Goal: Task Accomplishment & Management: Use online tool/utility

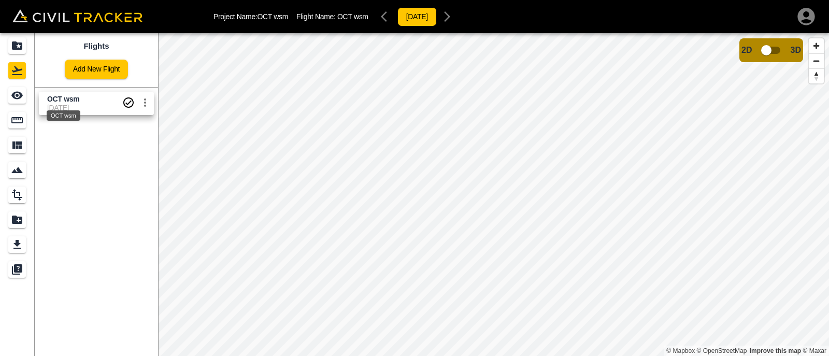
click at [75, 97] on span "OCT wsm" at bounding box center [63, 99] width 32 height 8
click at [67, 106] on span "10-2-2025" at bounding box center [84, 108] width 75 height 8
click at [15, 94] on icon "See" at bounding box center [17, 95] width 12 height 12
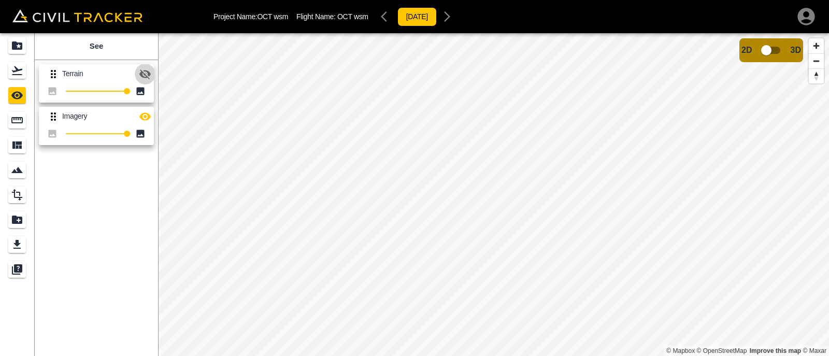
click at [146, 78] on icon "button" at bounding box center [145, 74] width 12 height 12
click at [777, 53] on input "checkbox" at bounding box center [766, 50] width 59 height 20
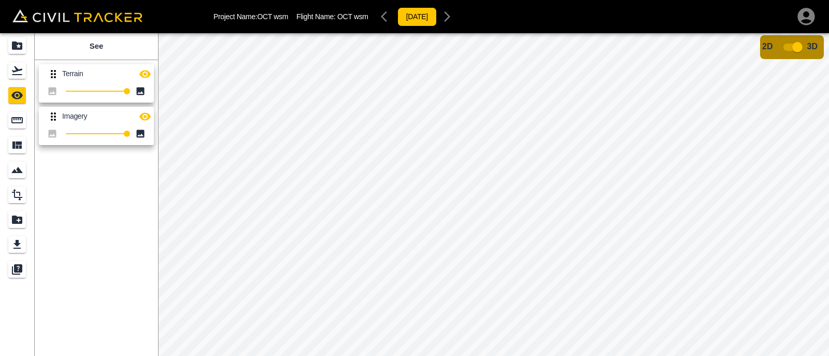
click at [767, 44] on span "2D" at bounding box center [767, 46] width 10 height 9
click at [785, 45] on input "checkbox" at bounding box center [797, 47] width 59 height 20
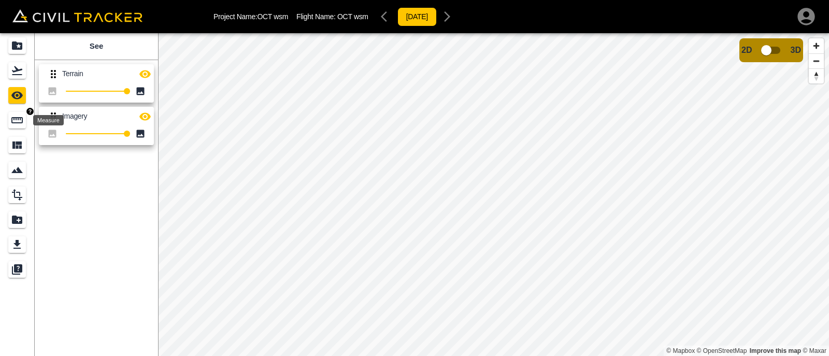
click at [16, 115] on icon "Measure" at bounding box center [17, 120] width 12 height 12
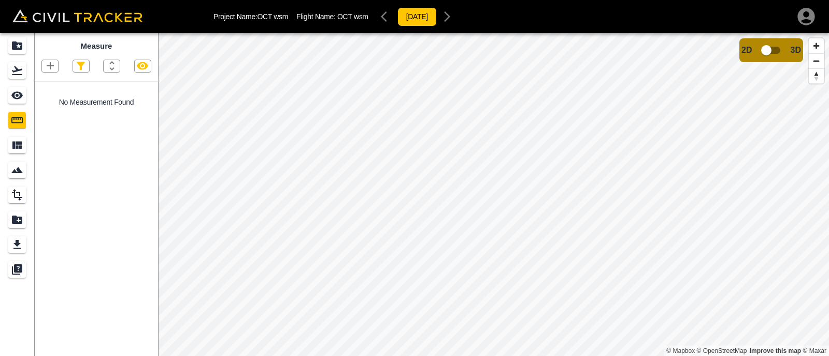
click at [53, 67] on icon "button" at bounding box center [50, 65] width 7 height 7
click at [43, 113] on p "Polygon" at bounding box center [49, 115] width 25 height 8
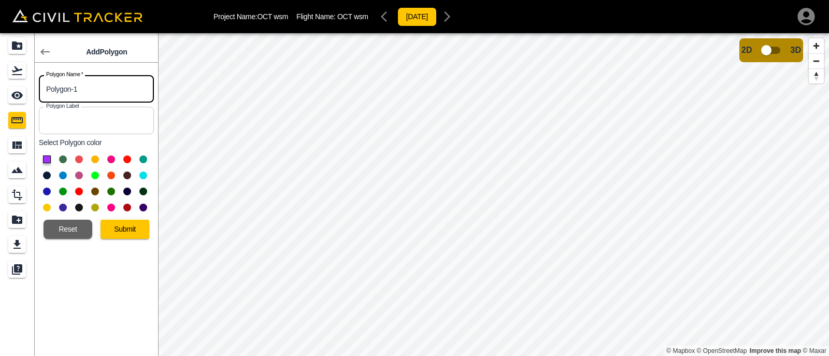
drag, startPoint x: 76, startPoint y: 89, endPoint x: 0, endPoint y: 74, distance: 77.0
click at [0, 74] on div "Add Polygon Polygon Name   * Polygon-1 Polygon Name * Polygon Label Polygon Lab…" at bounding box center [79, 194] width 158 height 323
type input "1"
click at [61, 125] on input "text" at bounding box center [96, 120] width 115 height 27
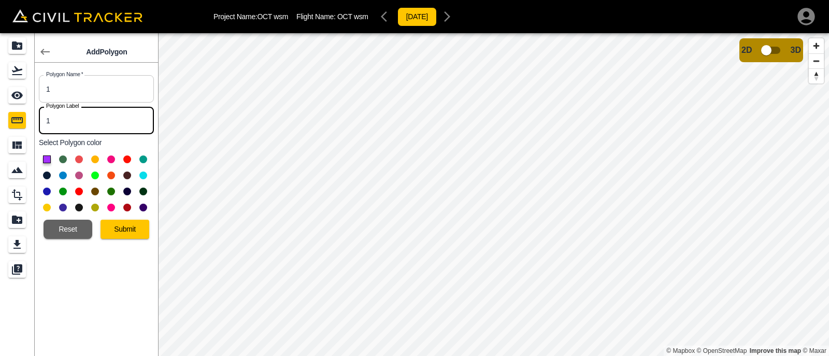
type input "1"
click at [49, 160] on button at bounding box center [47, 159] width 8 height 8
click at [125, 231] on button "Submit" at bounding box center [125, 229] width 49 height 19
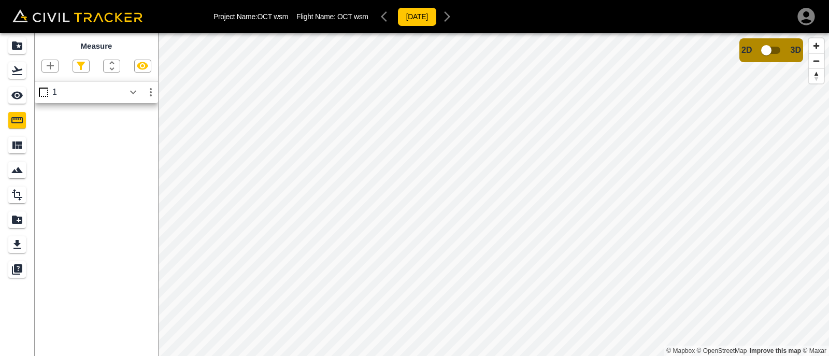
click at [52, 68] on icon "button" at bounding box center [50, 66] width 12 height 12
click at [50, 100] on p "Polyline" at bounding box center [49, 100] width 24 height 8
click at [53, 70] on icon "button" at bounding box center [50, 66] width 12 height 12
click at [40, 114] on p "Polygon" at bounding box center [49, 115] width 25 height 8
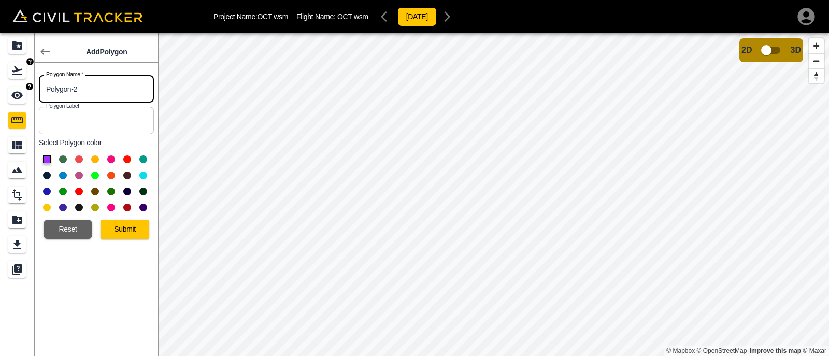
drag, startPoint x: 80, startPoint y: 89, endPoint x: 0, endPoint y: 82, distance: 80.1
click at [0, 82] on div "Add Polygon Polygon Name   * Polygon-2 Polygon Name * Polygon Label Polygon Lab…" at bounding box center [79, 194] width 158 height 323
type input "2"
click at [77, 120] on input "text" at bounding box center [96, 120] width 115 height 27
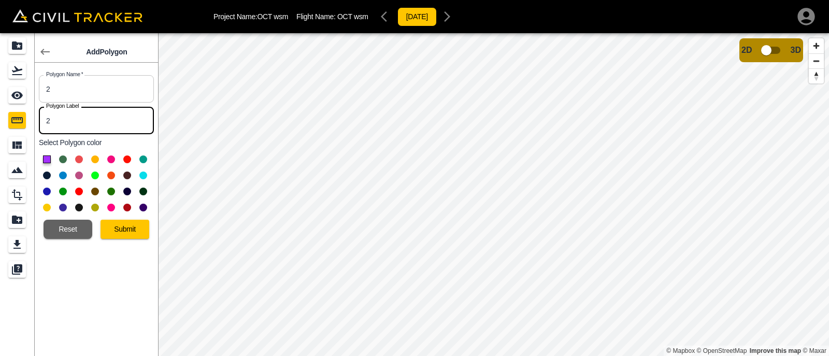
type input "2"
click at [64, 157] on button at bounding box center [63, 159] width 8 height 8
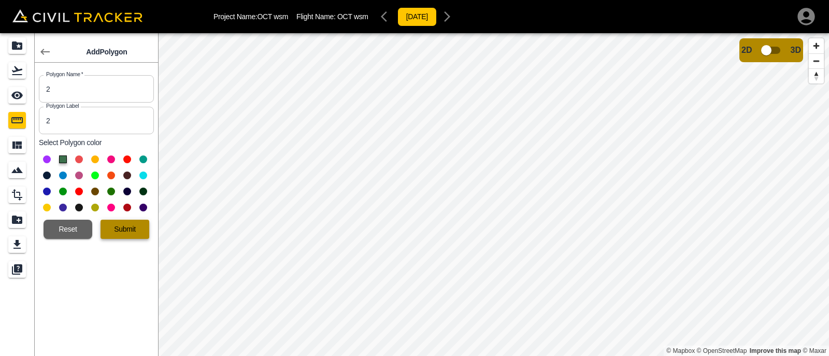
click at [127, 236] on button "Submit" at bounding box center [125, 229] width 49 height 19
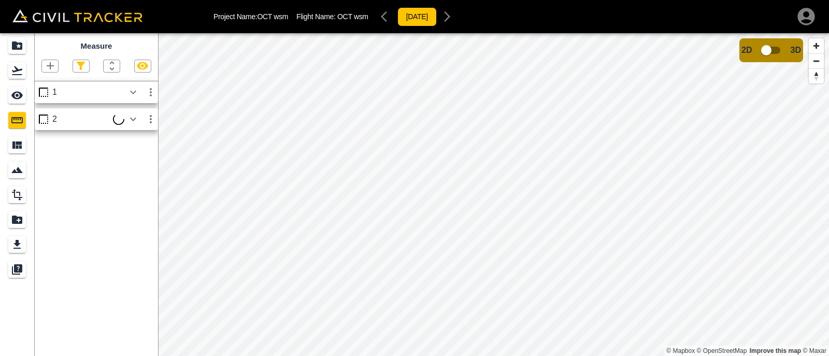
click at [47, 66] on icon "button" at bounding box center [50, 66] width 12 height 12
click at [48, 117] on p "Polygon" at bounding box center [49, 115] width 25 height 8
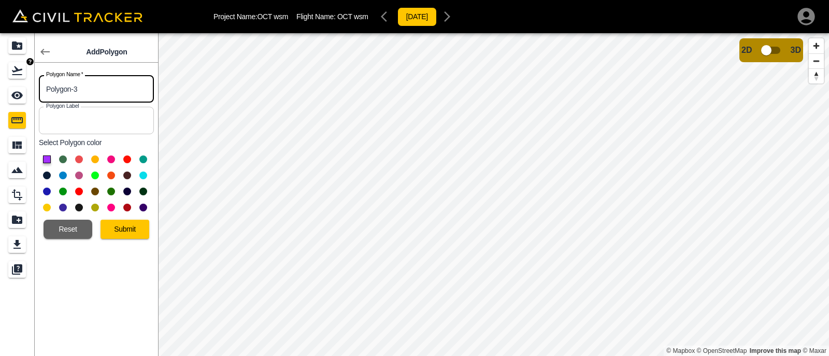
drag, startPoint x: 90, startPoint y: 92, endPoint x: 0, endPoint y: 76, distance: 91.1
click at [0, 76] on div "Add Polygon Polygon Name   * Polygon-3 Polygon Name * Polygon Label Polygon Lab…" at bounding box center [79, 194] width 158 height 323
click at [88, 84] on input "3" at bounding box center [96, 88] width 115 height 27
type input "3"
click at [71, 117] on input "text" at bounding box center [96, 120] width 115 height 27
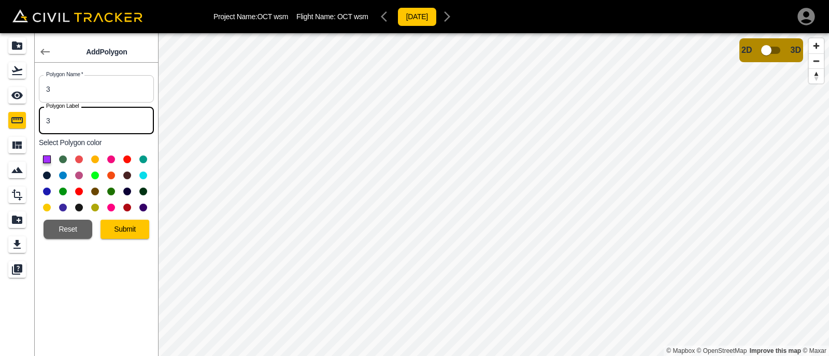
type input "3"
click at [80, 161] on button at bounding box center [79, 159] width 8 height 8
click at [128, 229] on button "Submit" at bounding box center [125, 229] width 49 height 19
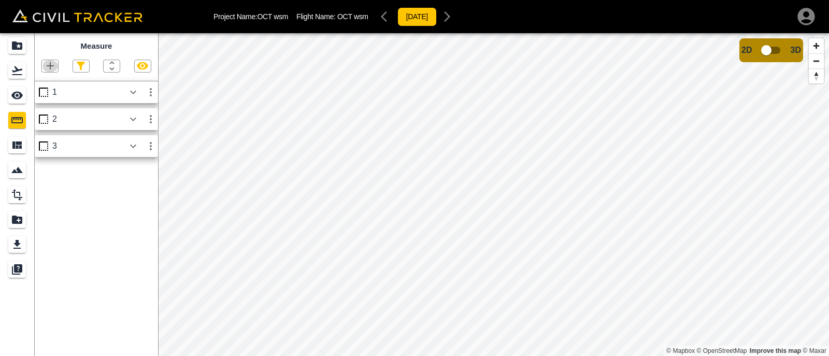
click at [44, 63] on icon "button" at bounding box center [50, 66] width 12 height 12
click at [44, 116] on p "Polygon" at bounding box center [49, 115] width 25 height 8
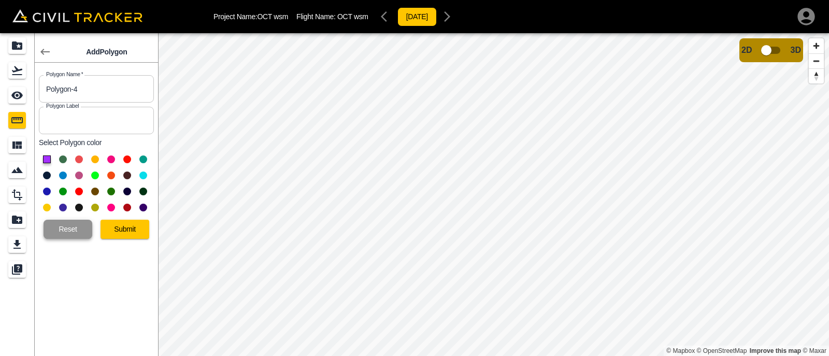
click at [59, 227] on button "Reset" at bounding box center [68, 229] width 49 height 19
click at [61, 227] on button "Reset" at bounding box center [68, 229] width 49 height 19
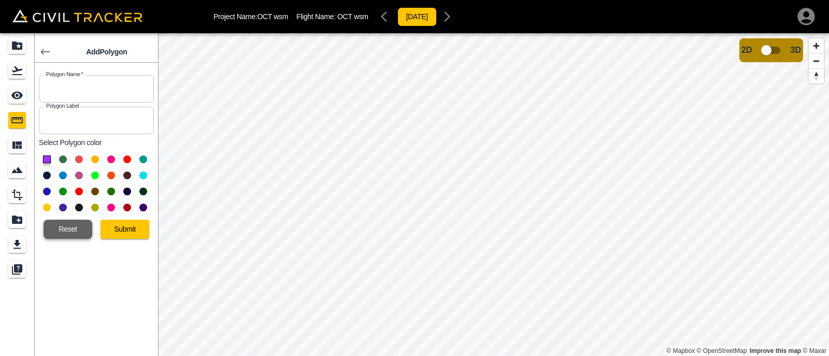
click at [61, 227] on button "Reset" at bounding box center [68, 229] width 49 height 19
click at [40, 53] on icon "button" at bounding box center [45, 52] width 12 height 12
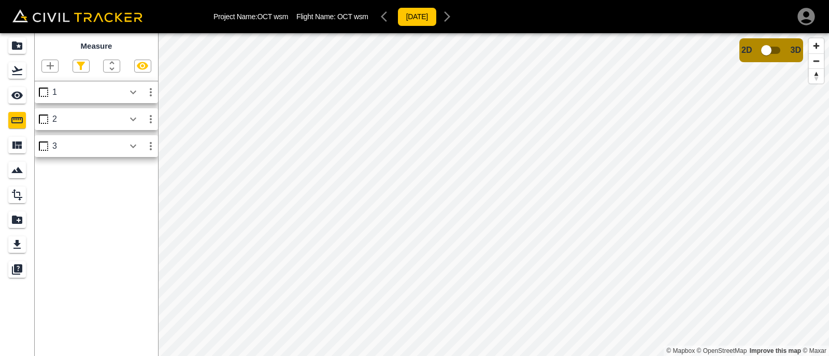
click at [51, 62] on icon "button" at bounding box center [50, 66] width 12 height 12
click at [48, 112] on p "Polygon" at bounding box center [49, 115] width 25 height 8
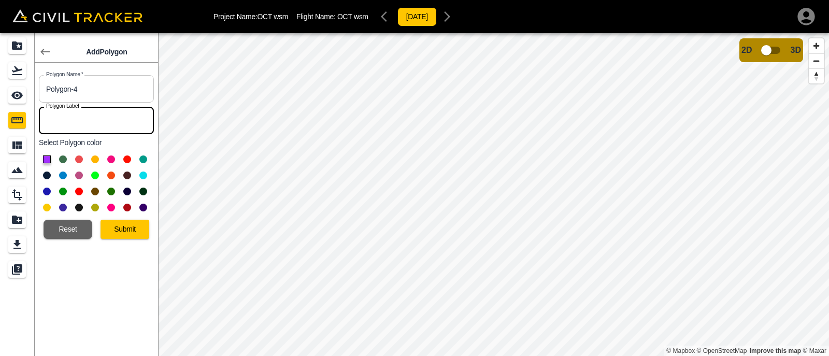
click at [112, 121] on input "text" at bounding box center [96, 120] width 115 height 27
type input "4"
click at [95, 162] on button at bounding box center [95, 159] width 8 height 8
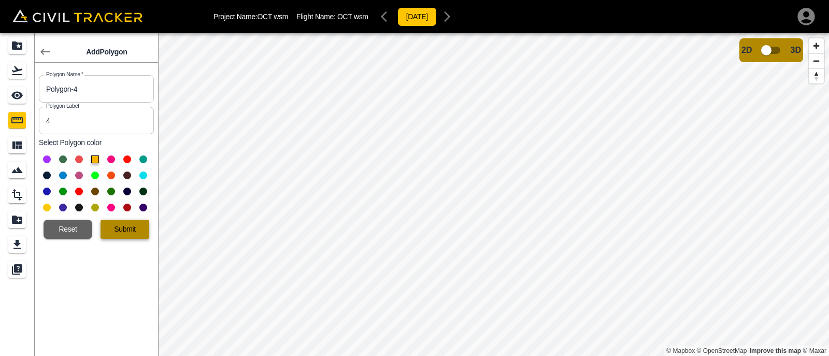
click at [124, 228] on button "Submit" at bounding box center [125, 229] width 49 height 19
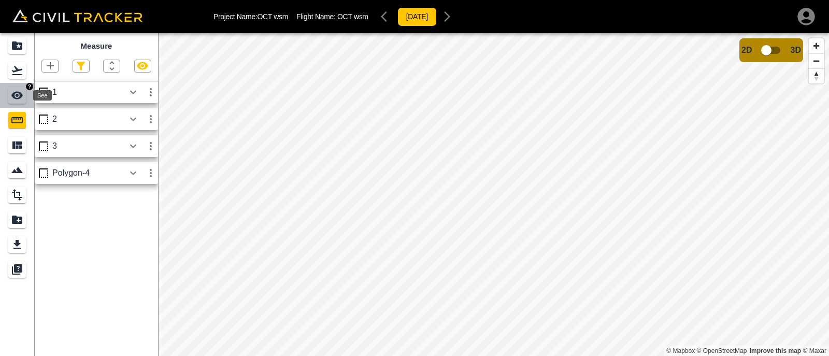
click at [15, 90] on icon "See" at bounding box center [17, 95] width 12 height 12
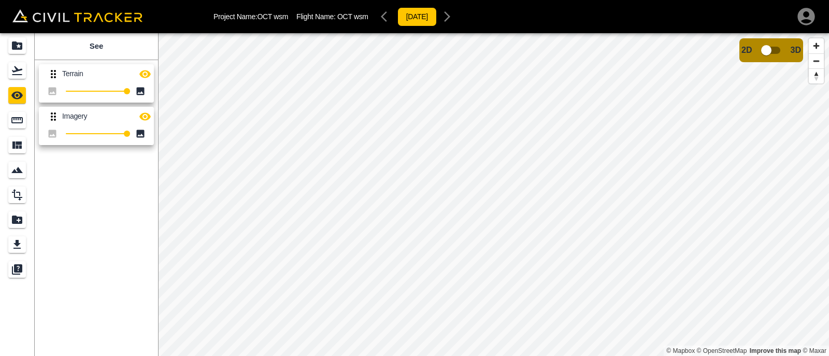
click at [143, 71] on icon "button" at bounding box center [144, 74] width 11 height 8
click at [422, 355] on html "Project Name: OCT wsm Flight Name: OCT wsm 2025-2-10 See Terrain 100 Imagery 10…" at bounding box center [414, 178] width 829 height 356
click at [17, 118] on icon "Measure" at bounding box center [16, 120] width 11 height 6
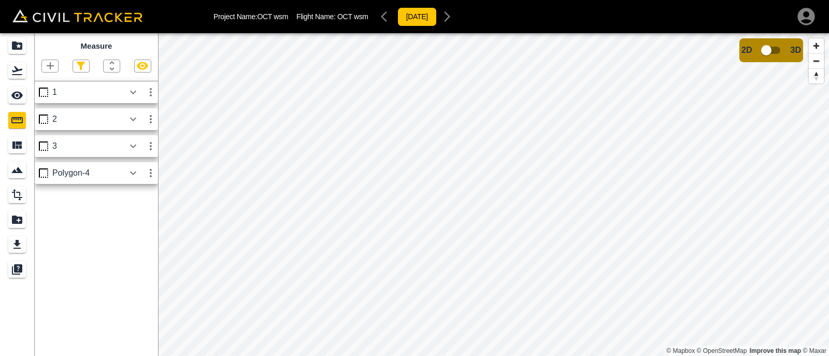
click at [123, 116] on div "2" at bounding box center [88, 118] width 72 height 9
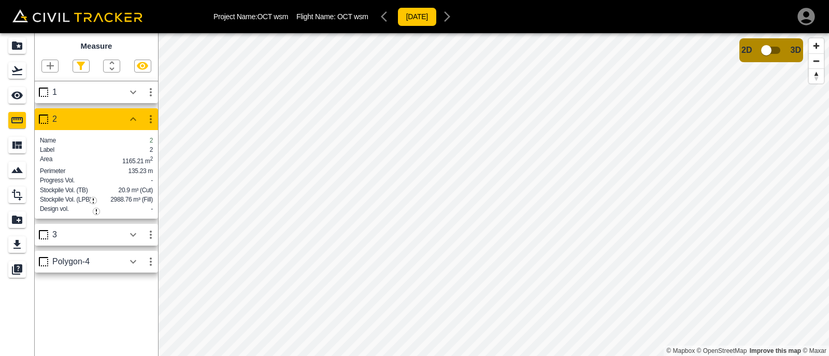
click at [150, 117] on icon "button" at bounding box center [151, 119] width 2 height 8
click at [132, 160] on h6 "Edit" at bounding box center [141, 159] width 21 height 6
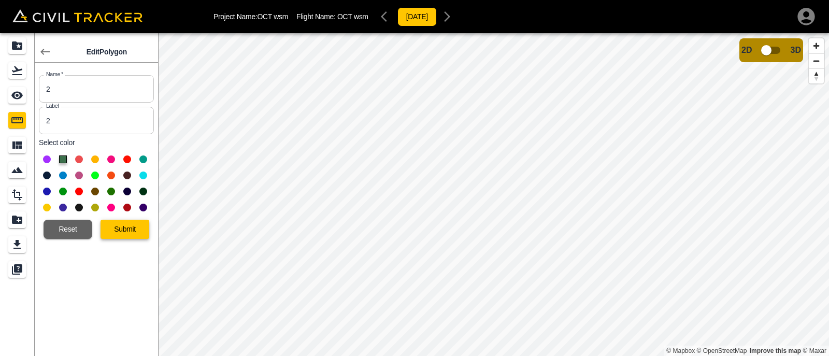
click at [125, 230] on button "Submit" at bounding box center [125, 229] width 49 height 19
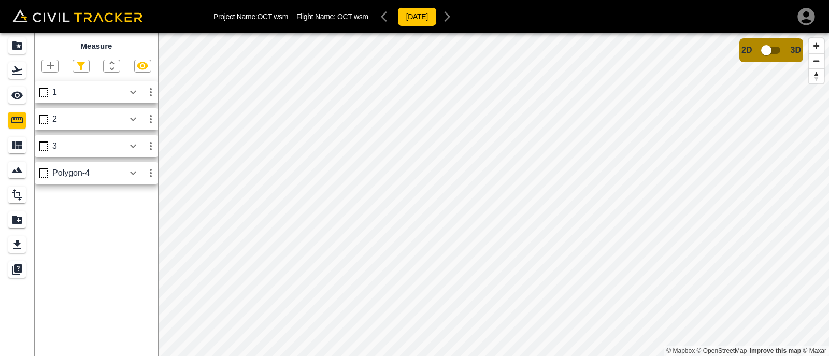
click at [89, 113] on div "2" at bounding box center [96, 119] width 123 height 22
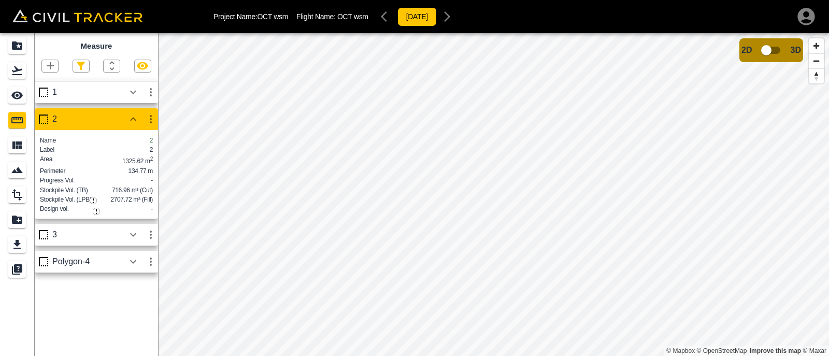
click at [93, 212] on img "button" at bounding box center [96, 211] width 7 height 7
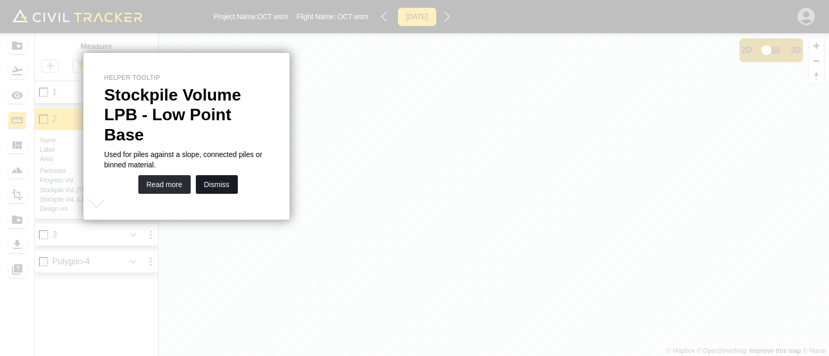
click at [222, 175] on button "Dismiss" at bounding box center [217, 184] width 42 height 19
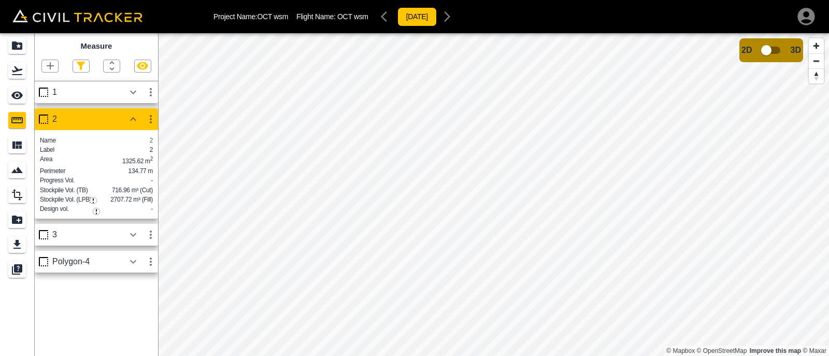
click at [92, 197] on img "button" at bounding box center [93, 200] width 7 height 7
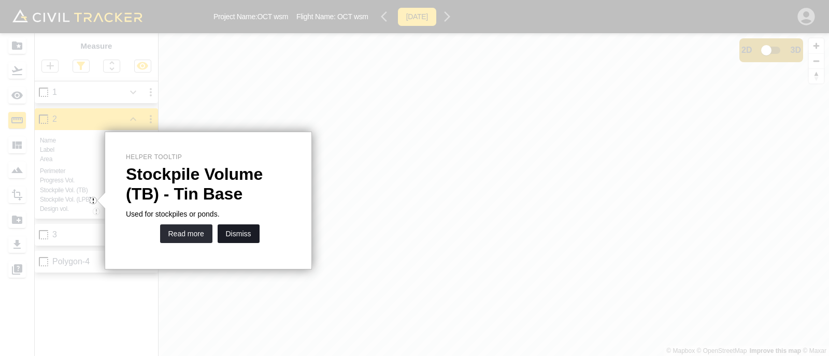
click at [242, 233] on button "Dismiss" at bounding box center [239, 233] width 42 height 19
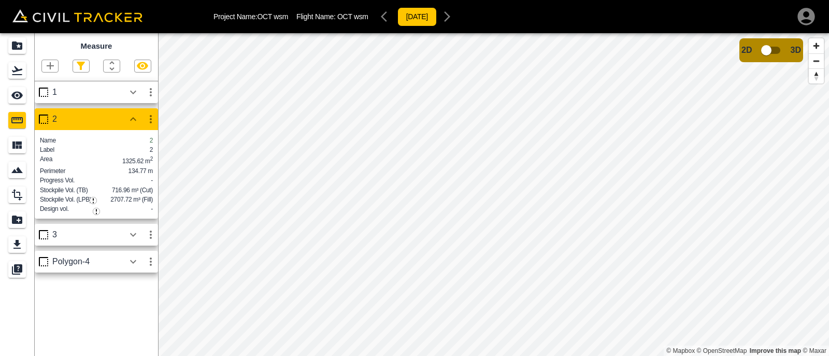
click at [95, 211] on img "button" at bounding box center [96, 211] width 7 height 7
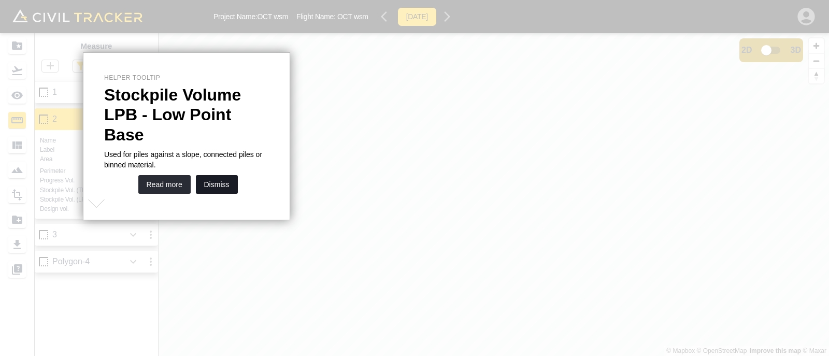
click at [210, 175] on button "Dismiss" at bounding box center [217, 184] width 42 height 19
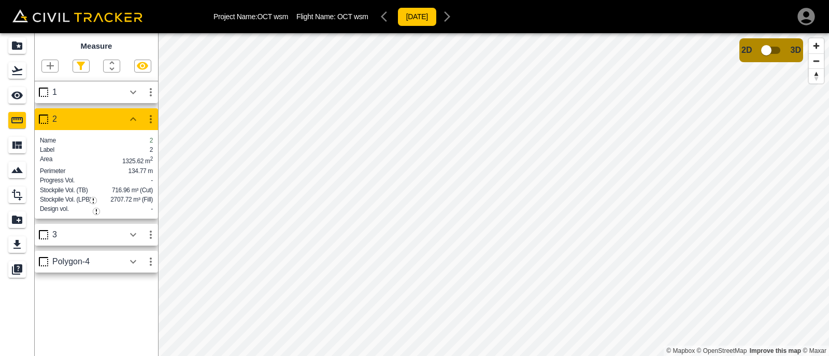
click at [67, 213] on p "Design vol." at bounding box center [54, 209] width 29 height 8
click at [81, 92] on div "1" at bounding box center [88, 92] width 72 height 9
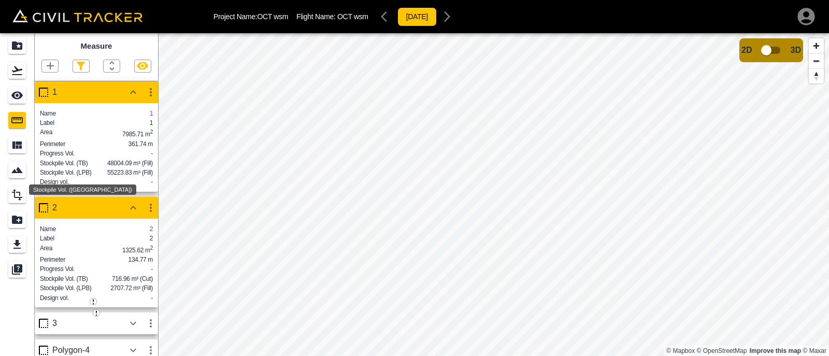
click at [82, 167] on p "Stockpile Vol. (TB)" at bounding box center [64, 163] width 48 height 8
click at [80, 167] on p "Stockpile Vol. (TB)" at bounding box center [64, 163] width 48 height 8
click at [91, 299] on img "button" at bounding box center [93, 301] width 7 height 7
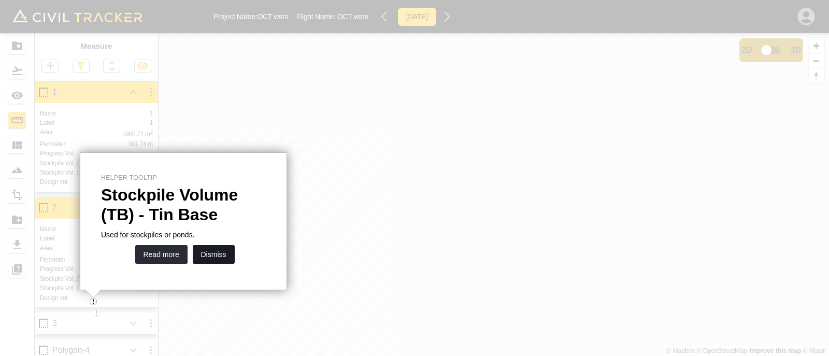
click at [201, 252] on button "Dismiss" at bounding box center [214, 254] width 42 height 19
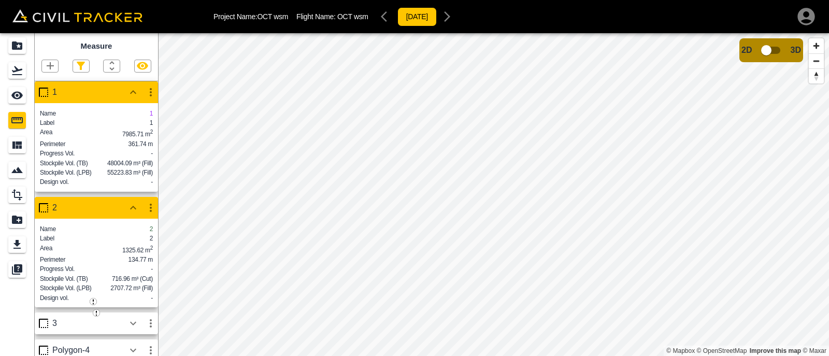
click at [93, 299] on img "button" at bounding box center [93, 301] width 7 height 7
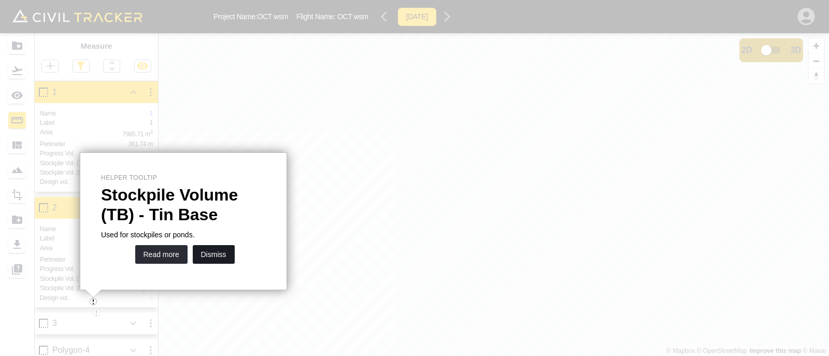
click at [214, 253] on button "Dismiss" at bounding box center [214, 254] width 42 height 19
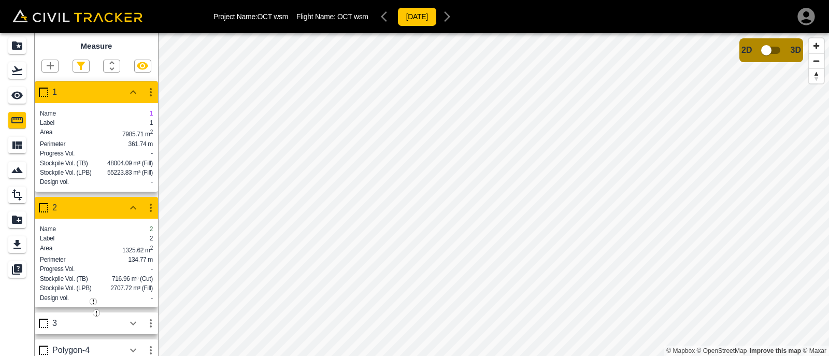
click at [96, 311] on img "button" at bounding box center [96, 312] width 7 height 7
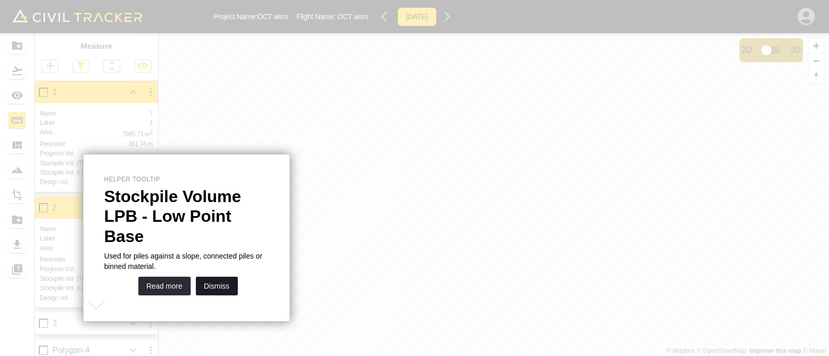
click at [217, 277] on button "Dismiss" at bounding box center [217, 286] width 42 height 19
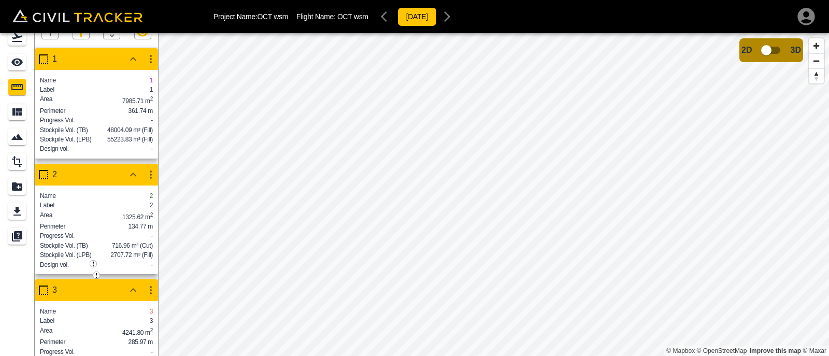
scroll to position [109, 0]
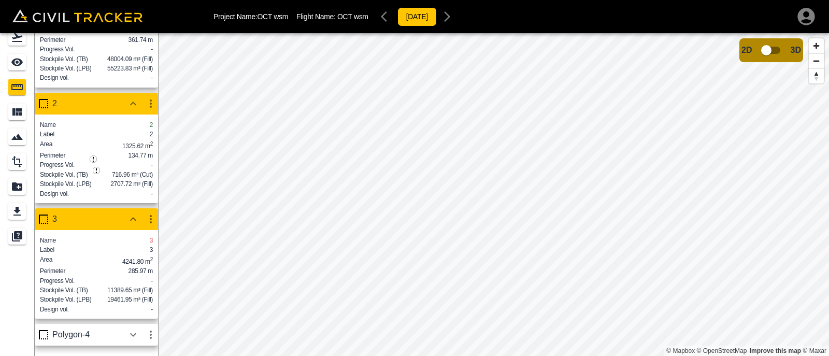
click at [149, 213] on icon "button" at bounding box center [151, 219] width 12 height 12
click at [140, 247] on h6 "Edit" at bounding box center [141, 246] width 21 height 6
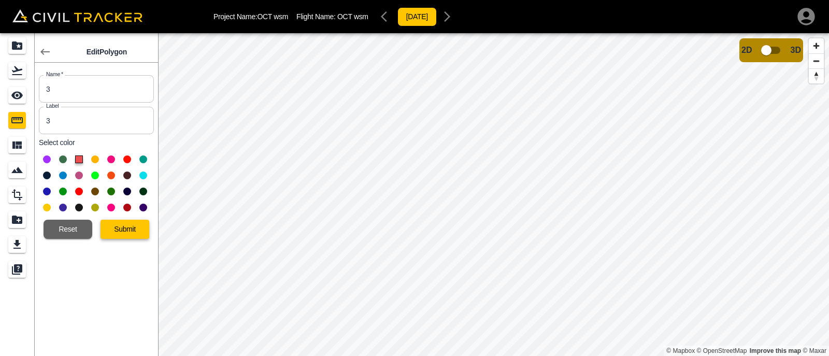
click at [136, 234] on button "Submit" at bounding box center [125, 229] width 49 height 19
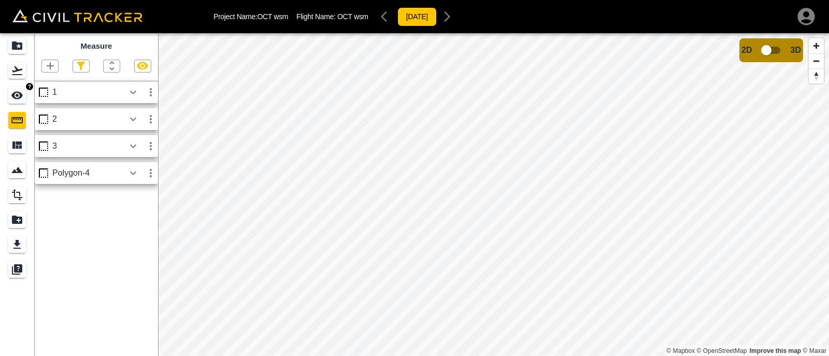
click at [17, 98] on icon "See" at bounding box center [16, 96] width 11 height 8
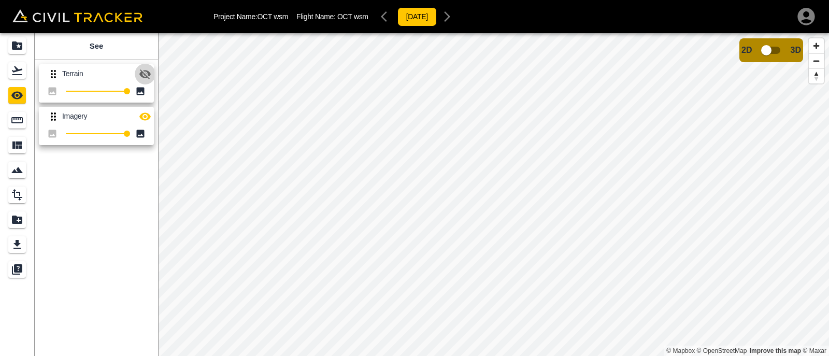
click at [147, 74] on icon "button" at bounding box center [145, 74] width 12 height 12
click at [17, 121] on icon "Measure" at bounding box center [17, 120] width 12 height 12
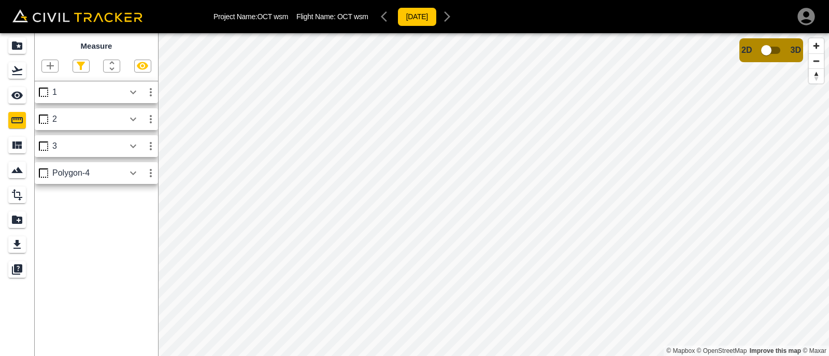
click at [117, 144] on div "3" at bounding box center [88, 145] width 72 height 9
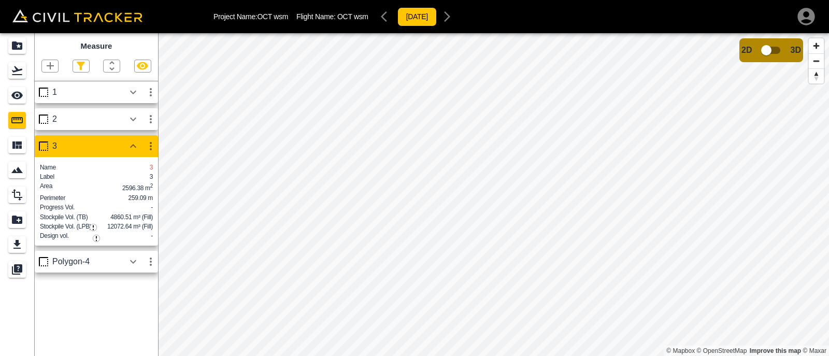
click at [154, 151] on icon "button" at bounding box center [151, 146] width 12 height 12
click at [135, 184] on h6 "Edit" at bounding box center [141, 186] width 21 height 6
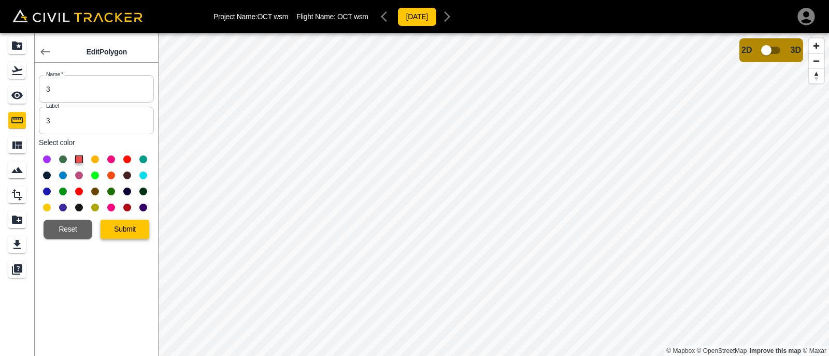
click at [120, 233] on button "Submit" at bounding box center [125, 229] width 49 height 19
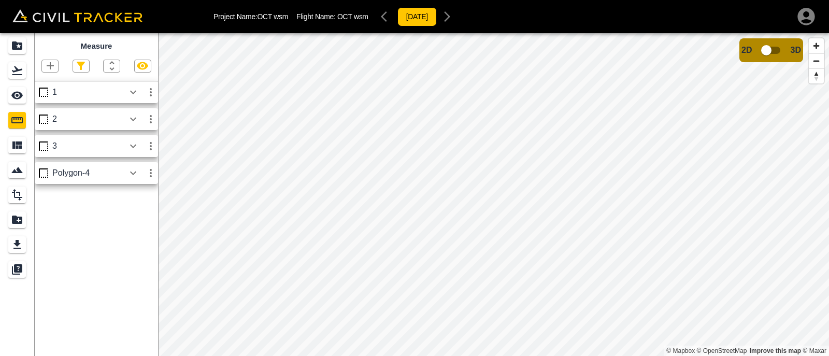
click at [225, 0] on html "Project Name: OCT wsm Flight Name: OCT wsm 2025-2-10 Measure 1 2 3 Polygon-4 © …" at bounding box center [414, 178] width 829 height 356
click at [11, 95] on icon "See" at bounding box center [17, 95] width 12 height 12
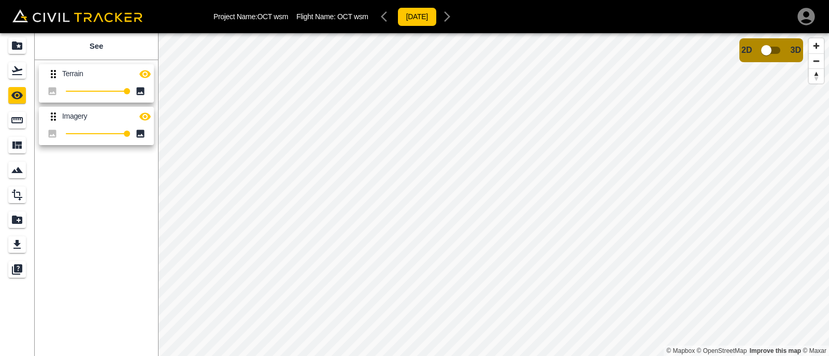
click at [146, 75] on icon "button" at bounding box center [144, 74] width 11 height 8
click at [145, 74] on icon "button" at bounding box center [145, 74] width 12 height 12
click at [145, 74] on icon "button" at bounding box center [144, 74] width 11 height 8
click at [145, 74] on icon "button" at bounding box center [145, 74] width 12 height 12
click at [145, 74] on icon "button" at bounding box center [144, 74] width 11 height 8
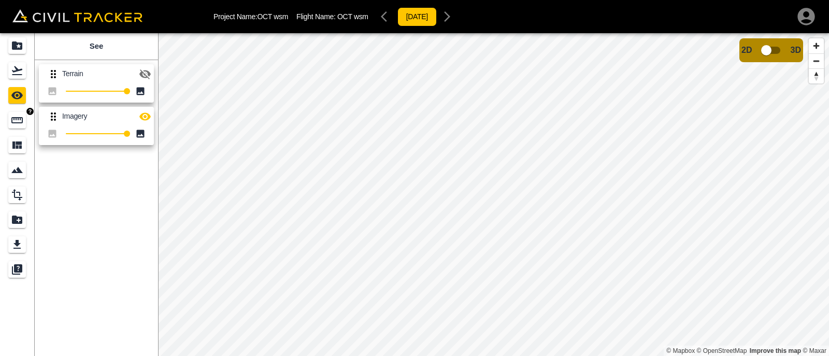
click at [8, 118] on link at bounding box center [17, 120] width 34 height 25
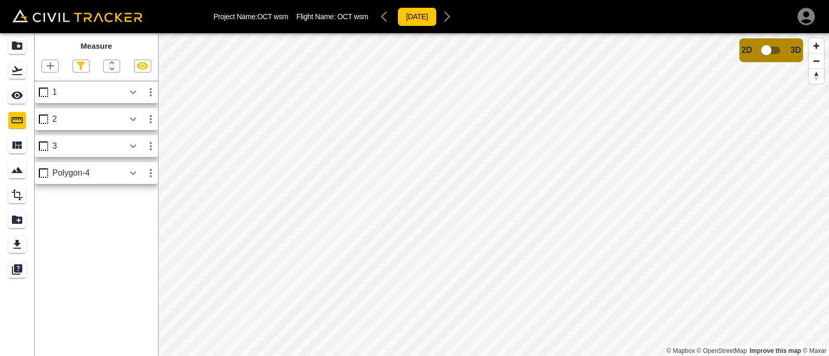
click at [151, 146] on icon "button" at bounding box center [151, 146] width 2 height 8
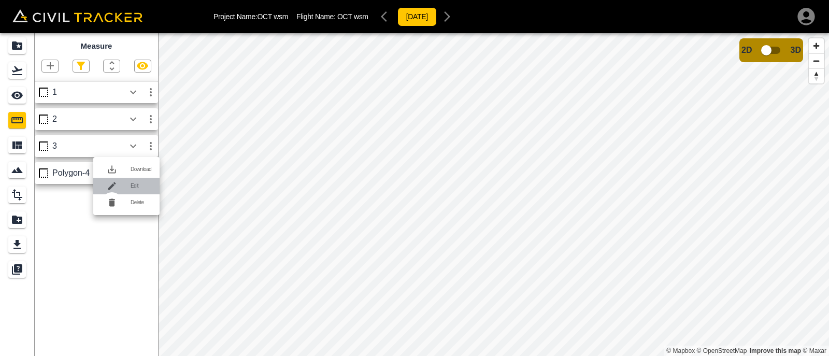
click at [131, 185] on h6 "Edit" at bounding box center [141, 186] width 21 height 6
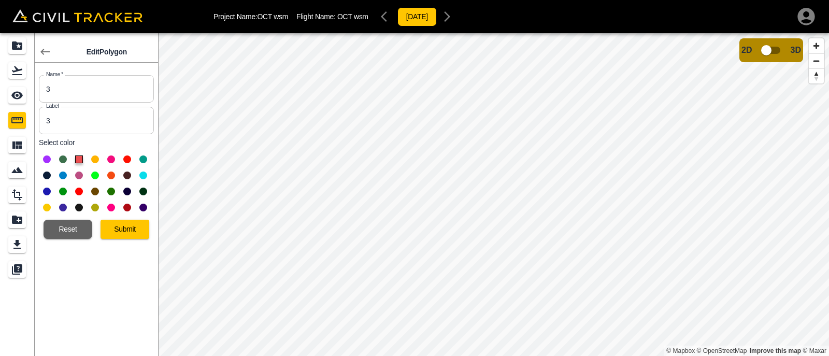
click at [42, 53] on icon "button" at bounding box center [44, 52] width 9 height 6
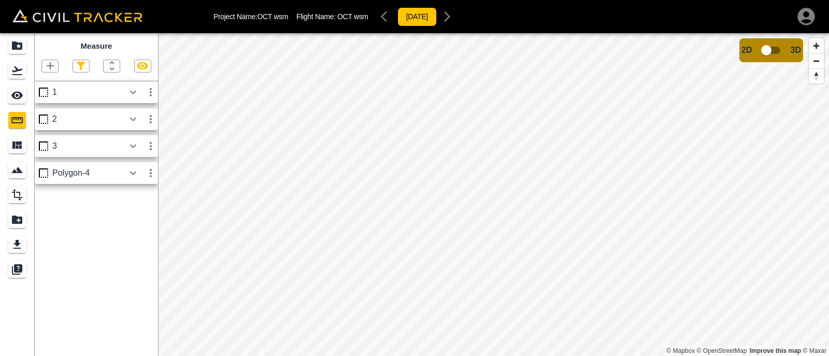
click at [152, 171] on icon "button" at bounding box center [151, 173] width 12 height 12
click at [135, 211] on h6 "Edit" at bounding box center [141, 213] width 21 height 6
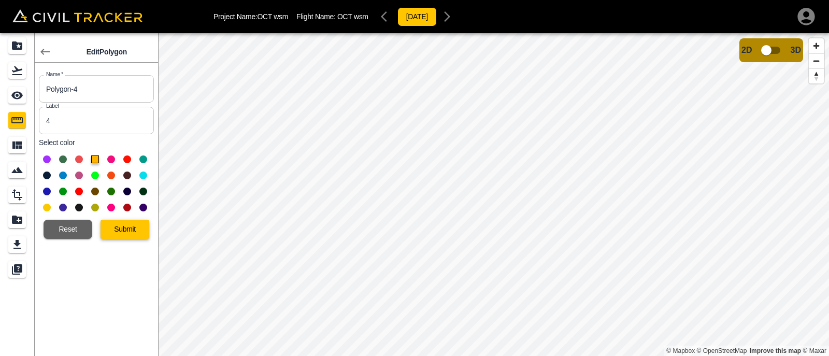
click at [127, 231] on button "Submit" at bounding box center [125, 229] width 49 height 19
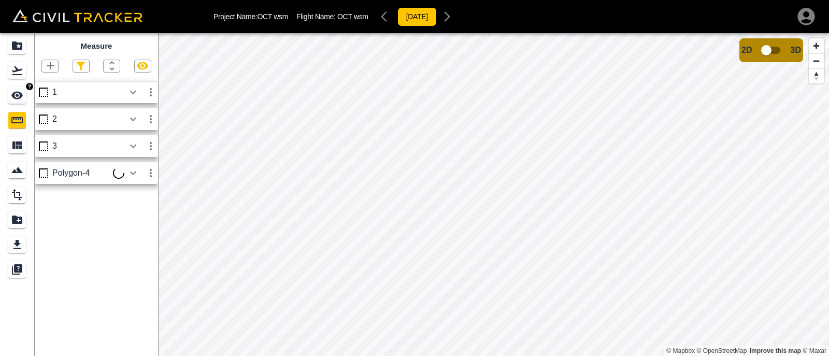
click at [12, 95] on icon "See" at bounding box center [16, 96] width 11 height 8
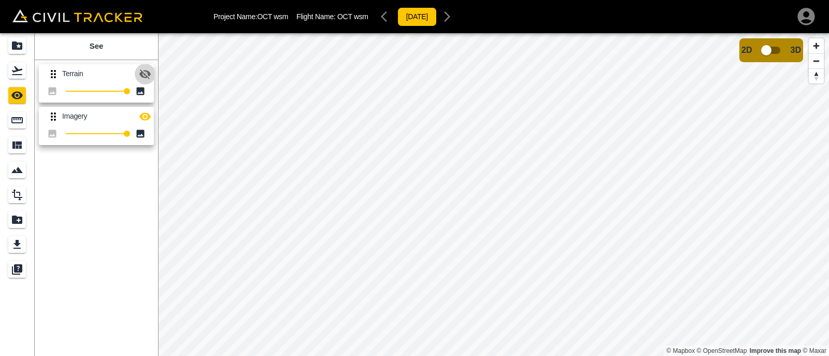
click at [143, 77] on icon "button" at bounding box center [144, 74] width 11 height 10
click at [17, 97] on icon "See" at bounding box center [17, 95] width 12 height 12
click at [144, 73] on icon "button" at bounding box center [144, 74] width 11 height 8
click at [144, 73] on icon "button" at bounding box center [144, 74] width 11 height 10
click at [144, 73] on icon "button" at bounding box center [144, 74] width 11 height 8
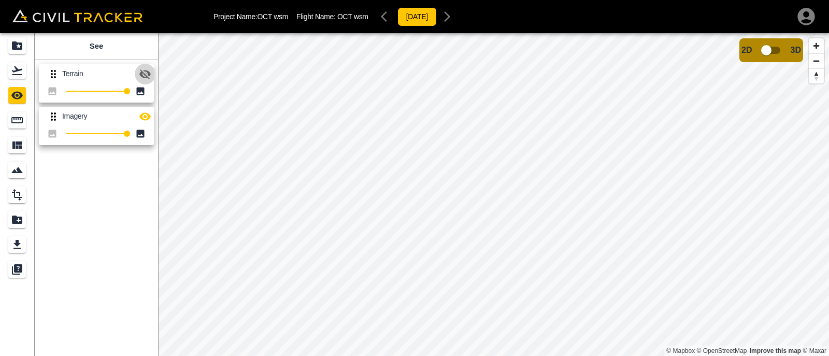
click at [144, 73] on icon "button" at bounding box center [144, 74] width 11 height 10
click at [144, 73] on icon "button" at bounding box center [144, 74] width 11 height 8
click at [13, 122] on icon "Measure" at bounding box center [16, 120] width 11 height 6
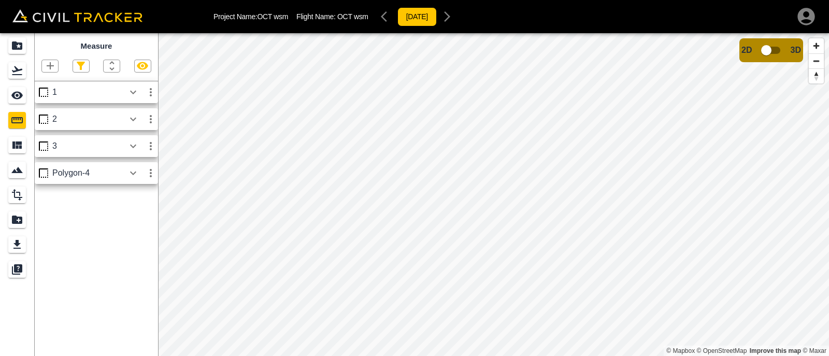
click at [151, 177] on icon "button" at bounding box center [151, 173] width 2 height 8
click at [123, 213] on div at bounding box center [116, 213] width 29 height 21
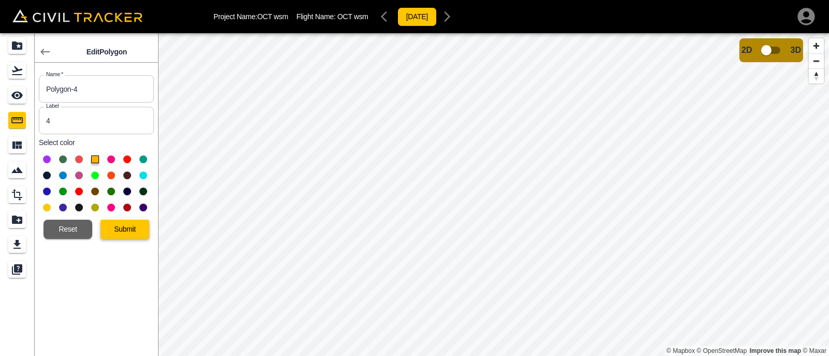
click at [136, 233] on button "Submit" at bounding box center [125, 229] width 49 height 19
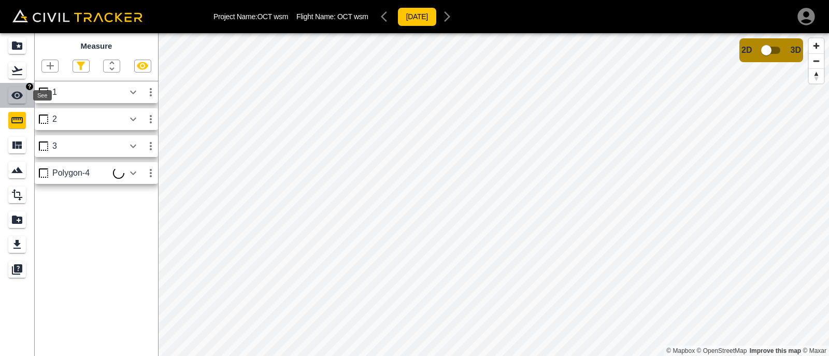
click at [20, 100] on icon "See" at bounding box center [17, 95] width 12 height 12
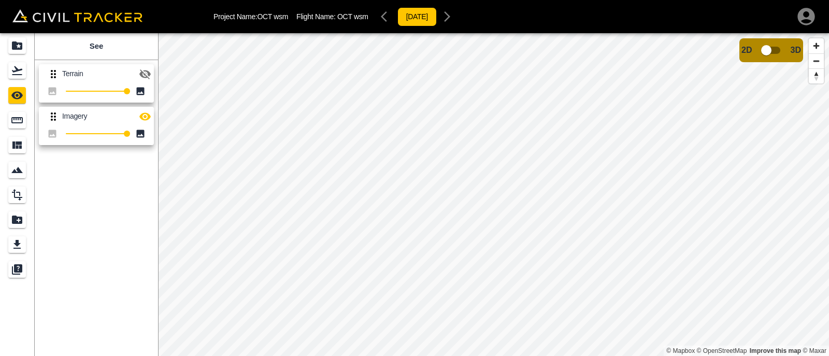
click at [145, 74] on icon "button" at bounding box center [144, 74] width 11 height 10
click at [145, 74] on icon "button" at bounding box center [144, 74] width 11 height 8
click at [145, 74] on icon "button" at bounding box center [144, 74] width 11 height 10
click at [145, 73] on icon "button" at bounding box center [144, 74] width 11 height 8
click at [145, 73] on icon "button" at bounding box center [145, 74] width 12 height 12
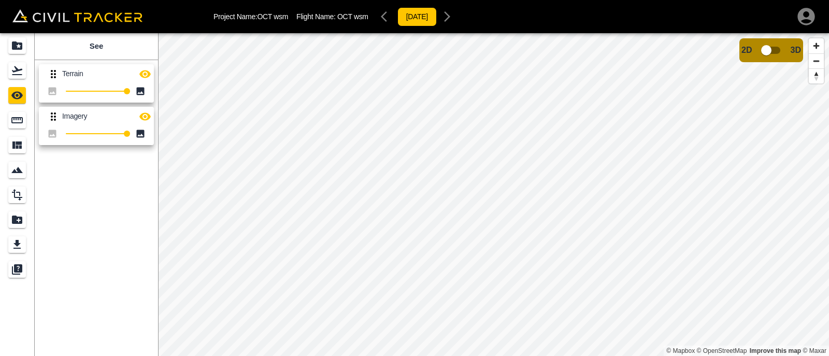
click at [145, 73] on icon "button" at bounding box center [144, 74] width 11 height 8
click at [145, 73] on icon "button" at bounding box center [145, 74] width 12 height 12
click at [145, 73] on icon "button" at bounding box center [144, 74] width 11 height 8
click at [145, 73] on icon "button" at bounding box center [145, 74] width 12 height 12
click at [145, 73] on icon "button" at bounding box center [144, 74] width 11 height 8
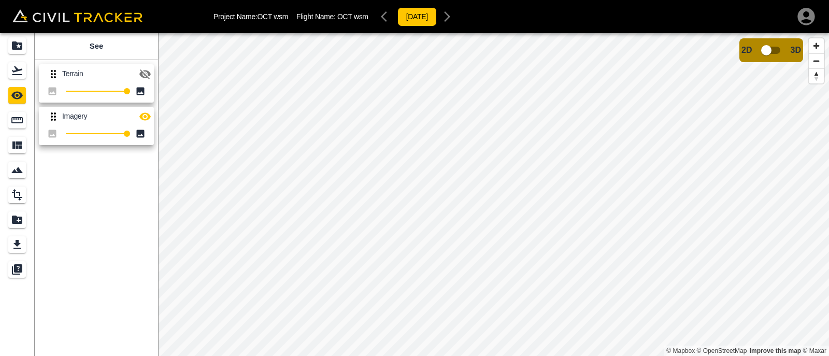
click at [145, 73] on icon "button" at bounding box center [145, 74] width 12 height 12
click at [14, 121] on icon "Measure" at bounding box center [17, 120] width 12 height 12
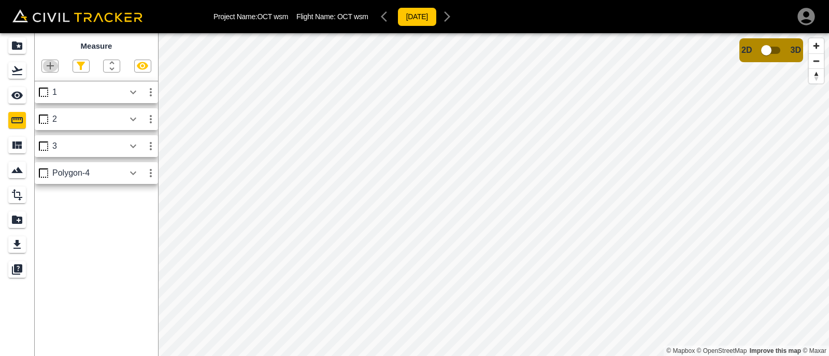
click at [55, 66] on icon "button" at bounding box center [50, 66] width 12 height 12
click at [536, 212] on div at bounding box center [414, 178] width 829 height 356
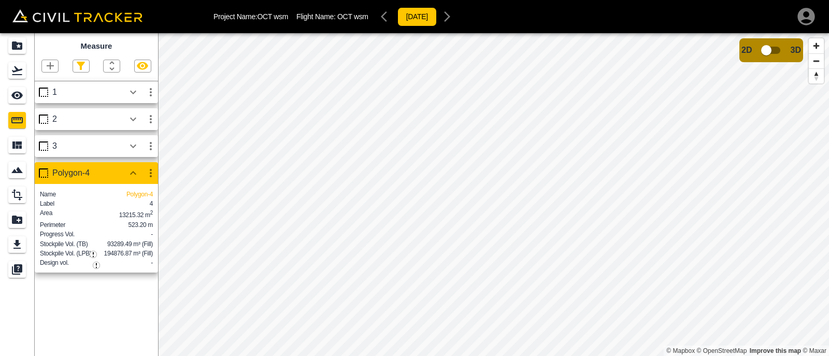
click at [150, 175] on icon "button" at bounding box center [151, 173] width 12 height 12
click at [125, 211] on div at bounding box center [116, 213] width 29 height 21
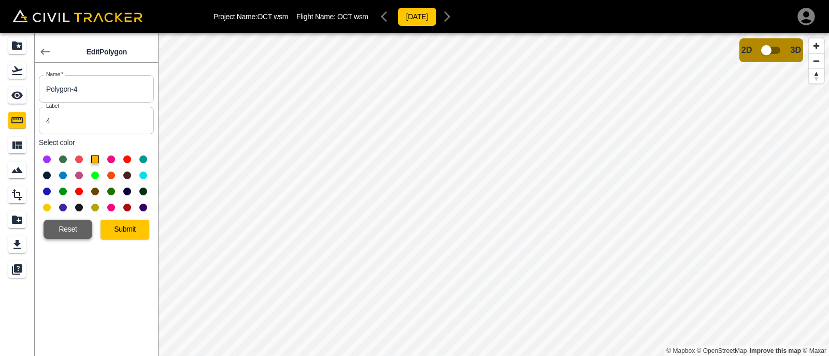
click at [68, 233] on button "Reset" at bounding box center [68, 229] width 49 height 19
click at [65, 227] on button "Reset" at bounding box center [68, 229] width 49 height 19
click at [44, 52] on icon "button" at bounding box center [44, 52] width 9 height 6
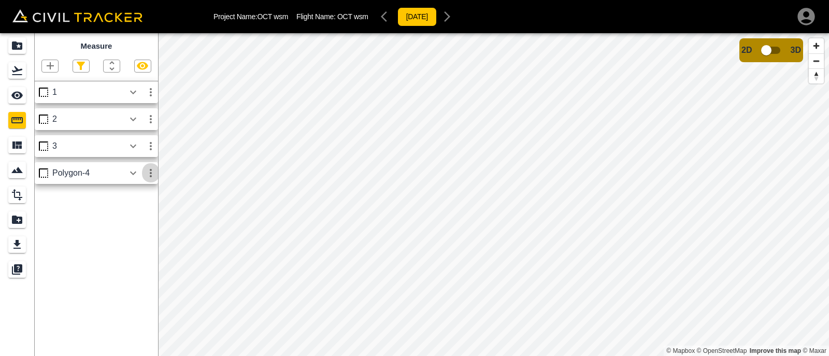
click at [150, 174] on icon "button" at bounding box center [151, 173] width 12 height 12
click at [131, 227] on h6 "Delete" at bounding box center [141, 229] width 21 height 6
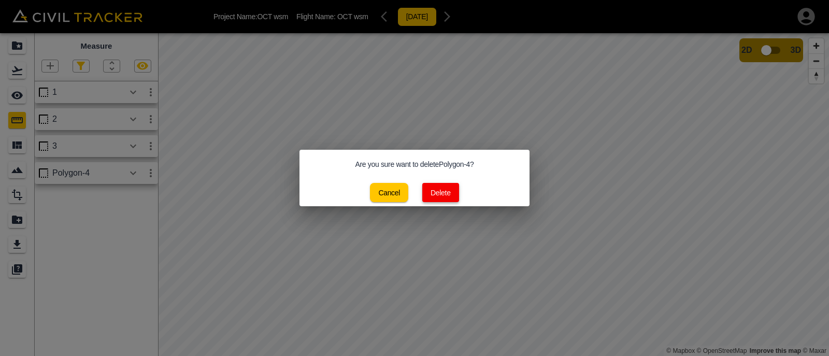
click at [446, 190] on button "Delete" at bounding box center [440, 192] width 37 height 19
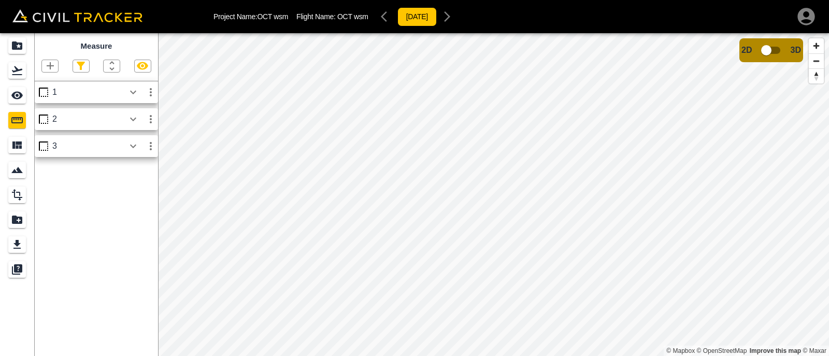
click at [54, 70] on icon "button" at bounding box center [50, 66] width 12 height 12
click at [54, 116] on p "Polygon" at bounding box center [49, 115] width 25 height 8
click at [48, 62] on icon "button" at bounding box center [50, 66] width 12 height 12
click at [48, 115] on p "Polygon" at bounding box center [49, 115] width 25 height 8
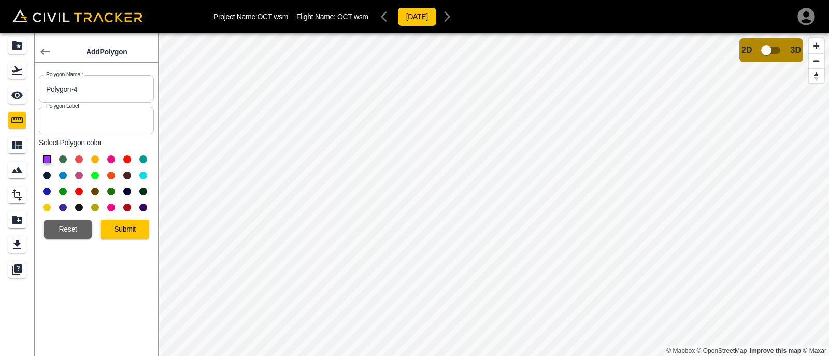
drag, startPoint x: 101, startPoint y: 116, endPoint x: 101, endPoint y: 122, distance: 6.7
click at [101, 116] on input "text" at bounding box center [96, 120] width 115 height 27
type input "4"
click at [95, 159] on button at bounding box center [95, 159] width 8 height 8
click at [114, 225] on button "Submit" at bounding box center [125, 229] width 49 height 19
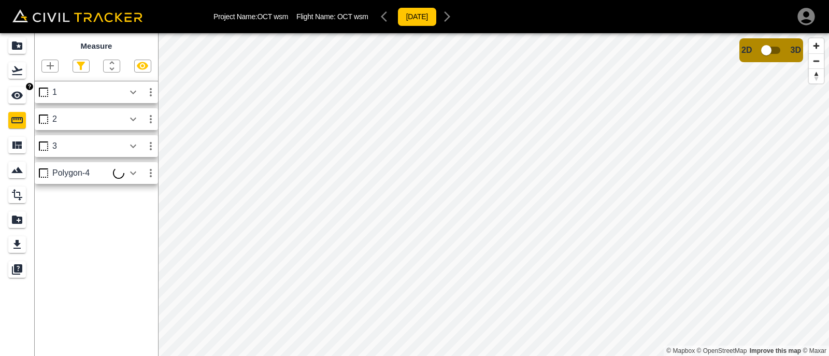
click at [26, 97] on link at bounding box center [17, 95] width 34 height 25
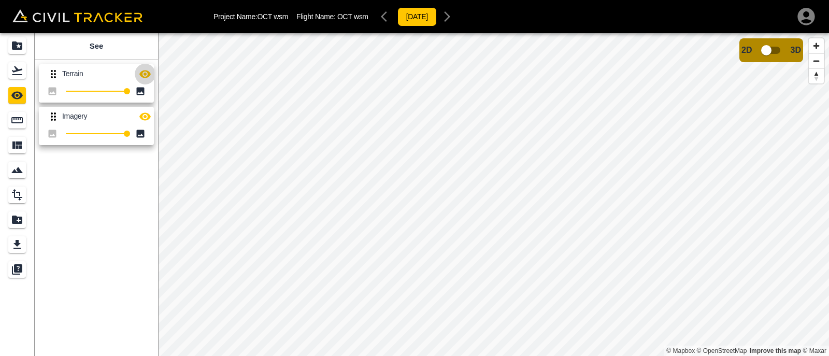
click at [148, 70] on icon "button" at bounding box center [145, 74] width 12 height 12
click at [9, 124] on div "Measure" at bounding box center [17, 120] width 18 height 17
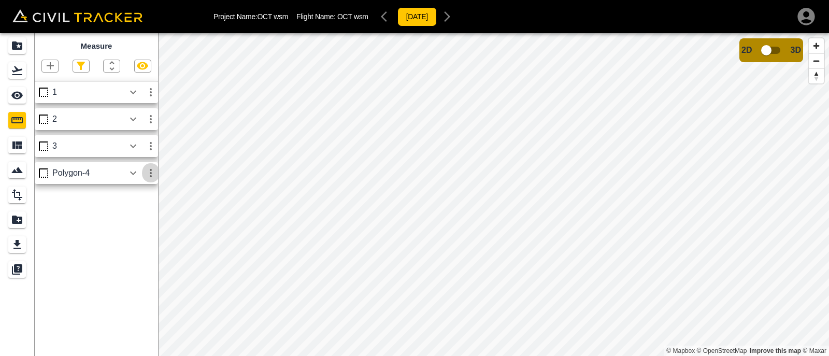
click at [151, 173] on icon "button" at bounding box center [151, 173] width 2 height 8
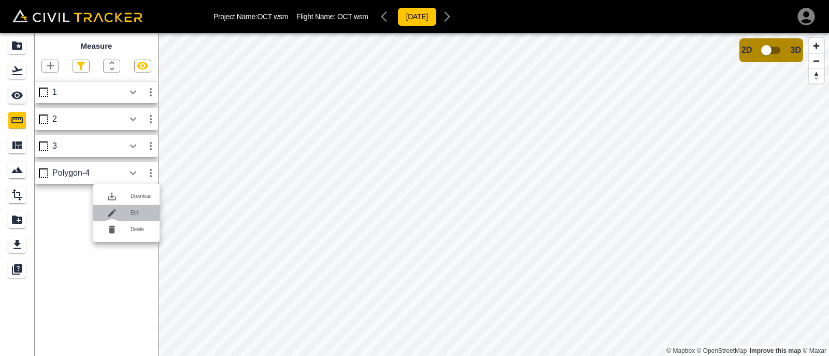
click at [135, 210] on h6 "Edit" at bounding box center [141, 213] width 21 height 6
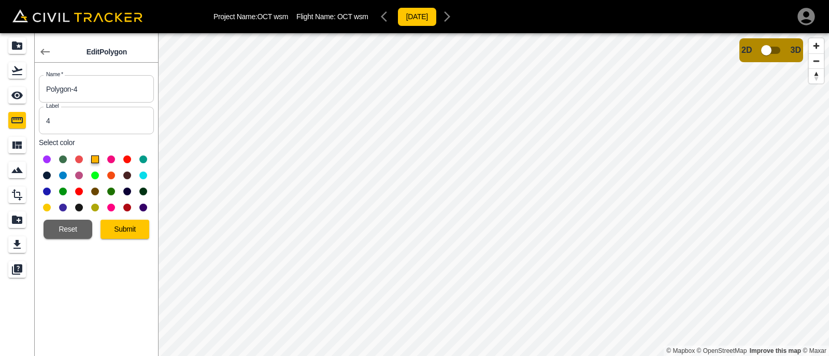
click at [403, 0] on html "Project Name: OCT wsm Flight Name: OCT wsm 2025-2-10 Edit Polygon Name   * Poly…" at bounding box center [414, 178] width 829 height 356
click at [137, 234] on button "Submit" at bounding box center [125, 229] width 49 height 19
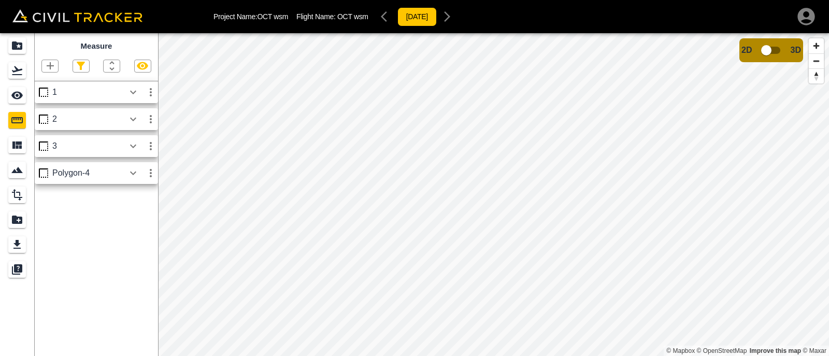
click at [525, 355] on html "Project Name: OCT wsm Flight Name: OCT wsm 2025-2-10 Measure 1 2 3 Polygon-4 © …" at bounding box center [414, 178] width 829 height 356
click at [53, 66] on icon "button" at bounding box center [50, 65] width 7 height 7
click at [49, 113] on p "Polygon" at bounding box center [49, 115] width 25 height 8
click at [20, 97] on icon "See" at bounding box center [16, 96] width 11 height 8
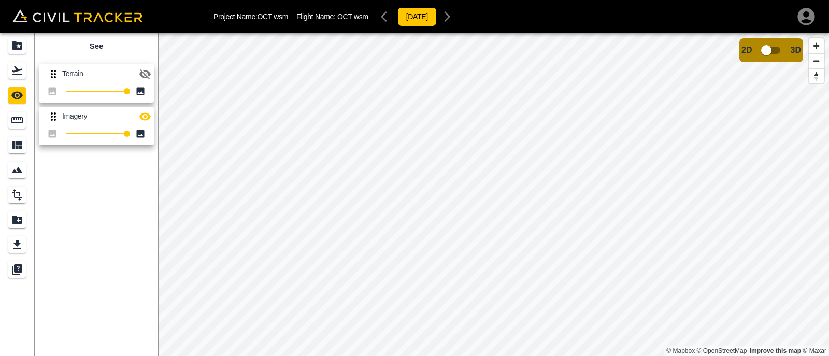
click at [145, 74] on icon "button" at bounding box center [144, 74] width 11 height 10
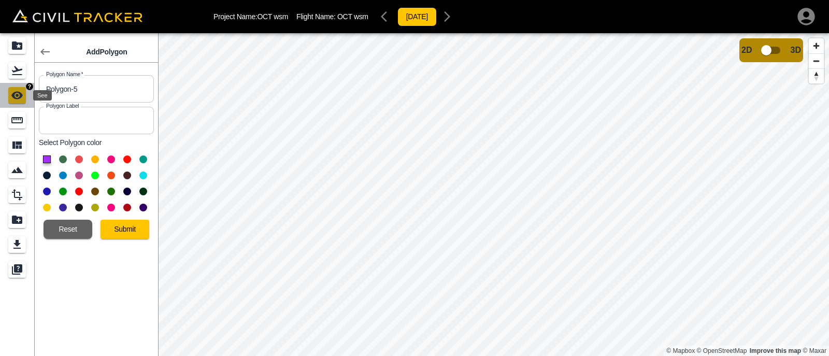
click at [19, 95] on icon "See" at bounding box center [17, 95] width 12 height 12
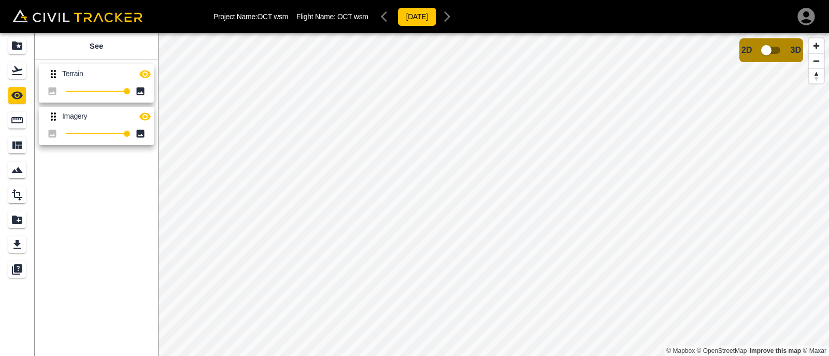
click at [149, 76] on icon "button" at bounding box center [145, 74] width 12 height 12
click at [12, 120] on icon "Measure" at bounding box center [16, 120] width 11 height 6
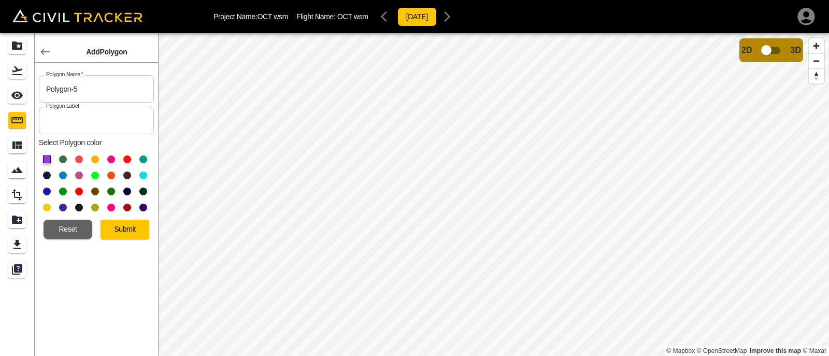
click at [111, 126] on input "text" at bounding box center [96, 120] width 115 height 27
type input "5"
click at [110, 161] on button at bounding box center [111, 159] width 8 height 8
click at [118, 225] on button "Submit" at bounding box center [125, 229] width 49 height 19
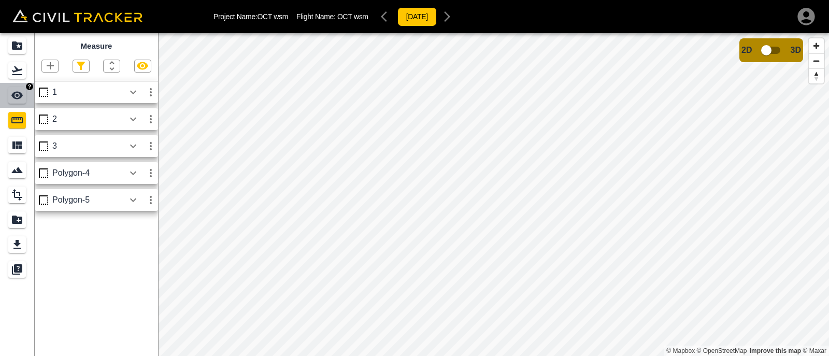
click at [19, 92] on icon "See" at bounding box center [16, 96] width 11 height 8
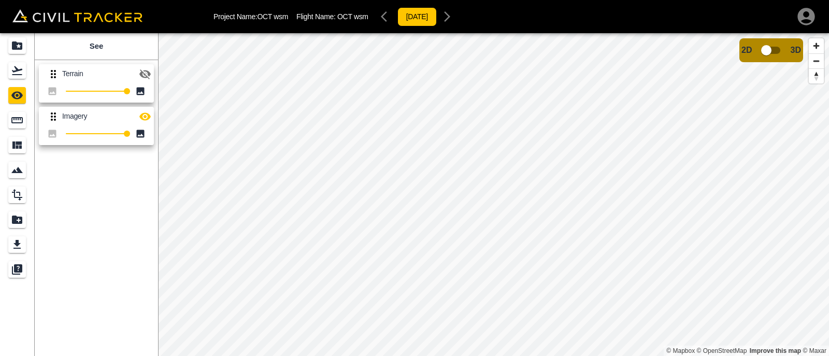
click at [144, 75] on icon "button" at bounding box center [145, 74] width 12 height 12
click at [17, 127] on div "Measure" at bounding box center [17, 120] width 18 height 17
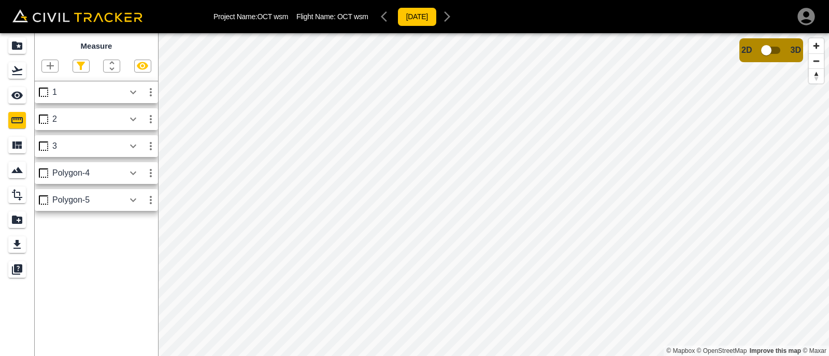
click at [52, 65] on icon "button" at bounding box center [50, 66] width 12 height 12
click at [43, 116] on p "Polygon" at bounding box center [49, 115] width 25 height 8
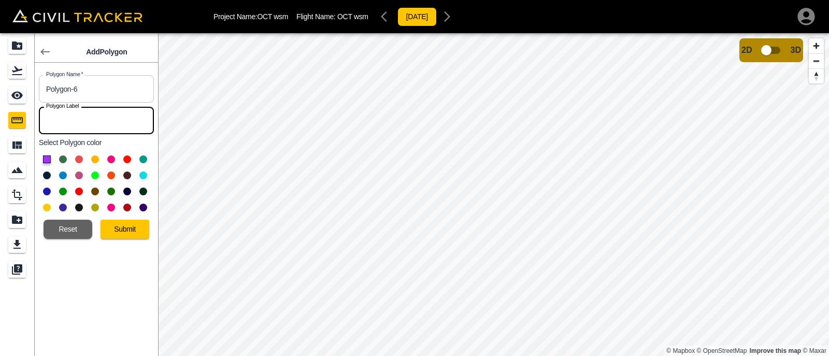
click at [102, 123] on input "text" at bounding box center [96, 120] width 115 height 27
type input "6"
click at [128, 159] on button at bounding box center [127, 159] width 8 height 8
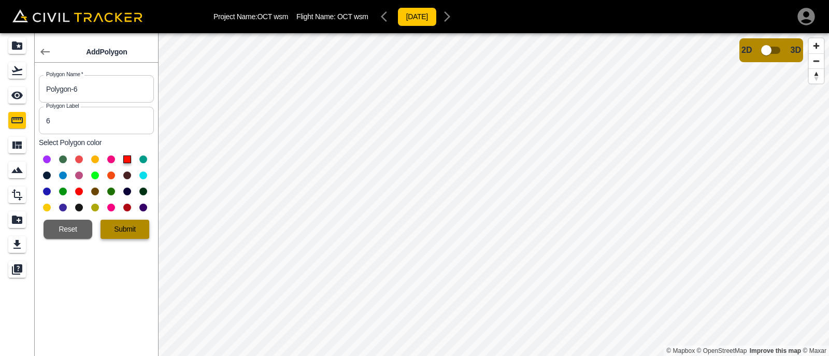
click at [120, 231] on button "Submit" at bounding box center [125, 229] width 49 height 19
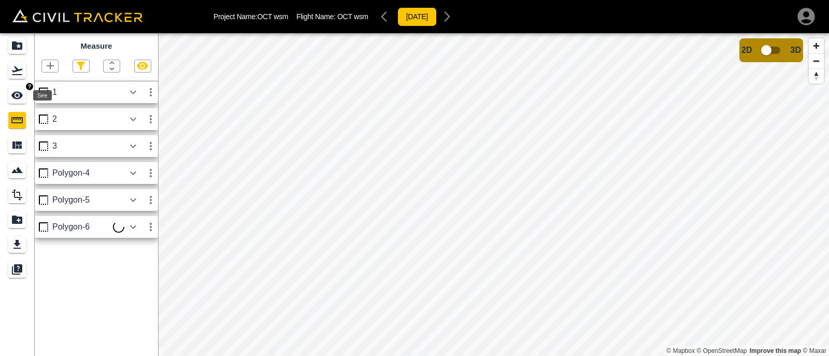
click at [19, 98] on icon "See" at bounding box center [16, 96] width 11 height 8
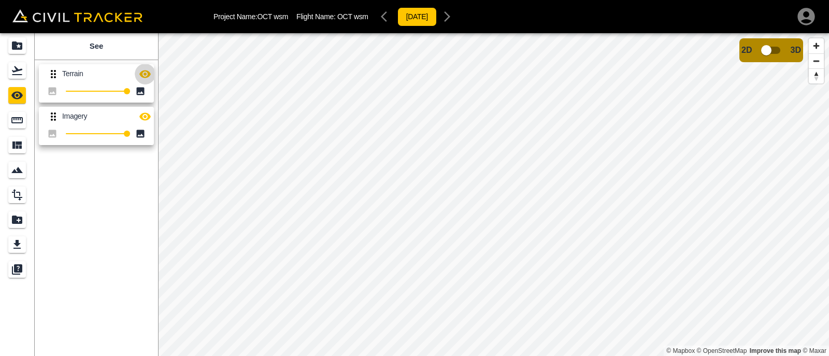
click at [147, 76] on icon "button" at bounding box center [145, 74] width 12 height 12
click at [150, 76] on icon "button" at bounding box center [145, 74] width 12 height 12
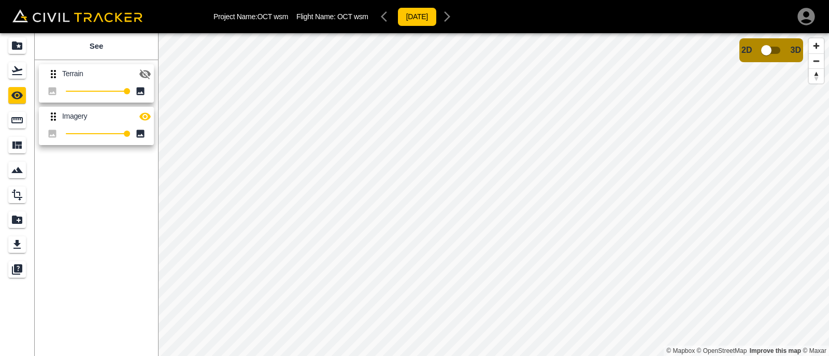
click at [149, 74] on icon "button" at bounding box center [144, 74] width 11 height 10
click at [142, 71] on icon "button" at bounding box center [144, 74] width 11 height 8
click at [461, 355] on html "Project Name: OCT wsm Flight Name: OCT wsm 2025-2-10 See Terrain 100 Imagery 10…" at bounding box center [414, 178] width 829 height 356
click at [691, 355] on html "Project Name: OCT wsm Flight Name: OCT wsm 2025-2-10 See Terrain 100 Imagery 10…" at bounding box center [414, 178] width 829 height 356
click at [147, 78] on icon "button" at bounding box center [145, 74] width 12 height 12
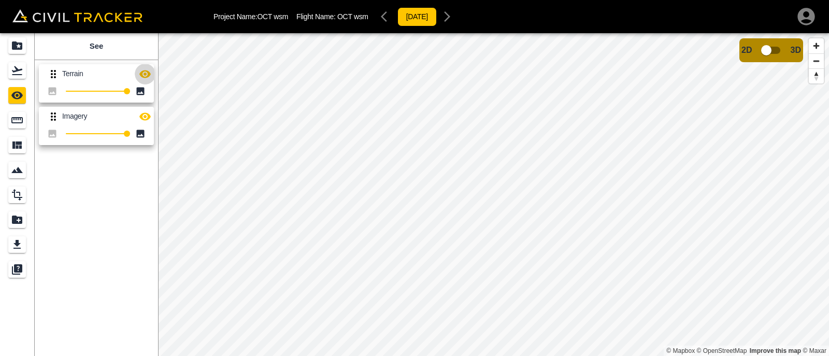
click at [146, 74] on icon "button" at bounding box center [144, 74] width 11 height 8
click at [14, 119] on icon "Measure" at bounding box center [16, 120] width 11 height 6
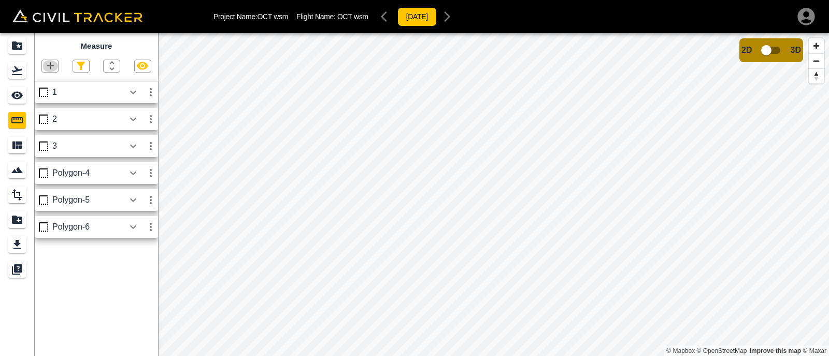
click at [46, 68] on icon "button" at bounding box center [50, 66] width 12 height 12
click at [45, 116] on p "Polygon" at bounding box center [49, 115] width 25 height 8
click at [17, 95] on icon "See" at bounding box center [16, 96] width 11 height 8
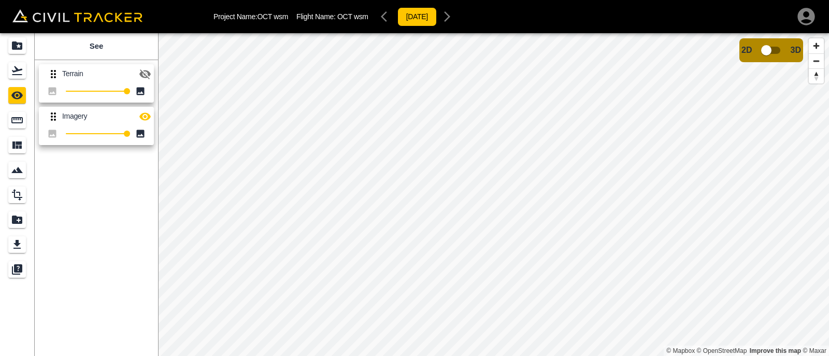
click at [145, 74] on icon "button" at bounding box center [144, 74] width 11 height 10
click at [146, 77] on icon "button" at bounding box center [144, 74] width 11 height 8
click at [146, 77] on icon "button" at bounding box center [144, 74] width 11 height 10
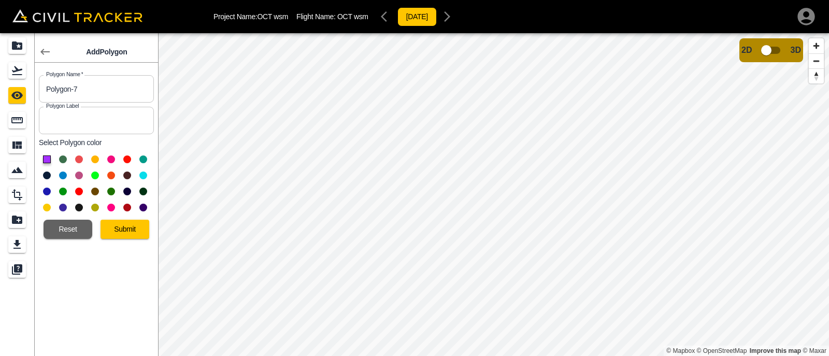
click at [116, 123] on input "text" at bounding box center [96, 120] width 115 height 27
type input "7"
click at [141, 160] on button at bounding box center [143, 159] width 8 height 8
click at [125, 231] on button "Submit" at bounding box center [125, 229] width 49 height 19
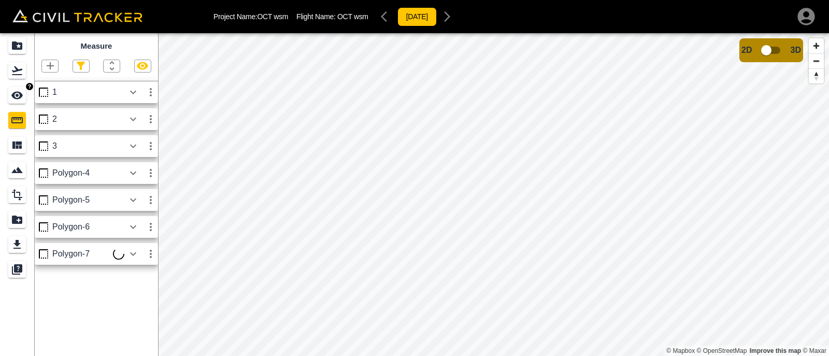
click at [17, 95] on icon "See" at bounding box center [16, 96] width 11 height 8
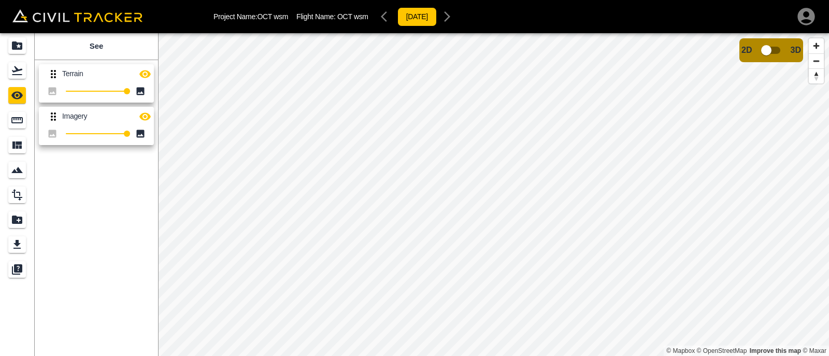
click at [147, 74] on icon "button" at bounding box center [145, 74] width 12 height 12
click at [14, 119] on icon "Measure" at bounding box center [16, 120] width 11 height 6
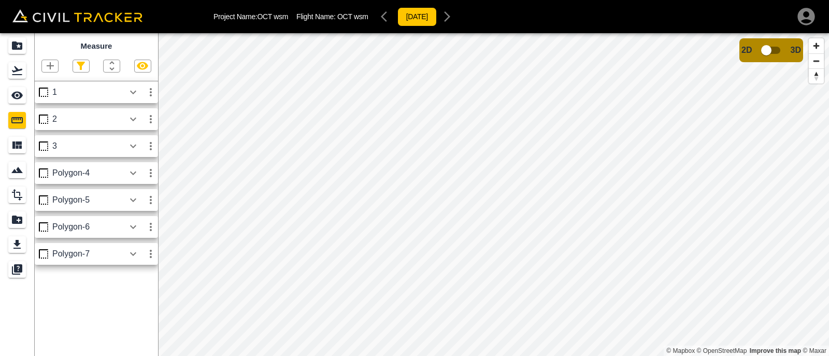
click at [152, 255] on icon "button" at bounding box center [151, 254] width 12 height 12
click at [128, 291] on div at bounding box center [116, 293] width 29 height 21
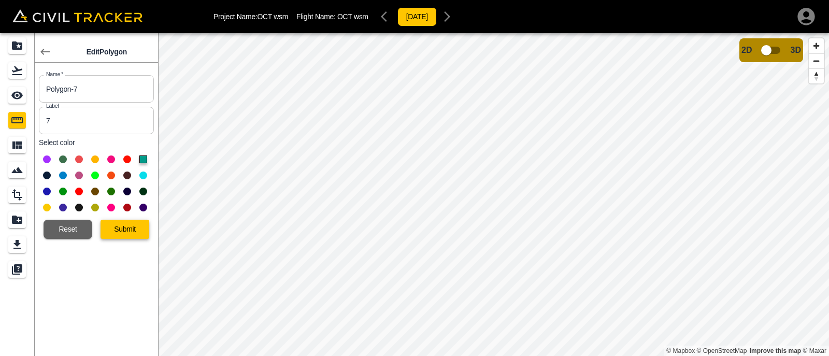
click at [116, 221] on button "Submit" at bounding box center [125, 229] width 49 height 19
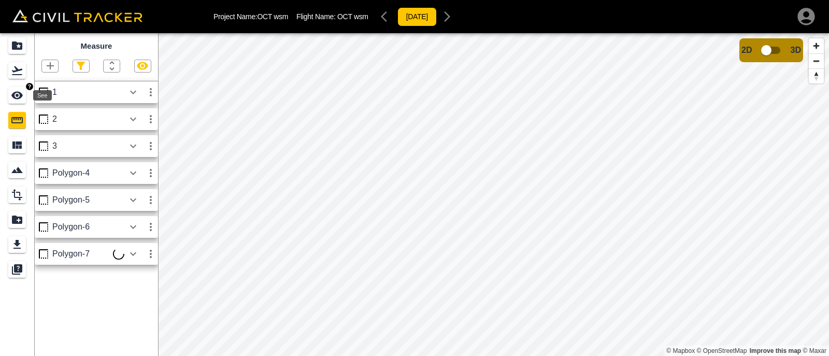
click at [15, 90] on icon "See" at bounding box center [17, 95] width 12 height 12
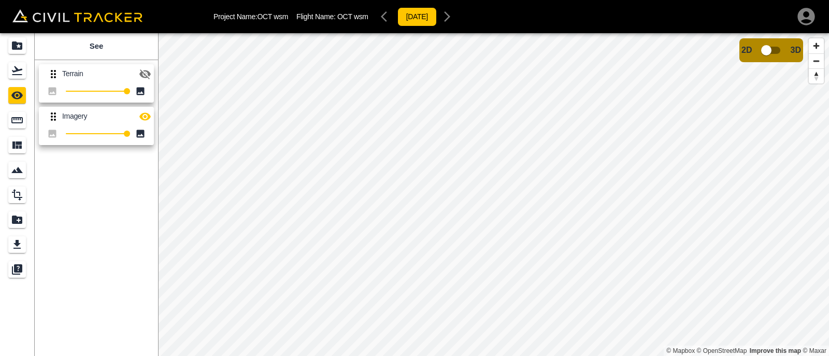
click at [147, 78] on icon "button" at bounding box center [145, 74] width 12 height 12
click at [7, 122] on link at bounding box center [17, 120] width 34 height 25
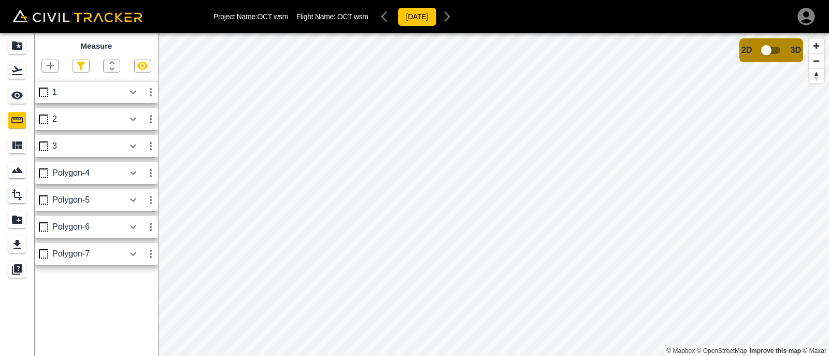
click at [153, 259] on icon "button" at bounding box center [151, 254] width 12 height 12
click at [135, 293] on h6 "Edit" at bounding box center [141, 294] width 21 height 6
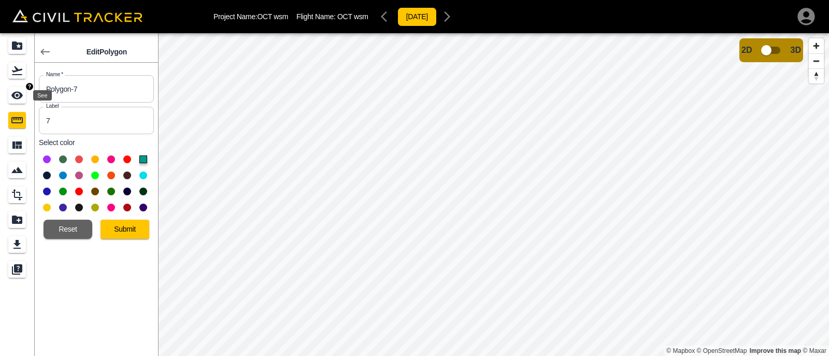
click at [21, 99] on icon "See" at bounding box center [17, 95] width 12 height 12
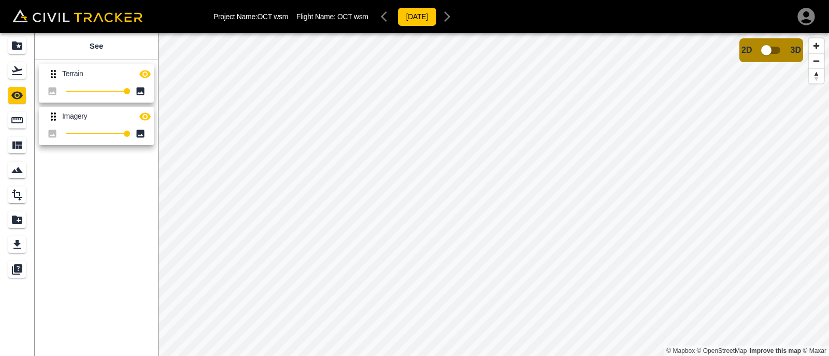
click at [151, 75] on icon "button" at bounding box center [145, 74] width 12 height 12
click at [11, 121] on icon "Measure" at bounding box center [17, 120] width 12 height 12
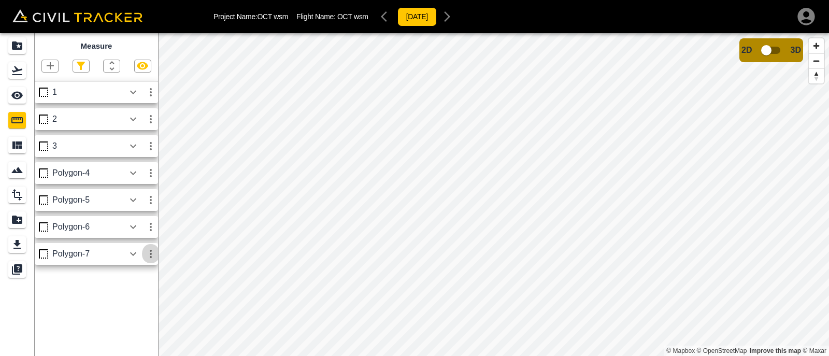
click at [151, 251] on icon "button" at bounding box center [151, 254] width 2 height 8
click at [126, 292] on div at bounding box center [116, 293] width 29 height 21
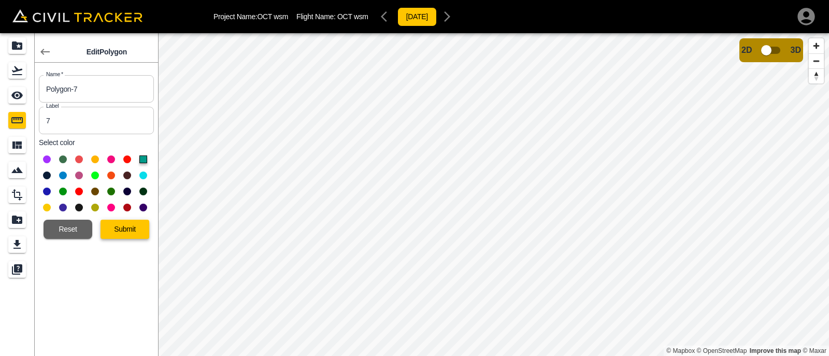
click at [125, 231] on button "Submit" at bounding box center [125, 229] width 49 height 19
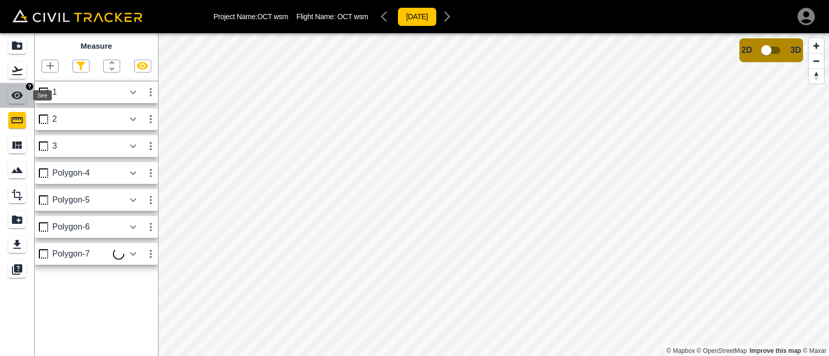
click at [15, 95] on icon "See" at bounding box center [17, 95] width 12 height 12
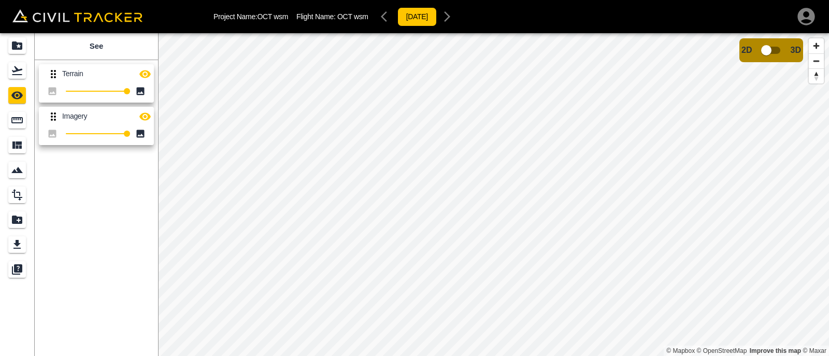
click at [147, 72] on icon "button" at bounding box center [144, 74] width 11 height 8
click at [15, 118] on icon "Measure" at bounding box center [16, 120] width 11 height 6
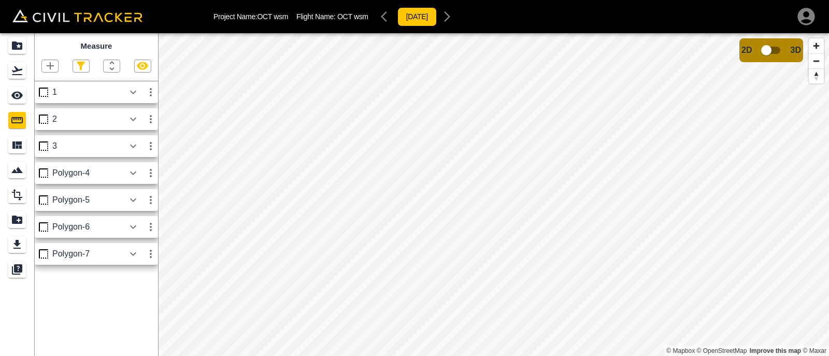
click at [47, 64] on icon "button" at bounding box center [50, 66] width 12 height 12
click at [48, 116] on p "Polygon" at bounding box center [49, 115] width 25 height 8
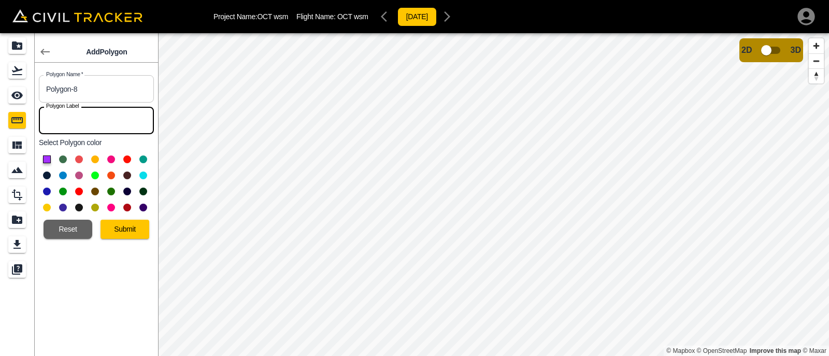
click at [73, 120] on input "text" at bounding box center [96, 120] width 115 height 27
type input "8"
click at [17, 96] on icon "See" at bounding box center [16, 96] width 11 height 8
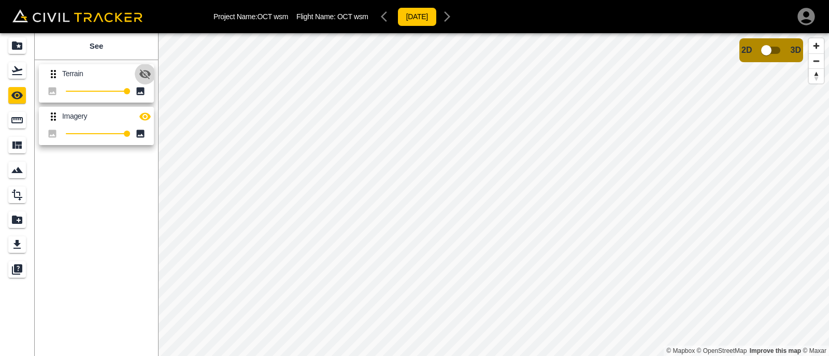
click at [148, 74] on icon "button" at bounding box center [144, 74] width 11 height 10
click at [148, 74] on icon "button" at bounding box center [144, 74] width 11 height 8
click at [20, 118] on icon "Measure" at bounding box center [16, 120] width 11 height 6
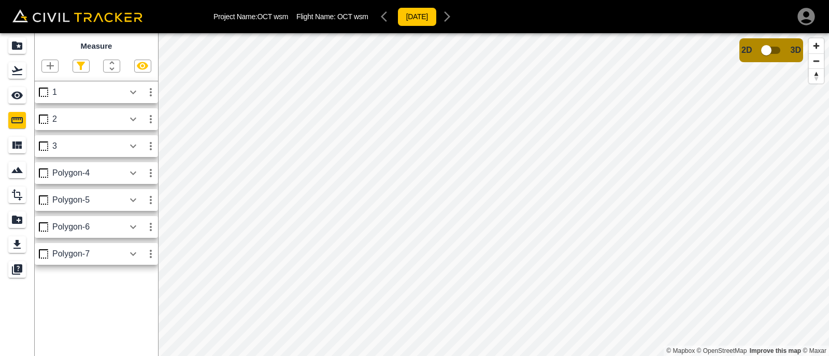
click at [91, 252] on div "Polygon-7" at bounding box center [88, 253] width 72 height 9
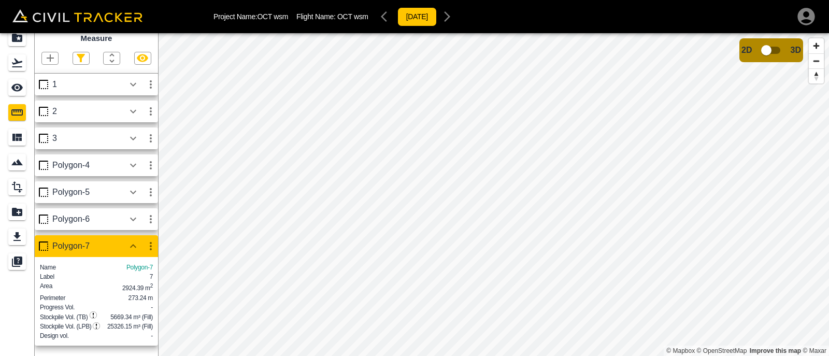
scroll to position [21, 0]
click at [111, 241] on div "Polygon-7" at bounding box center [88, 245] width 72 height 9
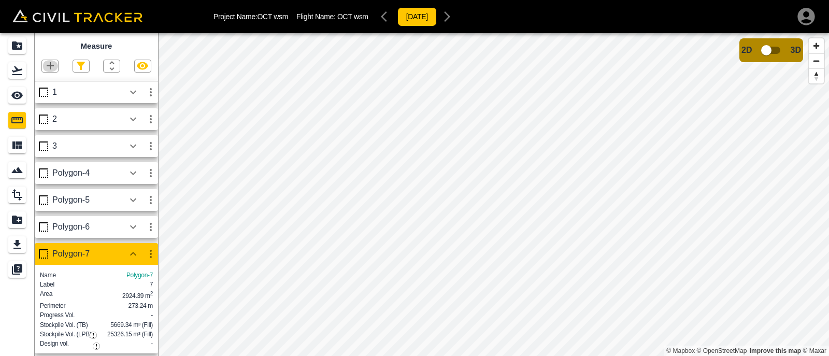
click at [54, 66] on icon "button" at bounding box center [50, 66] width 12 height 12
click at [43, 118] on p "Polygon" at bounding box center [49, 115] width 25 height 8
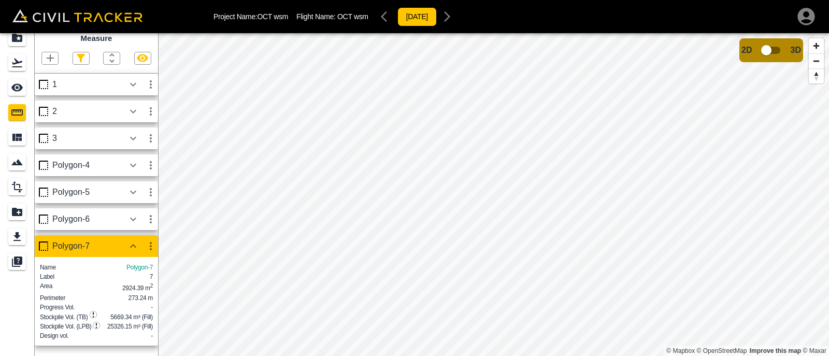
click at [132, 240] on icon "button" at bounding box center [133, 246] width 12 height 12
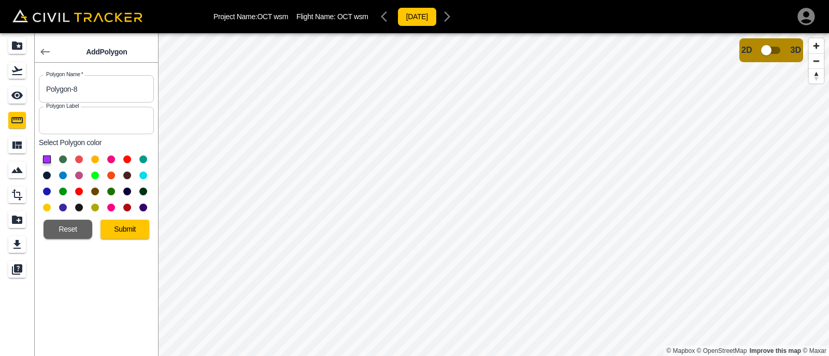
click at [85, 114] on input "text" at bounding box center [96, 120] width 115 height 27
type input "8"
click at [79, 176] on button at bounding box center [79, 175] width 8 height 8
click at [130, 233] on button "Submit" at bounding box center [125, 229] width 49 height 19
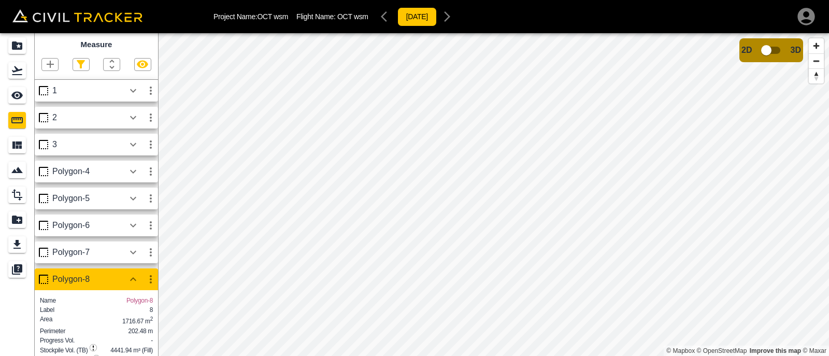
click at [58, 59] on button "button" at bounding box center [50, 65] width 16 height 12
click at [46, 67] on p "Point" at bounding box center [45, 70] width 16 height 8
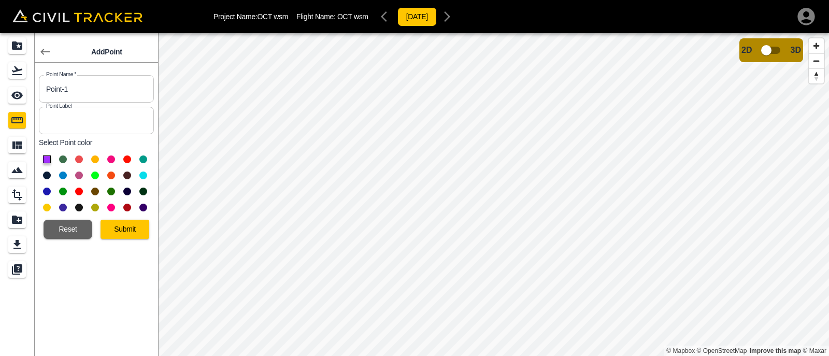
click at [77, 120] on input "text" at bounding box center [96, 120] width 115 height 27
type input "point 1"
click at [142, 206] on button at bounding box center [143, 208] width 8 height 8
click at [134, 221] on button "Submit" at bounding box center [125, 229] width 49 height 19
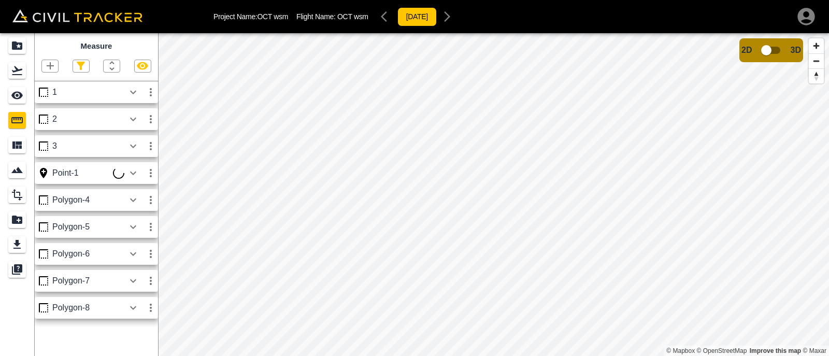
click at [135, 170] on icon "button" at bounding box center [133, 173] width 12 height 12
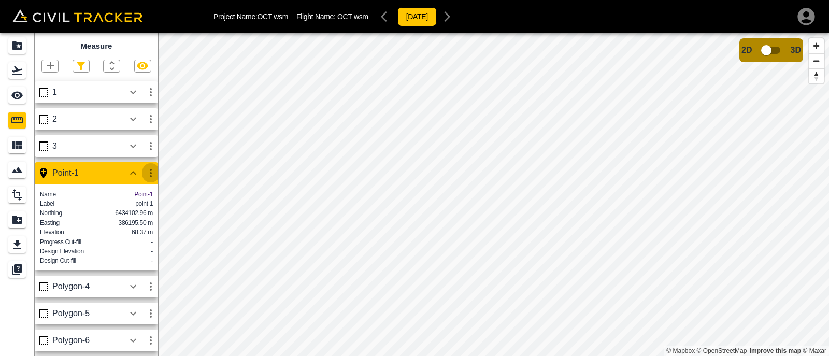
click at [149, 173] on icon "button" at bounding box center [151, 173] width 12 height 12
click at [135, 214] on h6 "Edit" at bounding box center [141, 213] width 21 height 6
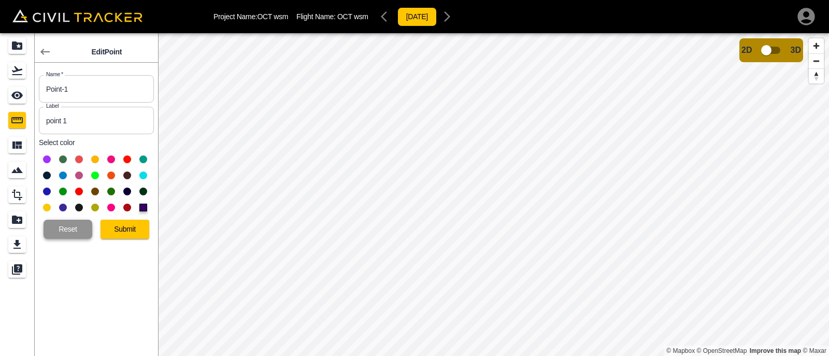
click at [54, 231] on button "Reset" at bounding box center [68, 229] width 49 height 19
click at [48, 50] on icon "button" at bounding box center [45, 52] width 12 height 12
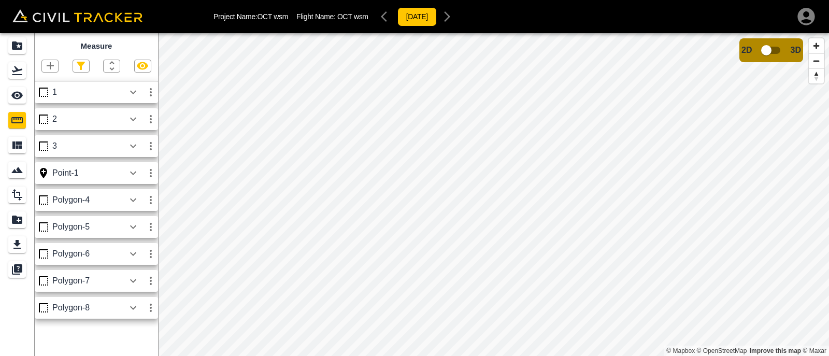
click at [50, 67] on icon "button" at bounding box center [50, 65] width 7 height 7
click at [56, 82] on li "Point" at bounding box center [39, 85] width 62 height 16
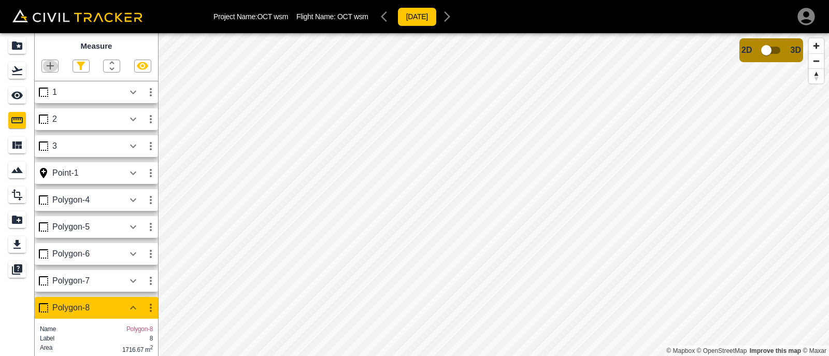
click at [52, 66] on icon "button" at bounding box center [50, 65] width 7 height 7
click at [47, 84] on p "Point" at bounding box center [45, 84] width 16 height 8
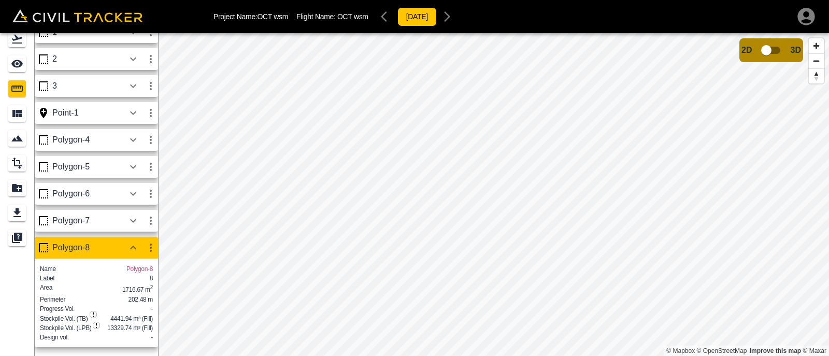
scroll to position [33, 0]
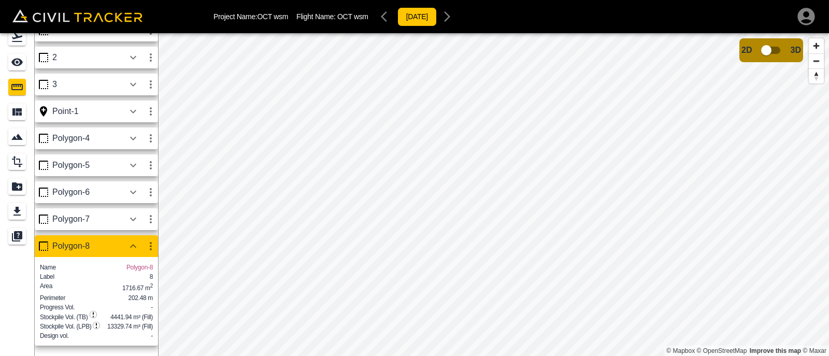
click at [135, 240] on icon "button" at bounding box center [133, 246] width 12 height 12
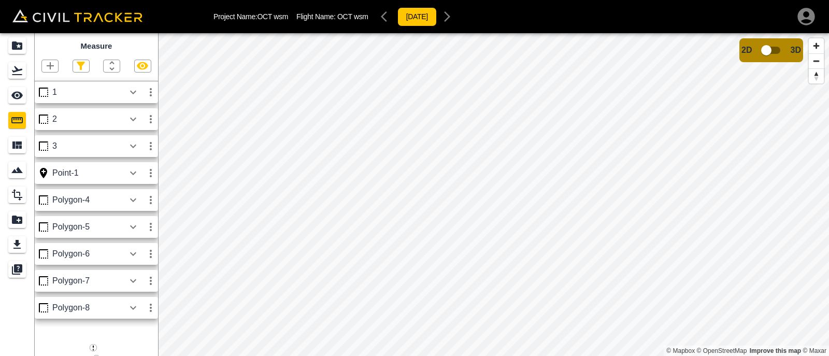
scroll to position [0, 0]
click at [50, 63] on icon "button" at bounding box center [50, 66] width 12 height 12
click at [41, 85] on p "Point" at bounding box center [45, 84] width 16 height 8
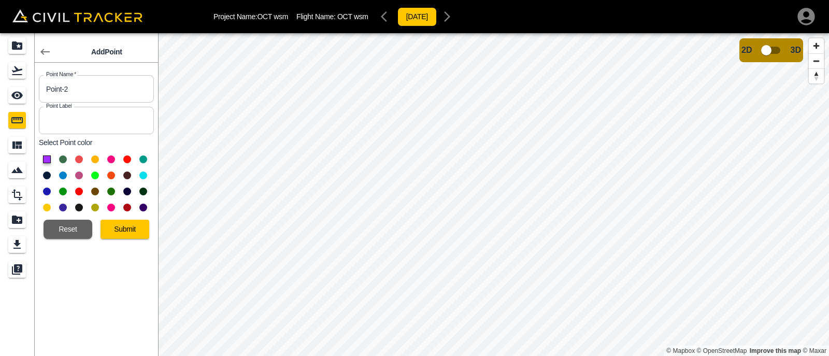
click at [126, 118] on input "text" at bounding box center [96, 120] width 115 height 27
type input "point 2"
click at [143, 209] on button at bounding box center [143, 208] width 8 height 8
click at [129, 232] on button "Submit" at bounding box center [125, 229] width 49 height 19
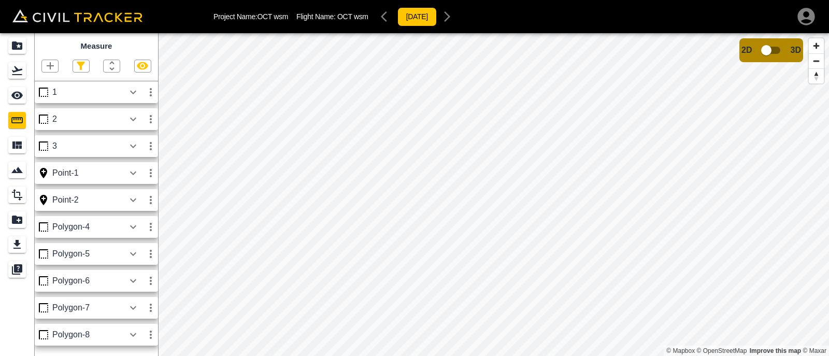
click at [131, 196] on icon "button" at bounding box center [133, 200] width 12 height 12
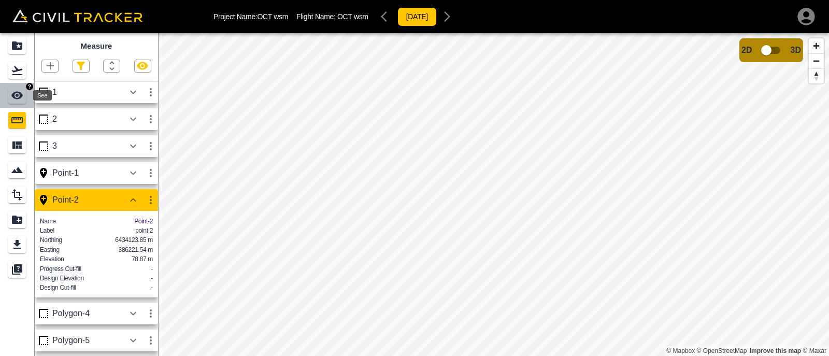
click at [12, 90] on icon "See" at bounding box center [17, 95] width 12 height 12
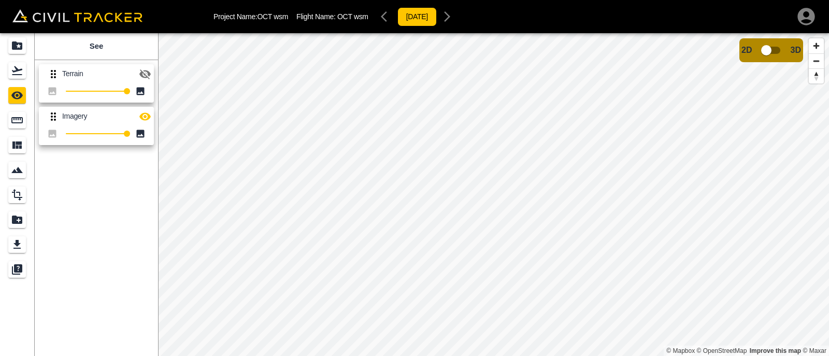
click at [146, 77] on icon "button" at bounding box center [144, 74] width 11 height 10
click at [18, 119] on icon "Measure" at bounding box center [17, 120] width 12 height 12
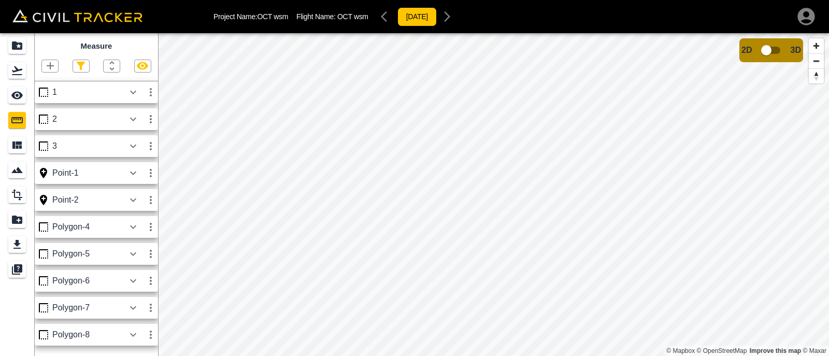
click at [147, 198] on icon "button" at bounding box center [151, 200] width 12 height 12
click at [131, 258] on h6 "Delete" at bounding box center [141, 256] width 21 height 6
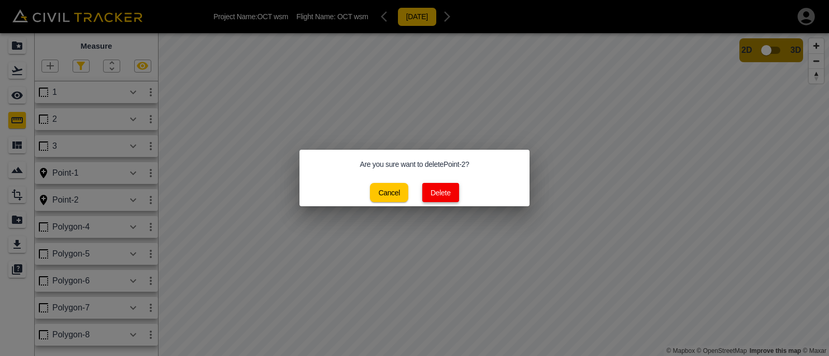
click at [434, 193] on button "Delete" at bounding box center [440, 192] width 37 height 19
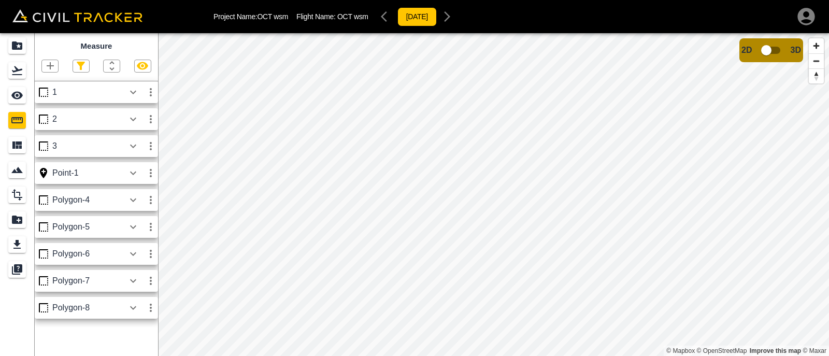
click at [49, 66] on icon "button" at bounding box center [50, 65] width 7 height 7
click at [49, 84] on p "Point" at bounding box center [45, 84] width 16 height 8
click at [51, 68] on icon "button" at bounding box center [50, 66] width 12 height 12
click at [52, 83] on p "Point" at bounding box center [45, 84] width 16 height 8
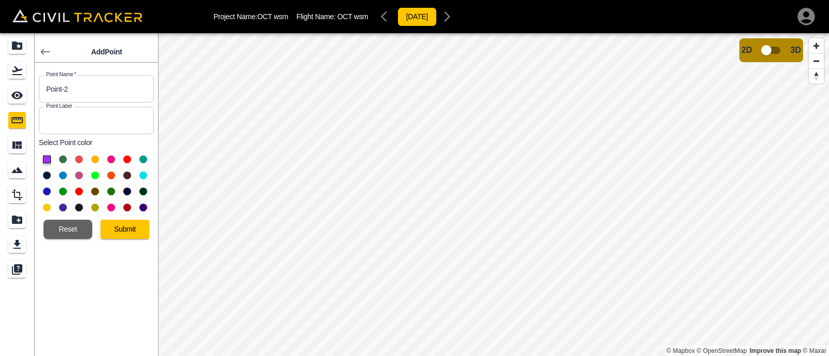
click at [124, 113] on input "text" at bounding box center [96, 120] width 115 height 27
type input "point 2"
click at [143, 206] on button at bounding box center [143, 208] width 8 height 8
click at [127, 226] on button "Submit" at bounding box center [125, 229] width 49 height 19
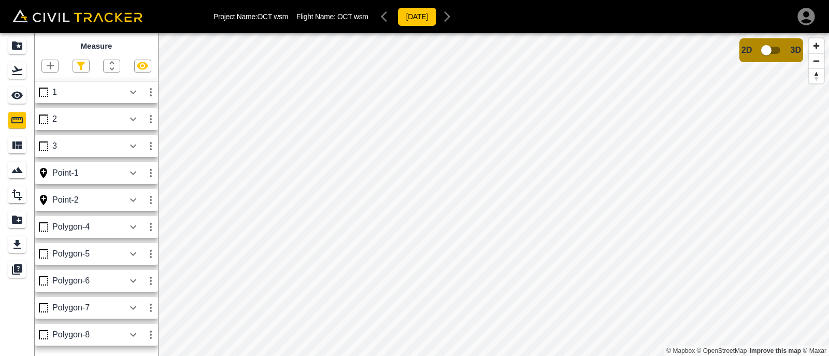
click at [135, 200] on icon "button" at bounding box center [133, 200] width 6 height 4
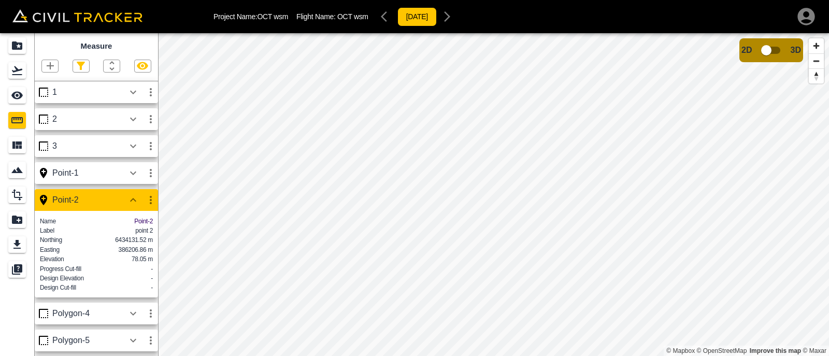
click at [131, 173] on icon "button" at bounding box center [133, 173] width 6 height 4
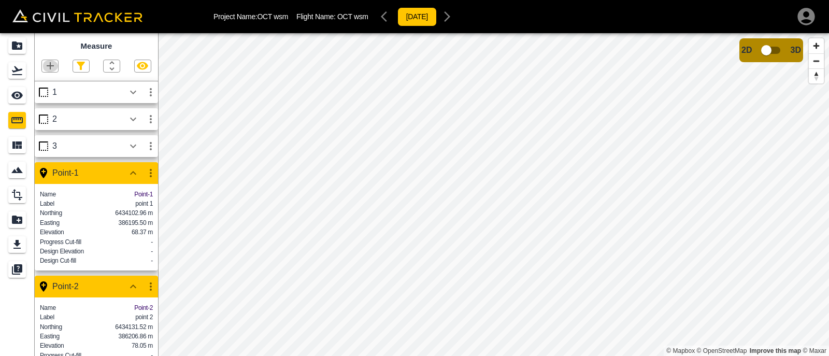
click at [51, 63] on icon "button" at bounding box center [50, 66] width 12 height 12
click at [48, 84] on p "Point" at bounding box center [45, 84] width 16 height 8
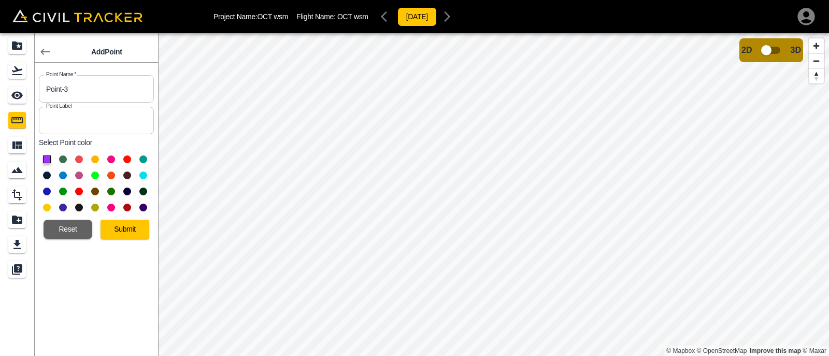
click at [81, 120] on input "text" at bounding box center [96, 120] width 115 height 27
type input "point 3"
click at [142, 207] on button at bounding box center [143, 208] width 8 height 8
click at [130, 229] on button "Submit" at bounding box center [125, 229] width 49 height 19
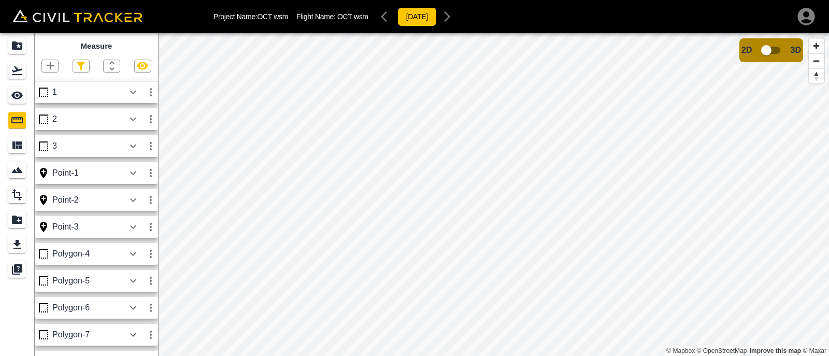
scroll to position [10, 0]
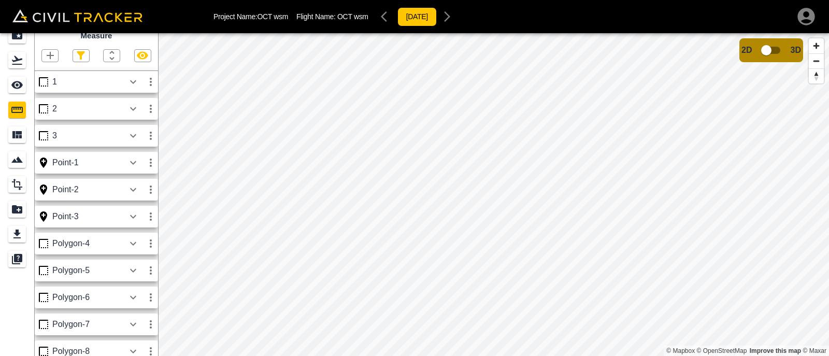
click at [133, 217] on icon "button" at bounding box center [133, 216] width 12 height 12
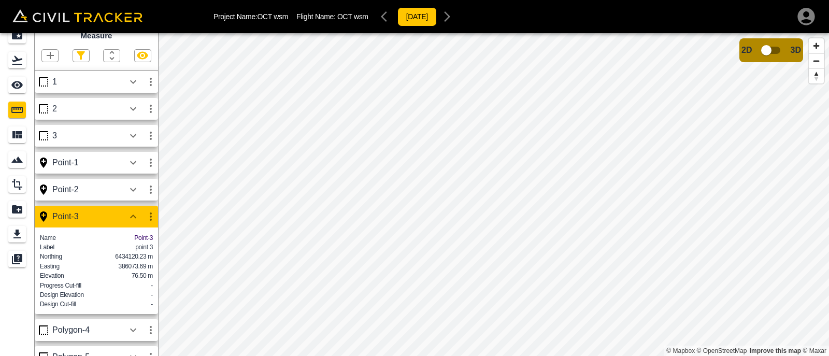
click at [139, 190] on icon "button" at bounding box center [133, 189] width 12 height 12
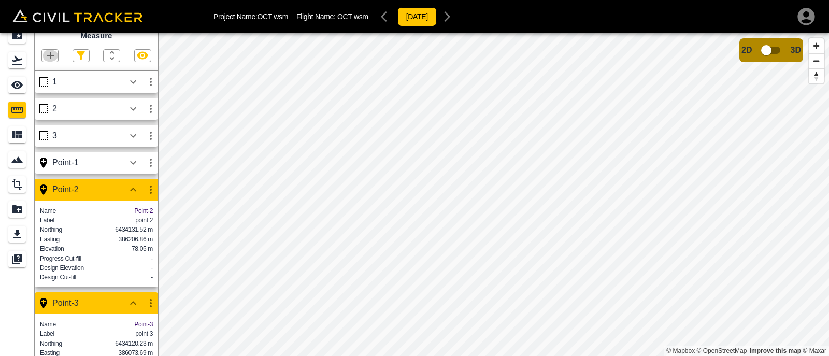
click at [51, 53] on icon "button" at bounding box center [50, 55] width 12 height 12
click at [50, 74] on p "Point" at bounding box center [45, 74] width 16 height 8
click at [51, 54] on icon "button" at bounding box center [50, 55] width 12 height 12
click at [52, 73] on p "Point" at bounding box center [45, 74] width 16 height 8
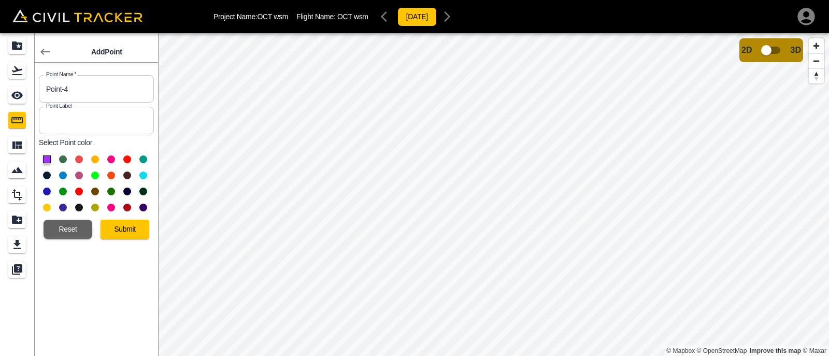
click at [84, 127] on input "text" at bounding box center [96, 120] width 115 height 27
type input "point 4"
click at [140, 208] on button at bounding box center [143, 208] width 8 height 8
click at [133, 227] on button "Submit" at bounding box center [125, 229] width 49 height 19
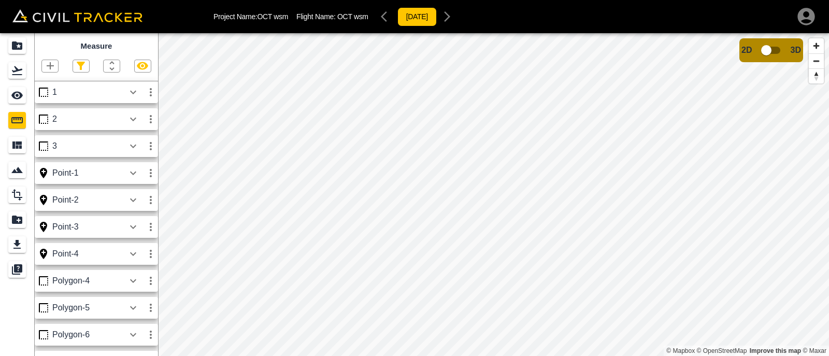
scroll to position [21, 0]
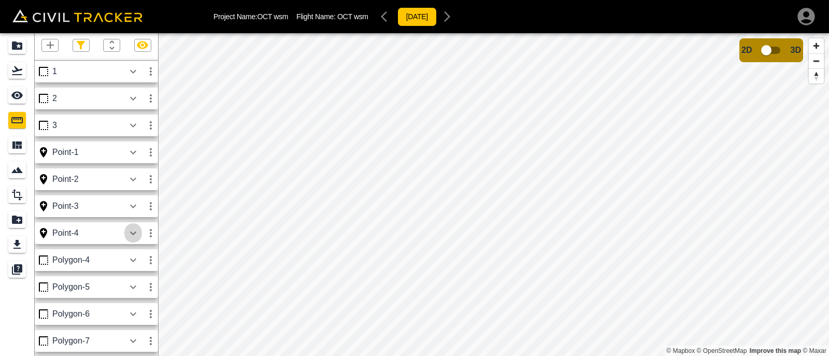
click at [135, 234] on icon "button" at bounding box center [133, 233] width 12 height 12
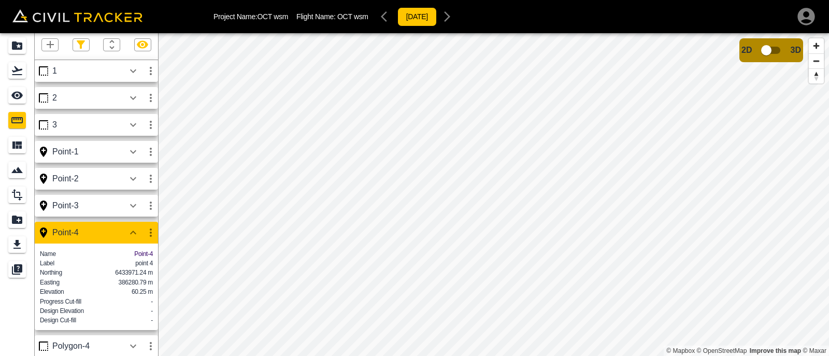
click at [48, 45] on icon "button" at bounding box center [50, 44] width 12 height 12
click at [50, 64] on p "Point" at bounding box center [45, 63] width 16 height 8
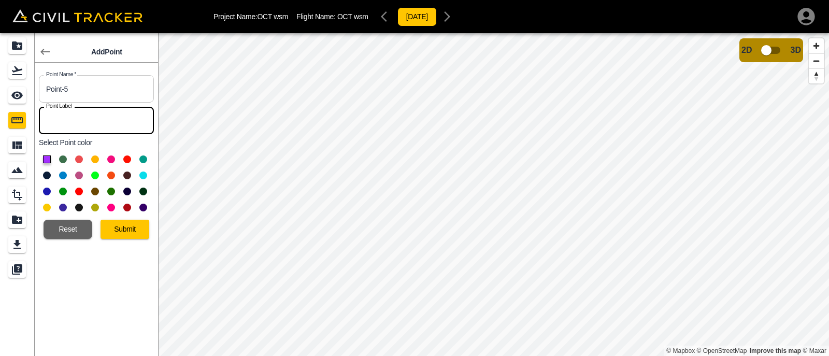
click at [70, 118] on input "text" at bounding box center [96, 120] width 115 height 27
type input "point 5"
click at [121, 269] on div "Add Point Point Name   * Point-5 Point Name * Point Label point 5 Point Label S…" at bounding box center [96, 194] width 123 height 323
click at [142, 204] on button at bounding box center [143, 208] width 8 height 8
click at [131, 227] on button "Submit" at bounding box center [125, 229] width 49 height 19
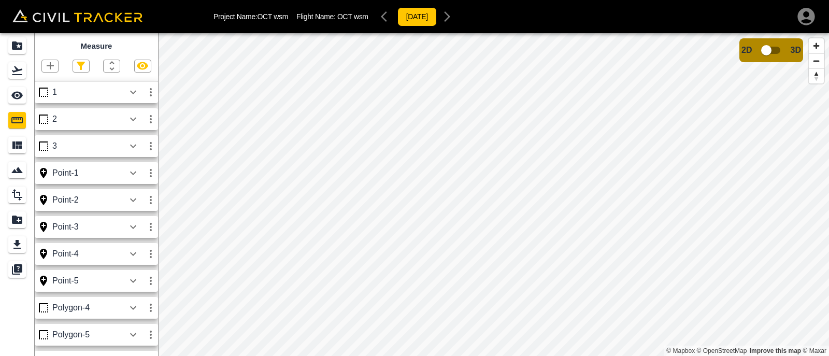
click at [136, 281] on icon "button" at bounding box center [133, 281] width 12 height 12
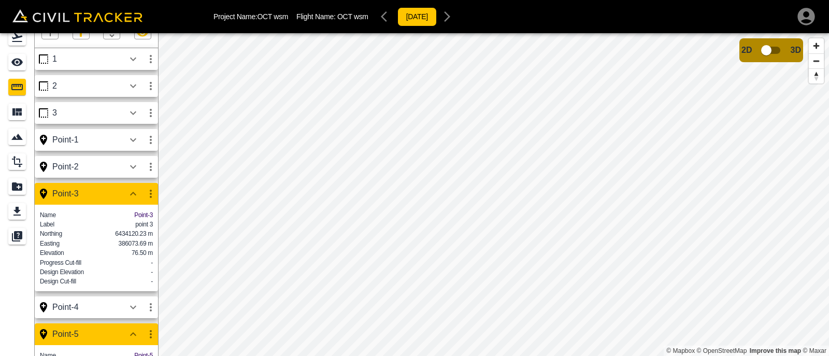
click at [85, 138] on div "Point-1" at bounding box center [88, 139] width 72 height 9
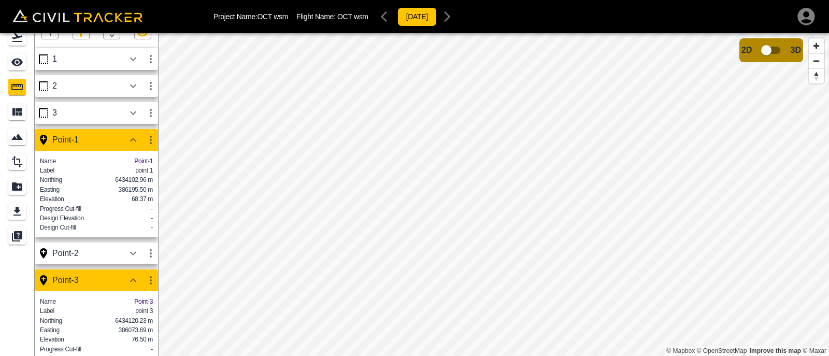
click at [131, 260] on icon "button" at bounding box center [133, 253] width 12 height 12
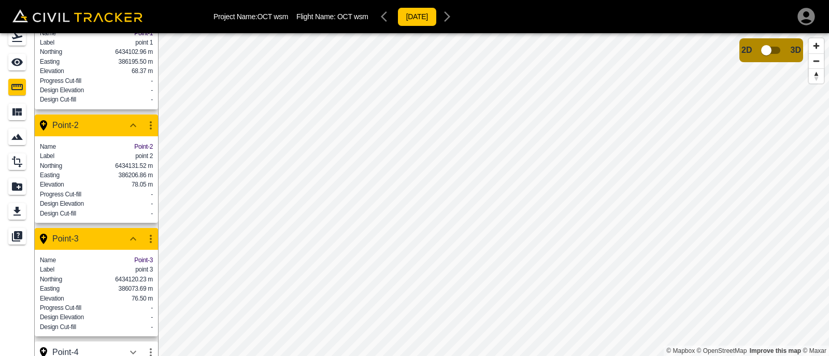
scroll to position [311, 0]
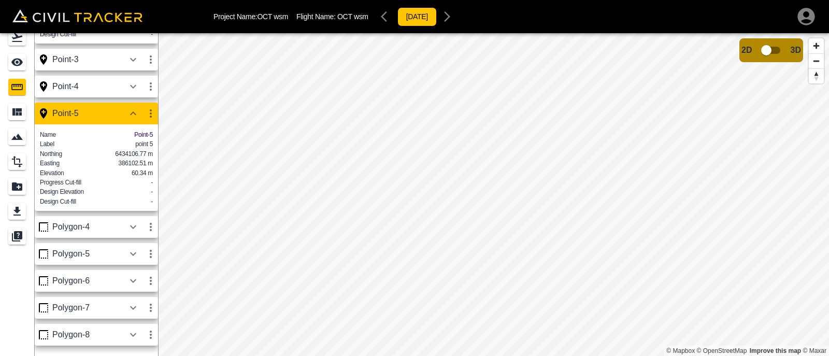
click at [156, 120] on icon "button" at bounding box center [151, 113] width 12 height 12
click at [131, 189] on h6 "Delete" at bounding box center [141, 192] width 21 height 6
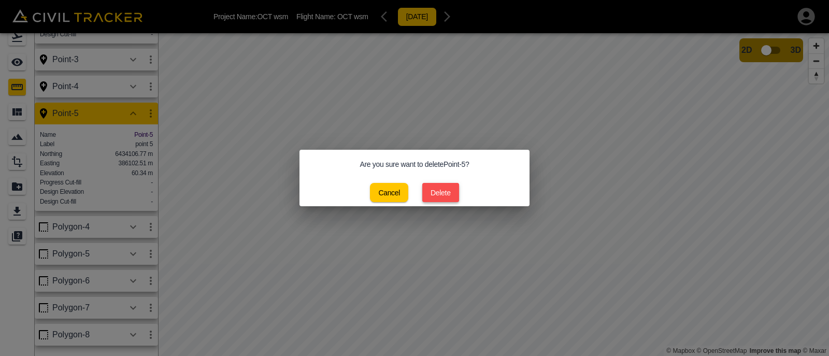
click at [440, 188] on button "Delete" at bounding box center [440, 192] width 37 height 19
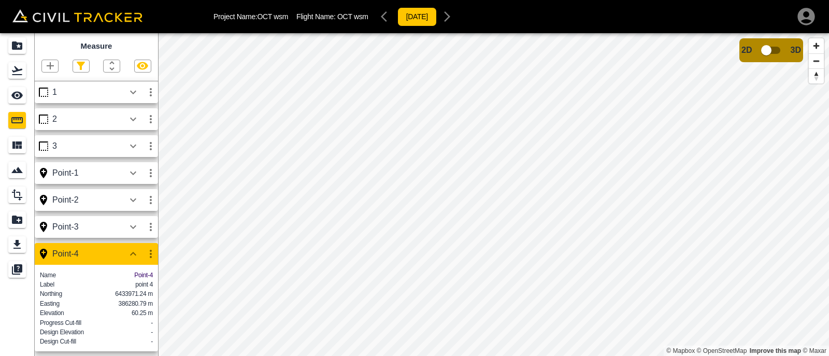
click at [153, 256] on icon "button" at bounding box center [151, 254] width 12 height 12
click at [133, 311] on h6 "Delete" at bounding box center [141, 310] width 21 height 6
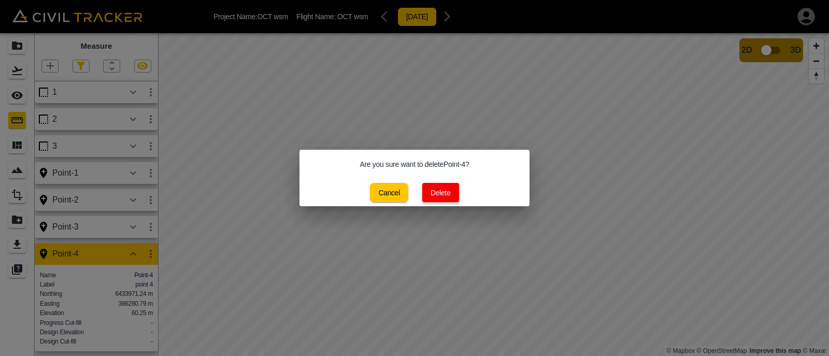
click at [439, 189] on button "Delete" at bounding box center [440, 192] width 37 height 19
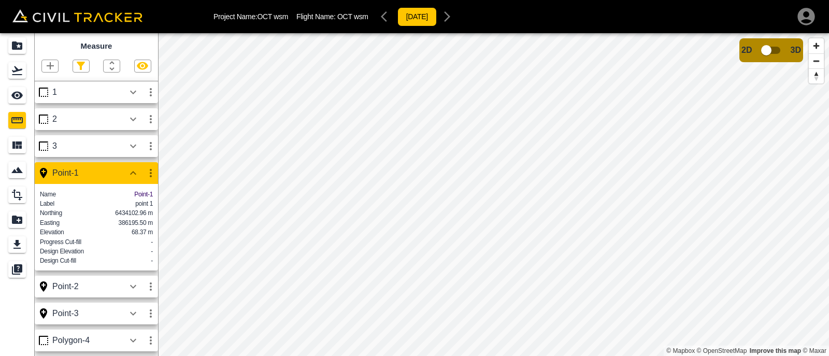
click at [149, 170] on icon "button" at bounding box center [151, 173] width 12 height 12
click at [134, 231] on h6 "Delete" at bounding box center [141, 229] width 21 height 6
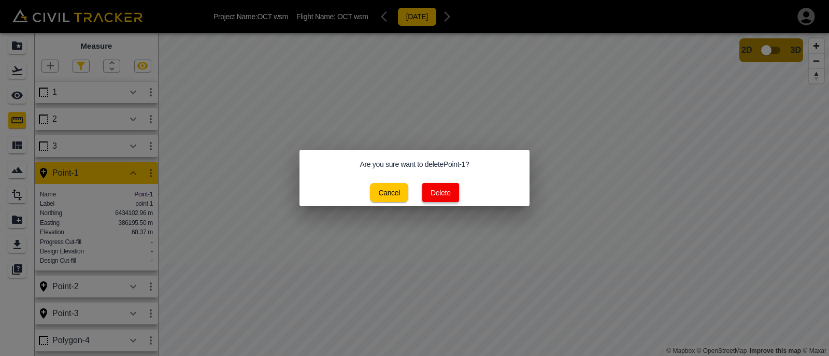
click at [441, 186] on button "Delete" at bounding box center [440, 192] width 37 height 19
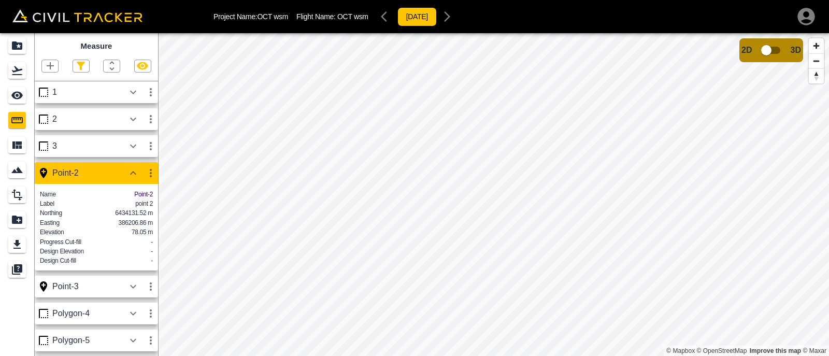
click at [152, 174] on icon "button" at bounding box center [151, 173] width 12 height 12
click at [135, 231] on h6 "Delete" at bounding box center [141, 229] width 21 height 6
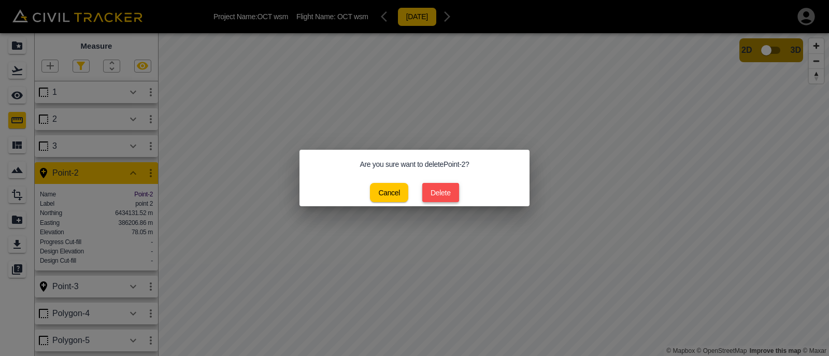
click at [434, 189] on button "Delete" at bounding box center [440, 192] width 37 height 19
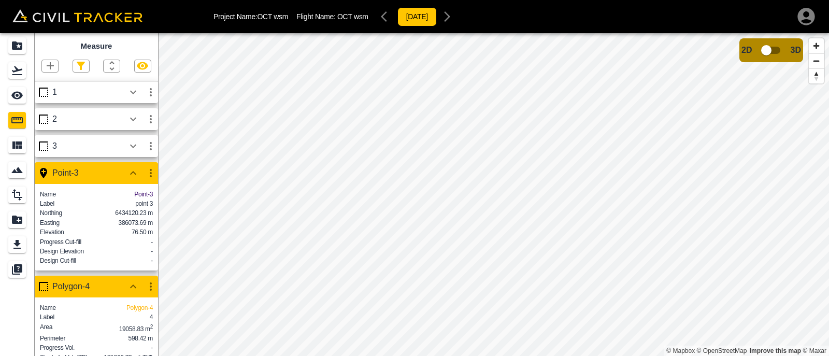
click at [150, 175] on icon "button" at bounding box center [151, 173] width 12 height 12
click at [146, 228] on h6 "Delete" at bounding box center [141, 229] width 21 height 6
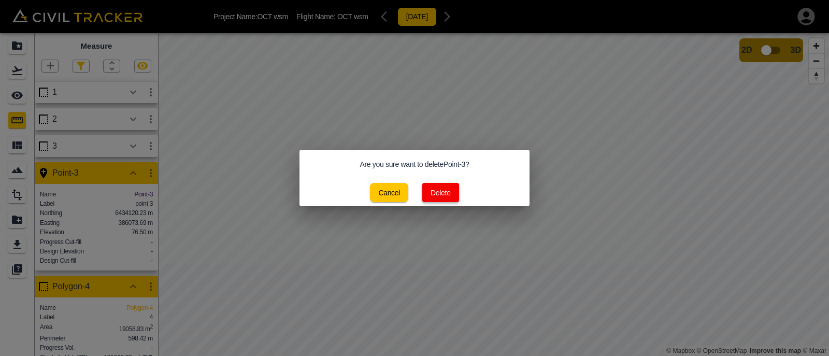
click at [447, 189] on button "Delete" at bounding box center [440, 192] width 37 height 19
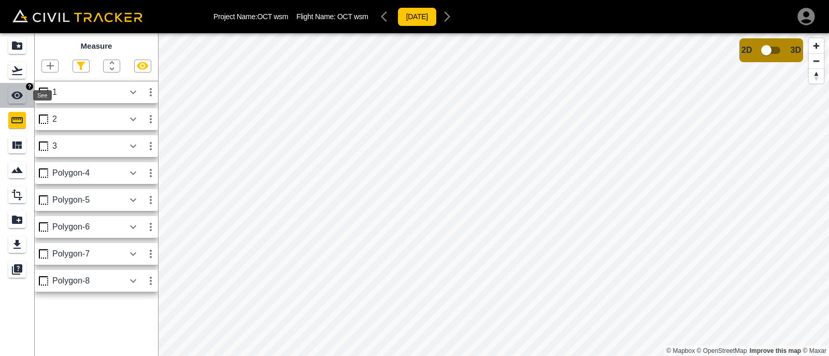
click at [17, 88] on div "See" at bounding box center [17, 95] width 18 height 17
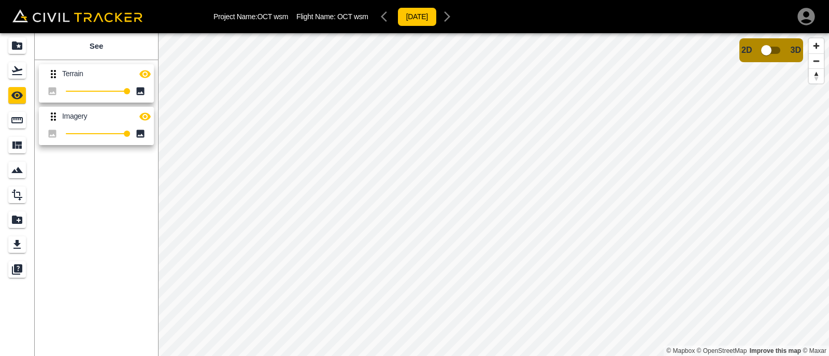
click at [147, 71] on icon "button" at bounding box center [144, 74] width 11 height 8
click at [147, 75] on icon "button" at bounding box center [145, 74] width 12 height 12
click at [440, 355] on html "Project Name: OCT wsm Flight Name: OCT wsm 2025-2-10 See Terrain 100 Imagery 10…" at bounding box center [414, 178] width 829 height 356
click at [16, 120] on icon "Measure" at bounding box center [16, 120] width 11 height 6
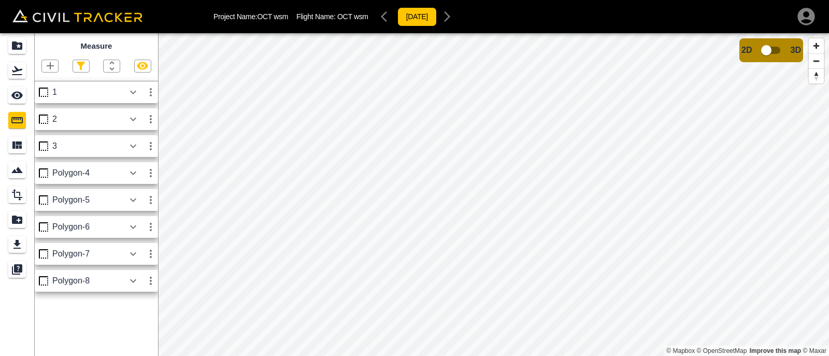
click at [54, 69] on icon "button" at bounding box center [50, 66] width 12 height 12
click at [47, 116] on p "Polygon" at bounding box center [49, 115] width 25 height 8
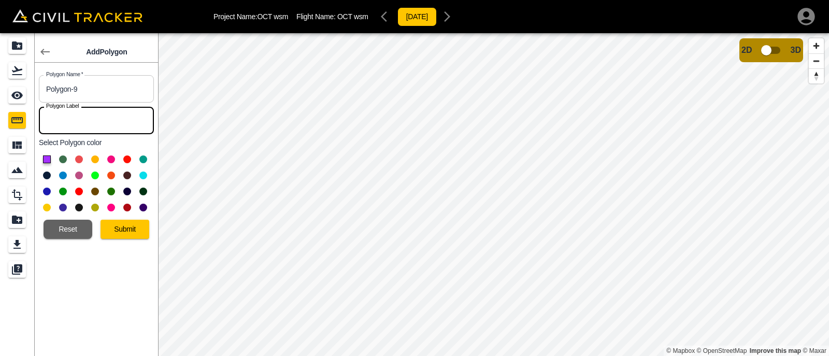
click at [63, 111] on input "text" at bounding box center [96, 120] width 115 height 27
type input "9"
click at [96, 176] on button at bounding box center [95, 175] width 8 height 8
click at [118, 226] on button "Submit" at bounding box center [125, 229] width 49 height 19
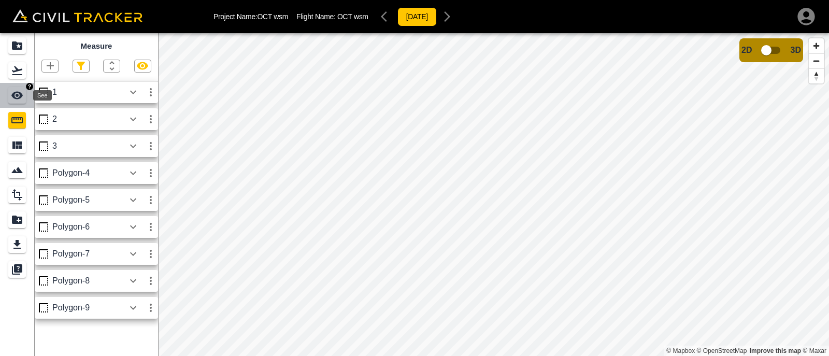
click at [20, 95] on icon "See" at bounding box center [16, 96] width 11 height 8
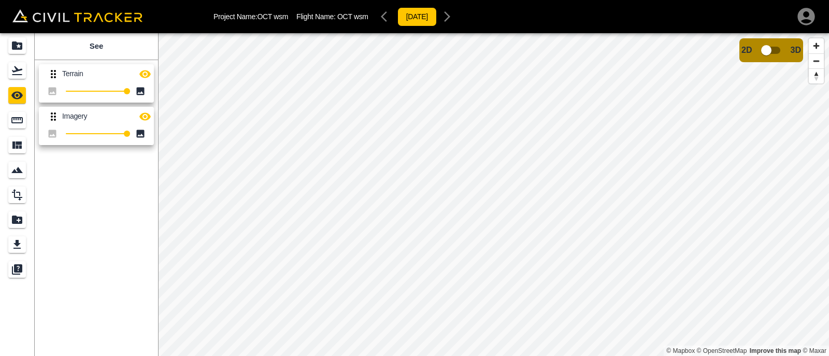
click at [144, 71] on icon "button" at bounding box center [145, 74] width 12 height 12
click at [17, 120] on icon "Measure" at bounding box center [17, 120] width 12 height 12
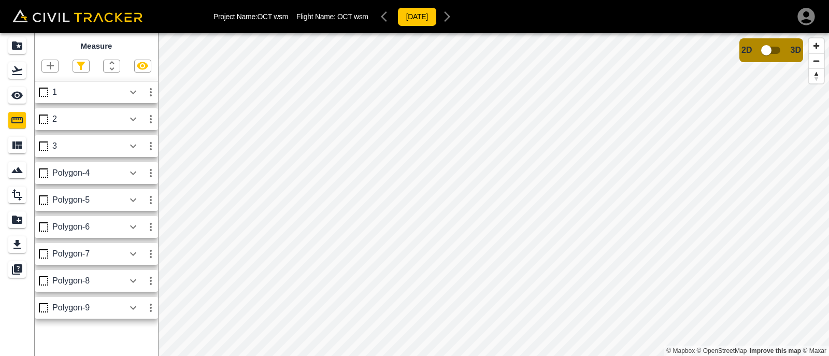
click at [152, 308] on icon "button" at bounding box center [151, 308] width 2 height 8
click at [131, 314] on li "Edit" at bounding box center [126, 318] width 66 height 17
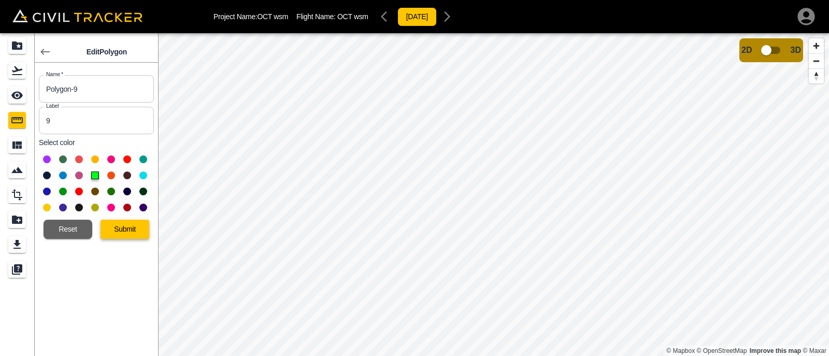
click at [127, 237] on button "Submit" at bounding box center [125, 229] width 49 height 19
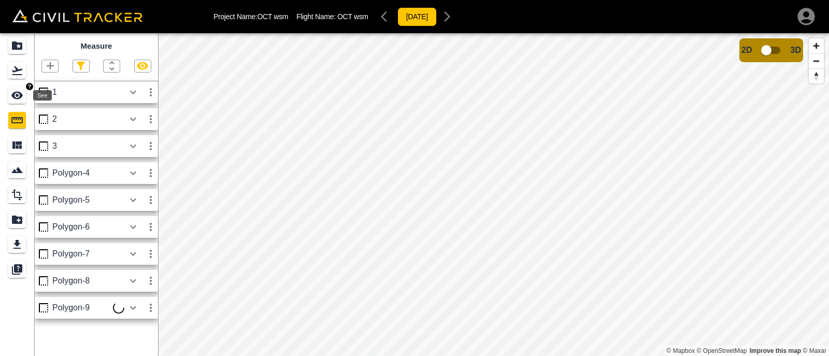
click at [16, 97] on icon "See" at bounding box center [17, 95] width 12 height 12
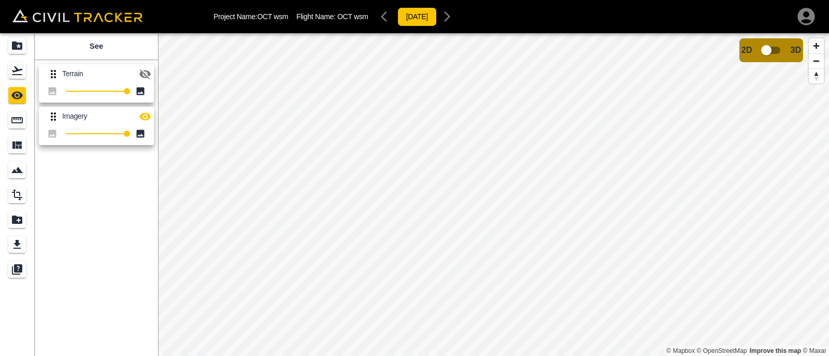
click at [148, 70] on icon "button" at bounding box center [145, 74] width 12 height 12
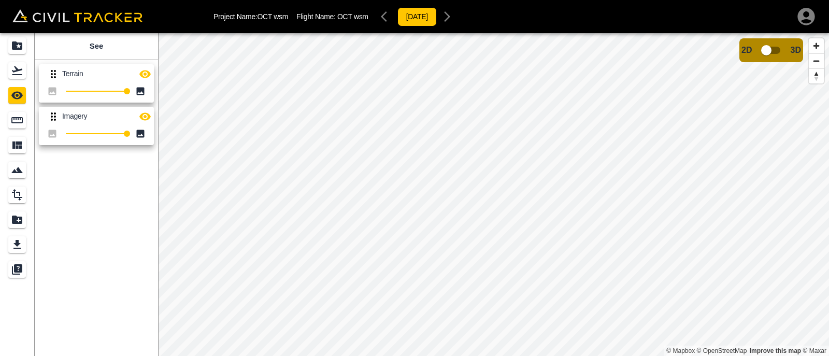
click at [148, 70] on icon "button" at bounding box center [145, 74] width 12 height 12
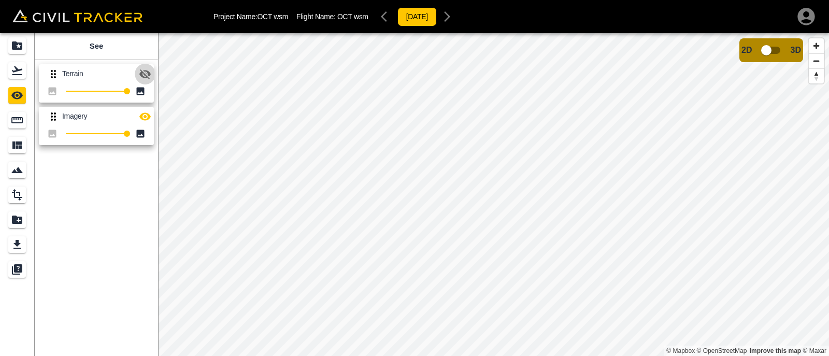
click at [148, 70] on icon "button" at bounding box center [145, 74] width 12 height 12
click at [148, 73] on icon "button" at bounding box center [144, 74] width 11 height 10
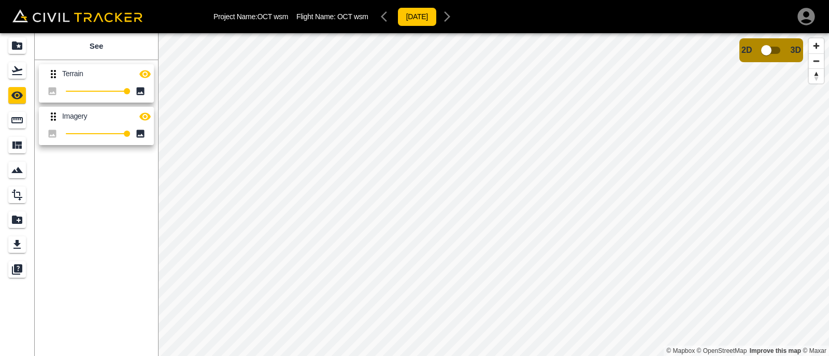
click at [148, 73] on icon "button" at bounding box center [144, 74] width 11 height 8
click at [148, 73] on icon "button" at bounding box center [144, 74] width 11 height 10
click at [148, 73] on icon "button" at bounding box center [144, 74] width 11 height 8
click at [148, 73] on icon "button" at bounding box center [144, 74] width 11 height 10
click at [148, 73] on icon "button" at bounding box center [144, 74] width 11 height 8
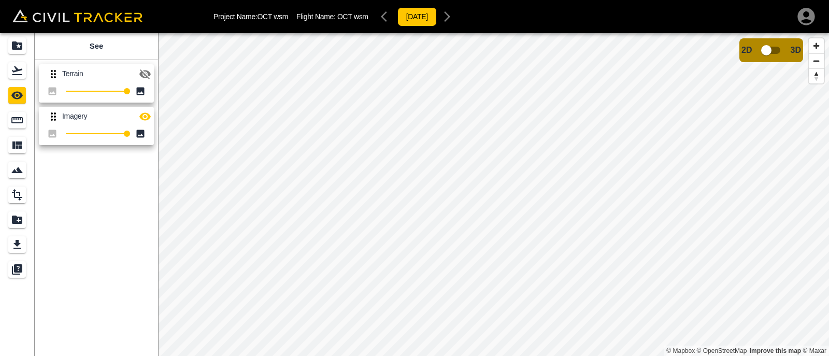
click at [148, 73] on icon "button" at bounding box center [144, 74] width 11 height 10
click at [148, 73] on icon "button" at bounding box center [144, 74] width 11 height 8
click at [148, 73] on icon "button" at bounding box center [144, 74] width 11 height 10
click at [148, 73] on icon "button" at bounding box center [144, 74] width 11 height 8
click at [143, 66] on button "button" at bounding box center [145, 74] width 21 height 21
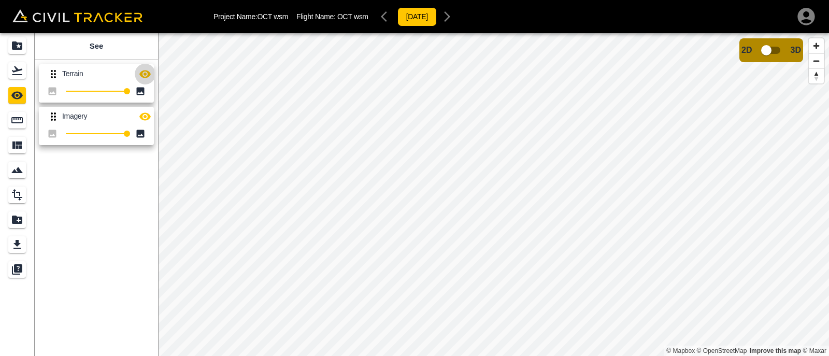
click at [148, 70] on icon "button" at bounding box center [145, 74] width 12 height 12
click at [15, 123] on icon "Measure" at bounding box center [16, 120] width 11 height 6
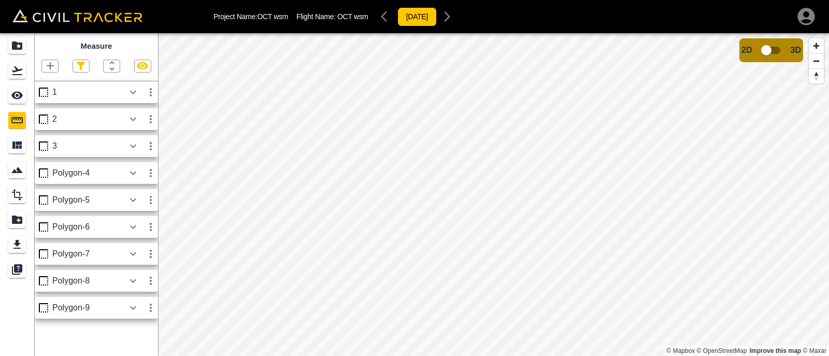
click at [48, 64] on icon "button" at bounding box center [50, 66] width 12 height 12
click at [48, 114] on p "Polygon" at bounding box center [49, 115] width 25 height 8
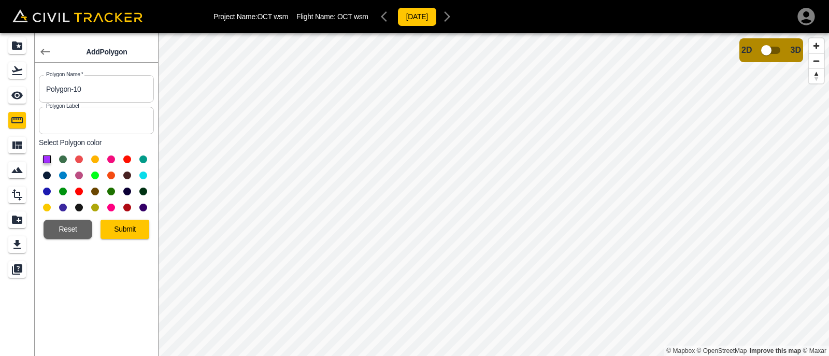
click at [64, 121] on input "text" at bounding box center [96, 120] width 115 height 27
type input "10"
click at [101, 276] on div "Add Polygon Polygon Name   * Polygon-10 Polygon Name * Polygon Label 10 Polygon…" at bounding box center [96, 194] width 123 height 323
click at [114, 176] on button at bounding box center [111, 175] width 8 height 8
click at [114, 232] on button "Submit" at bounding box center [125, 229] width 49 height 19
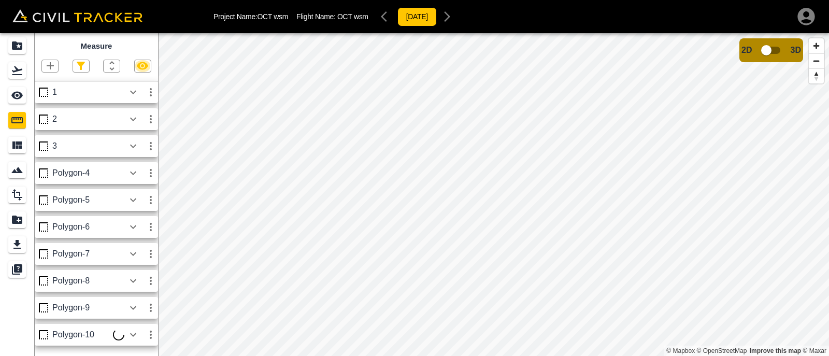
click at [143, 65] on icon "button" at bounding box center [142, 66] width 11 height 8
click at [143, 65] on icon "button" at bounding box center [142, 66] width 11 height 10
click at [21, 100] on icon "See" at bounding box center [17, 95] width 12 height 12
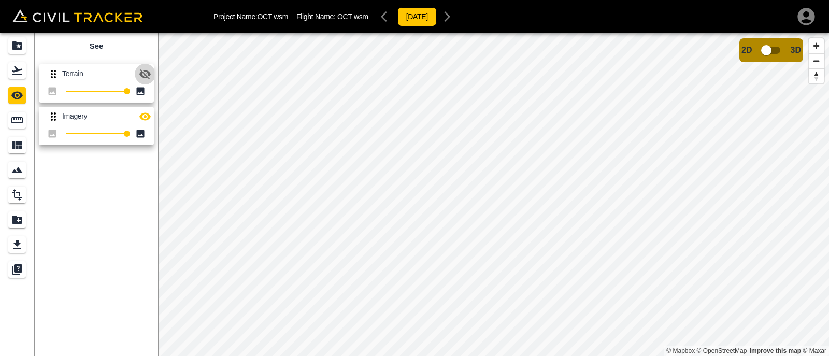
click at [146, 74] on icon "button" at bounding box center [145, 74] width 12 height 12
click at [146, 74] on icon "button" at bounding box center [144, 74] width 11 height 8
click at [147, 75] on icon "button" at bounding box center [145, 74] width 12 height 12
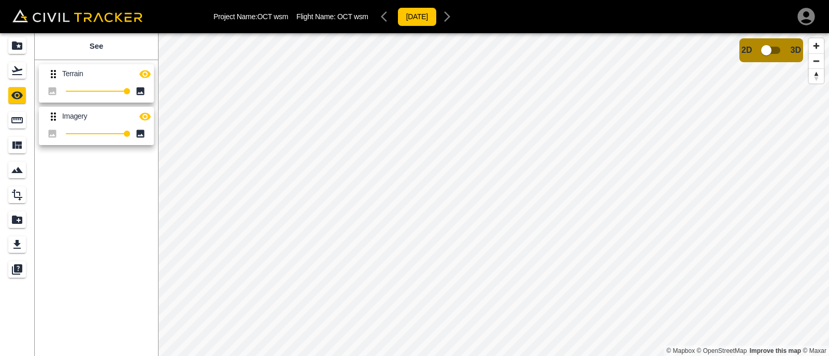
click at [147, 75] on icon "button" at bounding box center [145, 74] width 12 height 12
click at [141, 69] on icon "button" at bounding box center [145, 74] width 12 height 12
click at [18, 123] on icon "Measure" at bounding box center [16, 120] width 11 height 6
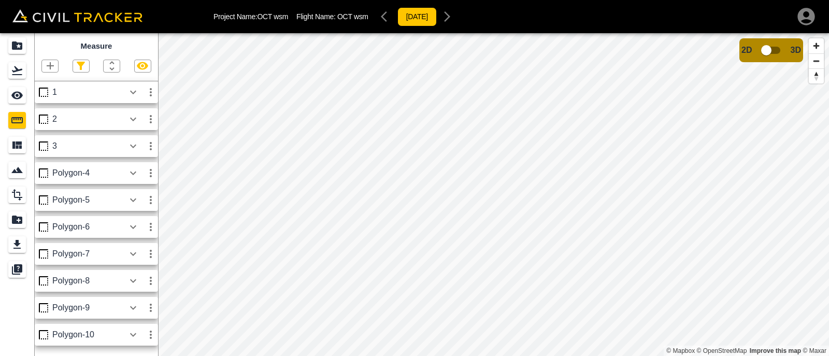
click at [52, 63] on icon "button" at bounding box center [50, 66] width 12 height 12
click at [42, 114] on p "Polygon" at bounding box center [49, 115] width 25 height 8
click at [17, 94] on icon "See" at bounding box center [17, 95] width 12 height 12
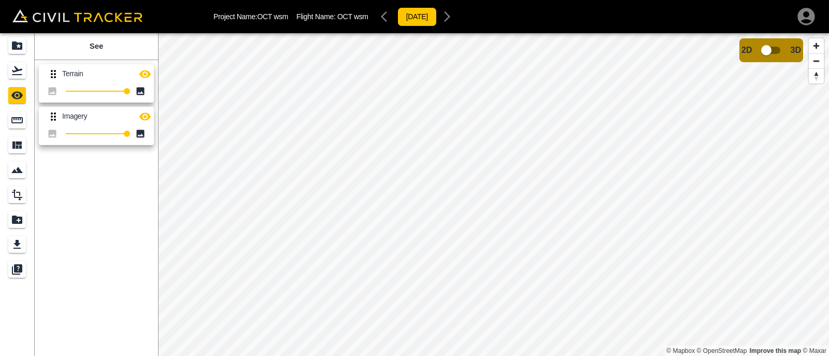
click at [147, 71] on icon "button" at bounding box center [144, 74] width 11 height 8
click at [147, 71] on icon "button" at bounding box center [144, 74] width 11 height 10
click at [147, 71] on icon "button" at bounding box center [144, 74] width 11 height 8
click at [143, 74] on icon "button" at bounding box center [145, 74] width 12 height 12
click at [149, 68] on icon "button" at bounding box center [145, 74] width 12 height 12
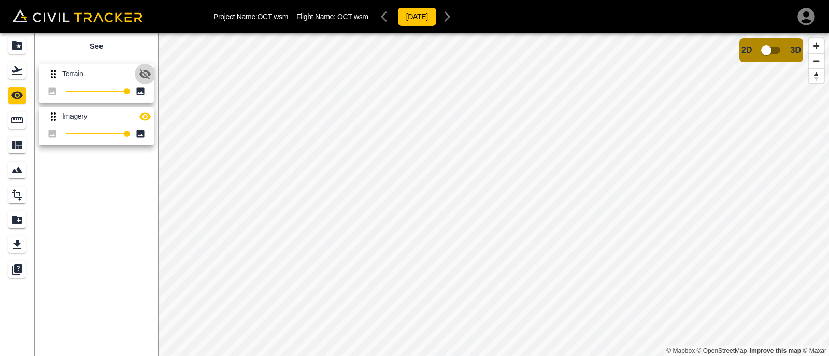
click at [149, 68] on icon "button" at bounding box center [145, 74] width 12 height 12
click at [148, 74] on icon "button" at bounding box center [144, 74] width 11 height 10
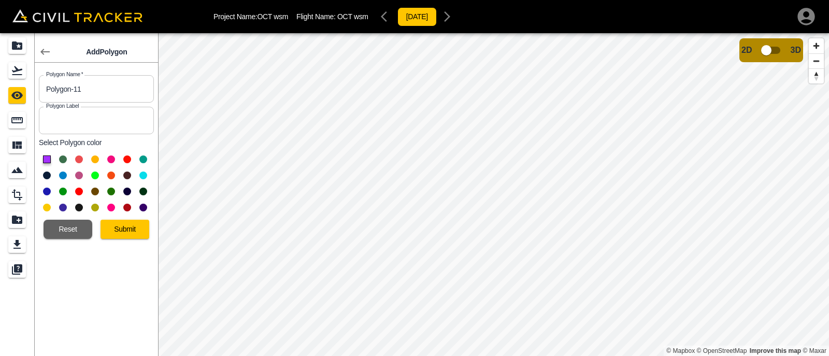
click at [87, 115] on input "text" at bounding box center [96, 120] width 115 height 27
type input "11"
click at [145, 177] on button at bounding box center [143, 175] width 8 height 8
click at [124, 233] on button "Submit" at bounding box center [125, 229] width 49 height 19
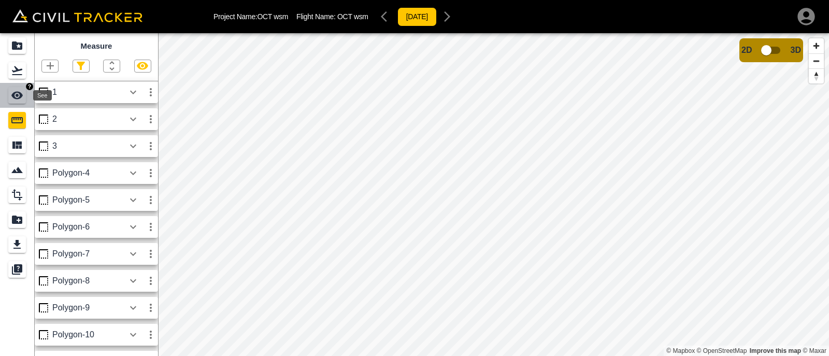
click at [12, 95] on icon "See" at bounding box center [16, 96] width 11 height 8
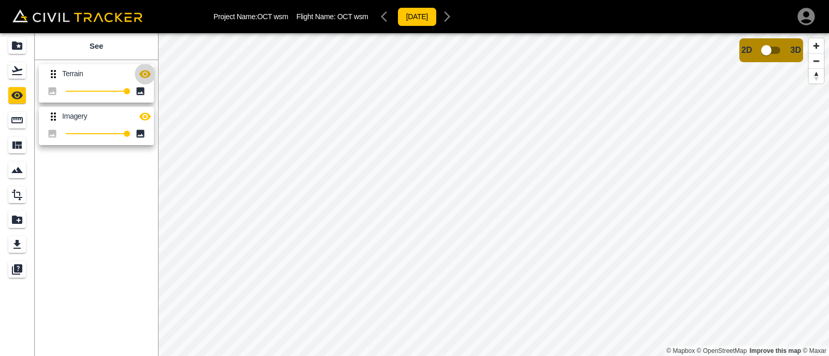
click at [145, 74] on icon "button" at bounding box center [144, 74] width 11 height 8
click at [17, 123] on icon "Measure" at bounding box center [16, 120] width 11 height 6
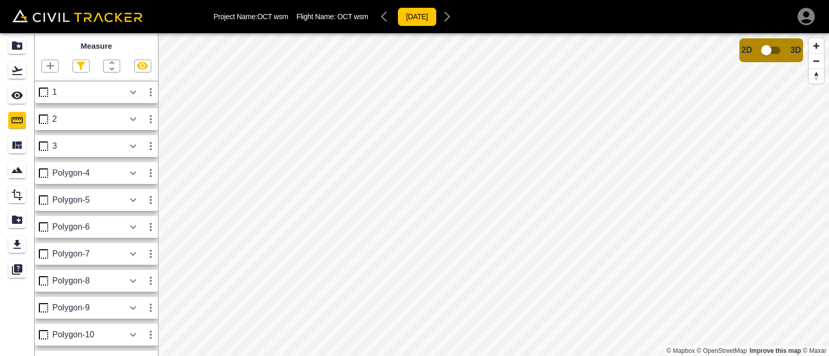
click at [50, 63] on icon "button" at bounding box center [50, 66] width 12 height 12
click at [46, 115] on p "Polygon" at bounding box center [49, 115] width 25 height 8
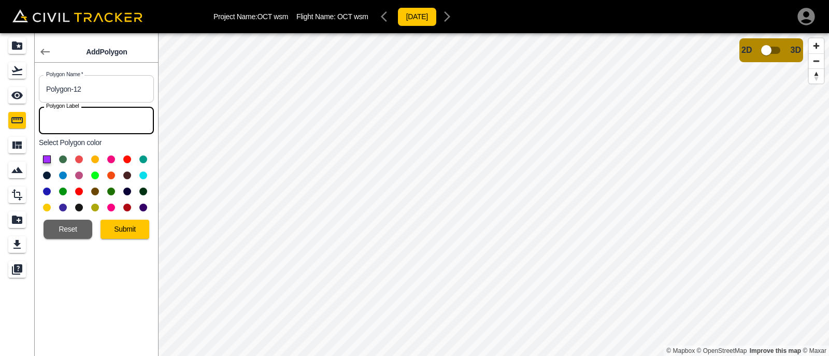
click at [99, 118] on input "text" at bounding box center [96, 120] width 115 height 27
type input "12"
click at [48, 191] on button at bounding box center [47, 192] width 8 height 8
click at [124, 231] on button "Submit" at bounding box center [125, 229] width 49 height 19
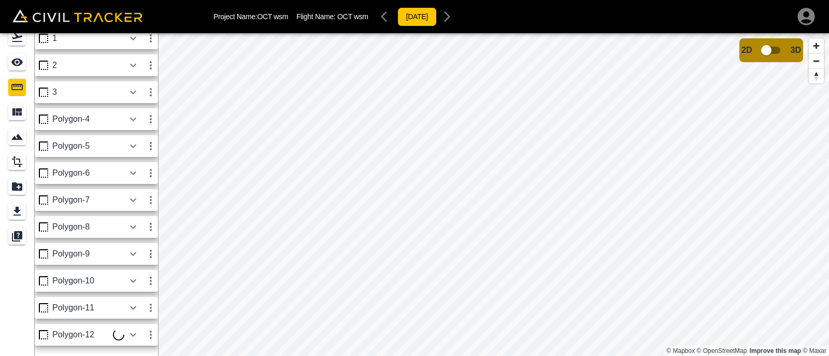
scroll to position [21, 0]
click at [14, 61] on icon "See" at bounding box center [16, 63] width 11 height 8
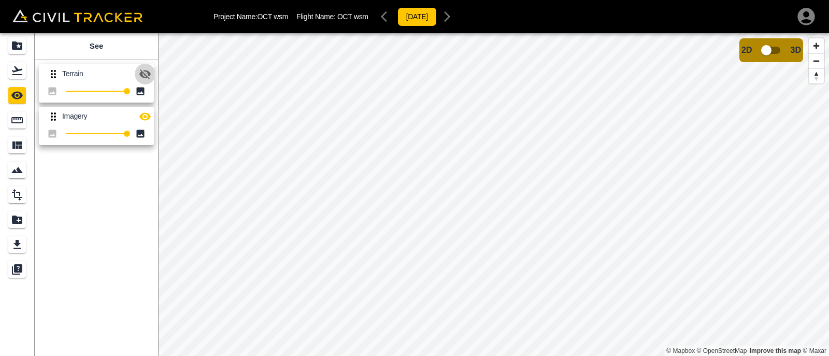
click at [153, 74] on button "button" at bounding box center [145, 74] width 21 height 21
click at [15, 120] on icon "Measure" at bounding box center [16, 120] width 11 height 6
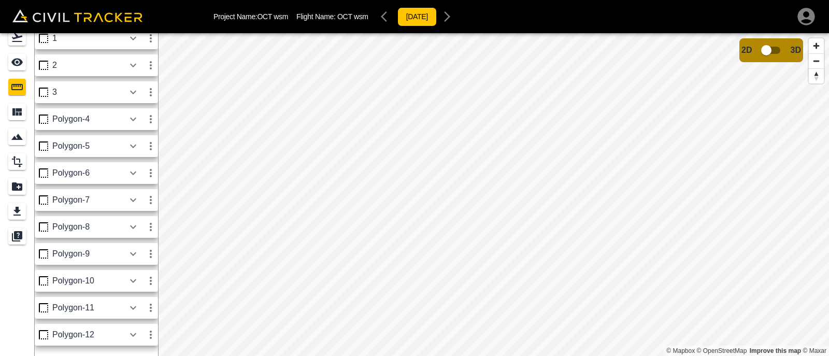
scroll to position [21, 0]
click at [149, 334] on icon "button" at bounding box center [151, 334] width 12 height 12
click at [143, 321] on h6 "Edit" at bounding box center [141, 318] width 21 height 6
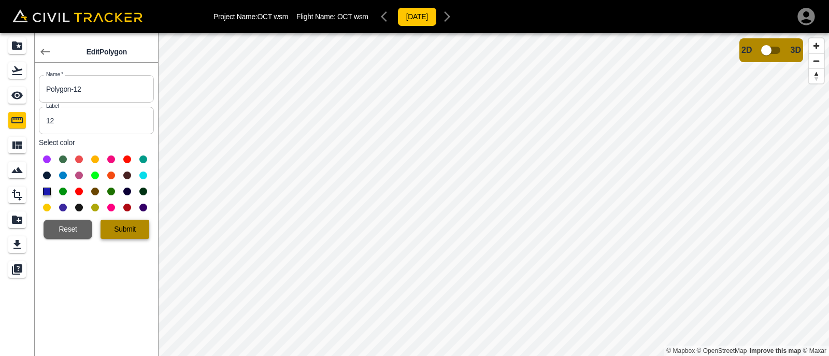
click at [138, 234] on button "Submit" at bounding box center [125, 229] width 49 height 19
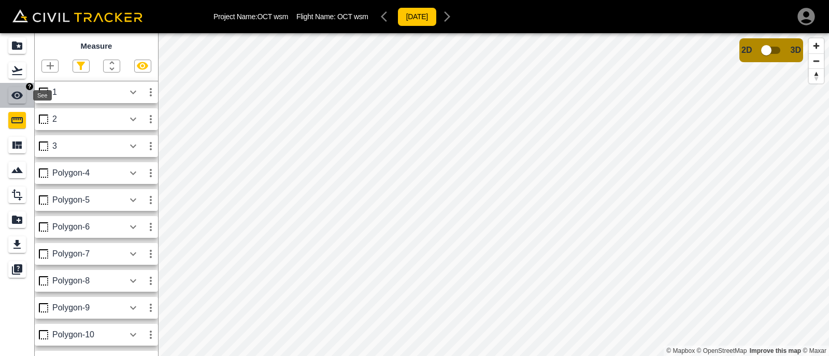
click at [22, 96] on icon "See" at bounding box center [17, 95] width 12 height 12
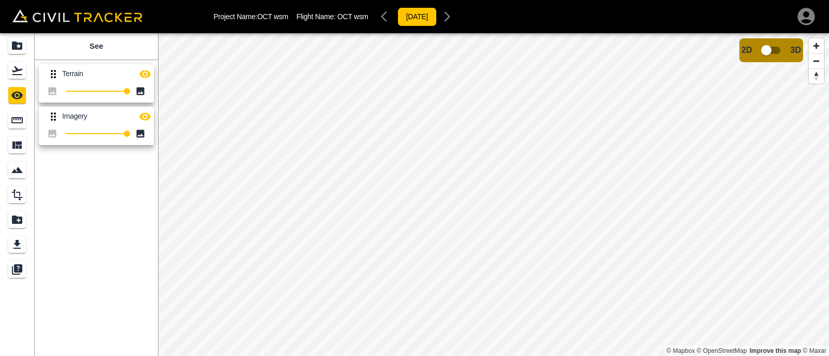
click at [150, 68] on icon "button" at bounding box center [145, 74] width 12 height 12
click at [147, 75] on icon "button" at bounding box center [145, 74] width 12 height 12
click at [136, 72] on button "button" at bounding box center [145, 74] width 21 height 21
click at [142, 71] on icon "button" at bounding box center [144, 74] width 11 height 8
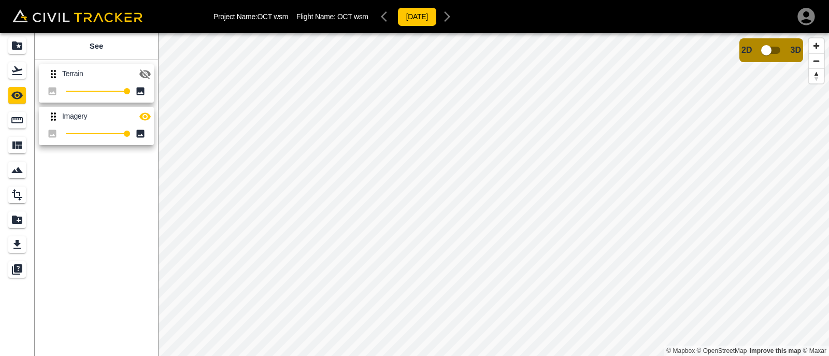
click at [150, 74] on icon "button" at bounding box center [144, 74] width 11 height 10
click at [18, 126] on div "Measure" at bounding box center [17, 120] width 18 height 17
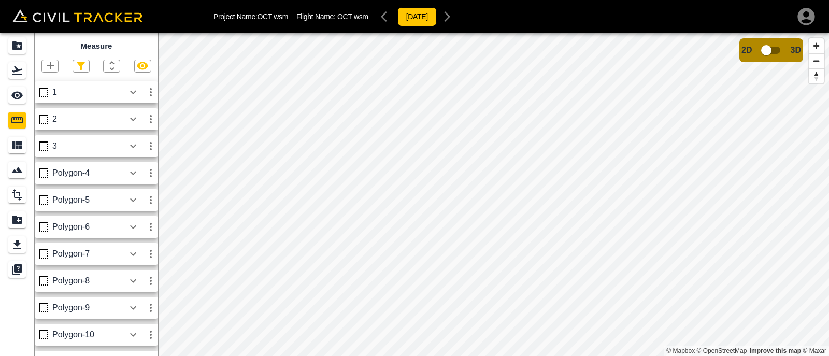
click at [47, 64] on icon "button" at bounding box center [50, 66] width 12 height 12
click at [48, 114] on p "Polygon" at bounding box center [49, 115] width 25 height 8
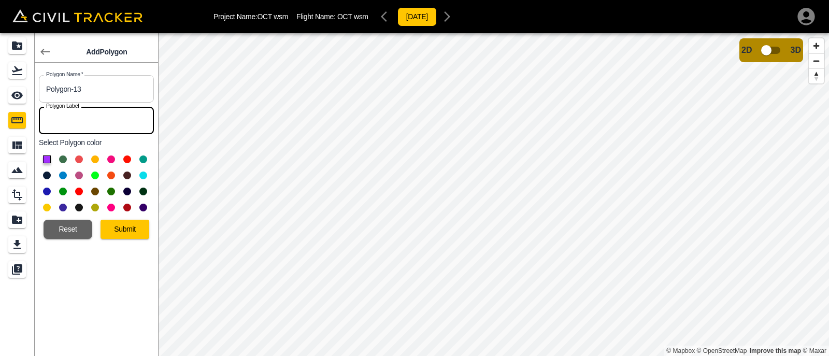
click at [80, 124] on input "text" at bounding box center [96, 120] width 115 height 27
type input "13"
click at [61, 191] on button at bounding box center [63, 192] width 8 height 8
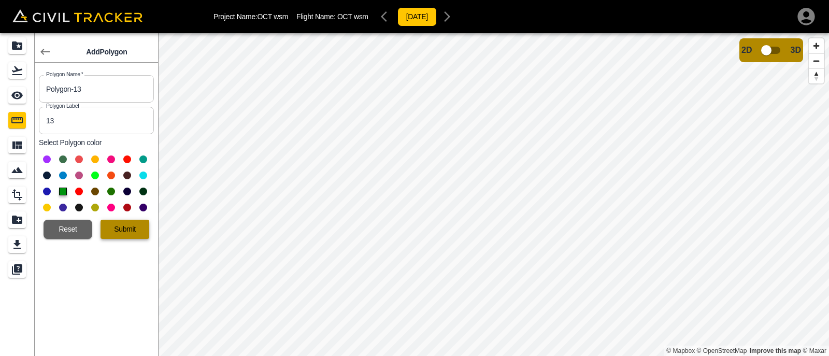
click at [141, 225] on button "Submit" at bounding box center [125, 229] width 49 height 19
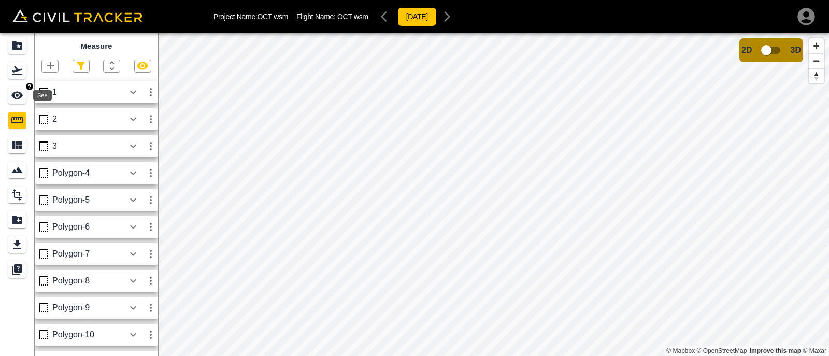
click at [17, 95] on icon "See" at bounding box center [16, 96] width 11 height 8
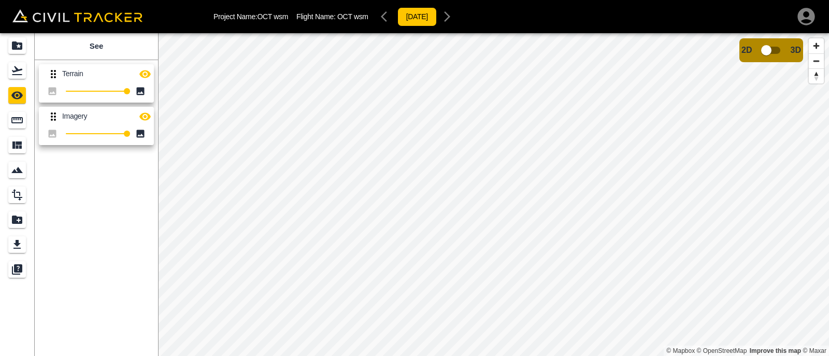
click at [144, 73] on icon "button" at bounding box center [144, 74] width 11 height 8
click at [147, 74] on icon "button" at bounding box center [145, 74] width 12 height 12
click at [146, 74] on icon "button" at bounding box center [145, 74] width 12 height 12
click at [16, 114] on icon "Measure" at bounding box center [17, 120] width 12 height 12
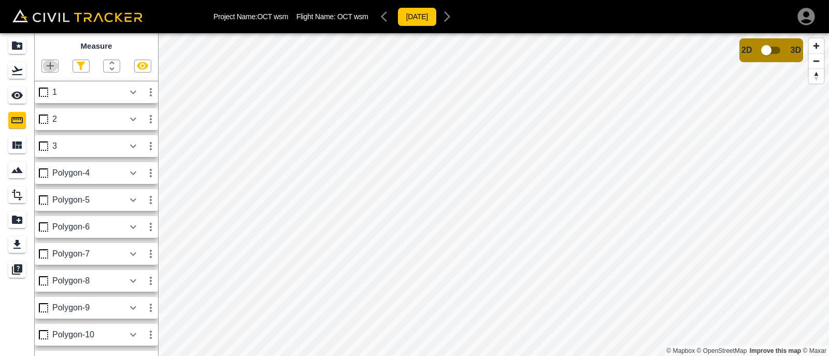
click at [50, 62] on icon "button" at bounding box center [50, 66] width 12 height 12
click at [61, 114] on p "Polygon" at bounding box center [49, 115] width 25 height 8
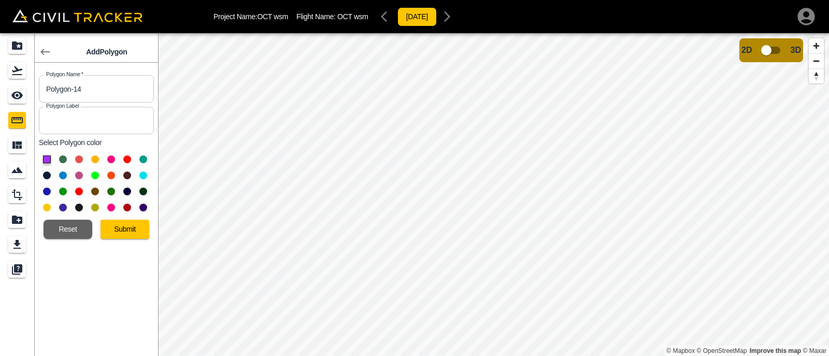
click at [121, 122] on input "text" at bounding box center [96, 120] width 115 height 27
type input "14"
click at [127, 205] on button at bounding box center [127, 208] width 8 height 8
click at [126, 226] on button "Submit" at bounding box center [125, 229] width 49 height 19
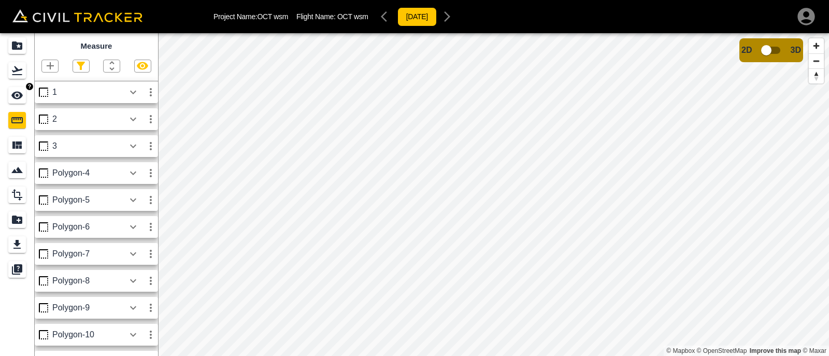
click at [15, 91] on icon "See" at bounding box center [17, 95] width 12 height 12
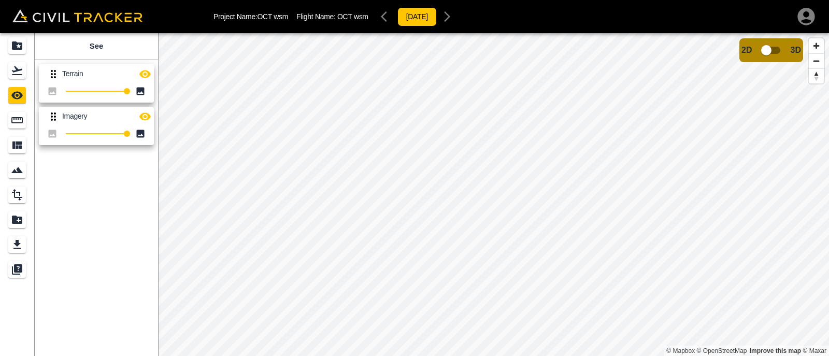
click at [148, 74] on icon "button" at bounding box center [144, 74] width 11 height 8
click at [144, 74] on icon "button" at bounding box center [144, 74] width 11 height 10
click at [144, 74] on icon "button" at bounding box center [144, 74] width 11 height 8
click at [144, 74] on icon "button" at bounding box center [144, 74] width 11 height 10
click at [144, 74] on icon "button" at bounding box center [144, 74] width 11 height 8
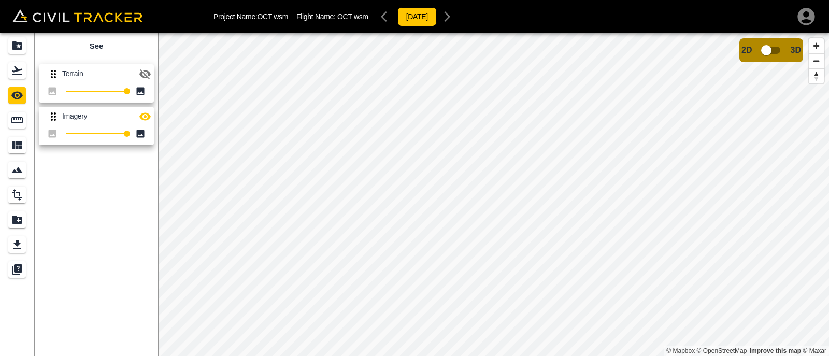
click at [144, 74] on icon "button" at bounding box center [144, 74] width 11 height 10
click at [144, 74] on icon "button" at bounding box center [144, 74] width 11 height 8
click at [139, 73] on icon "button" at bounding box center [145, 74] width 12 height 12
click at [149, 77] on icon "button" at bounding box center [145, 74] width 12 height 12
click at [6, 123] on link at bounding box center [17, 120] width 34 height 25
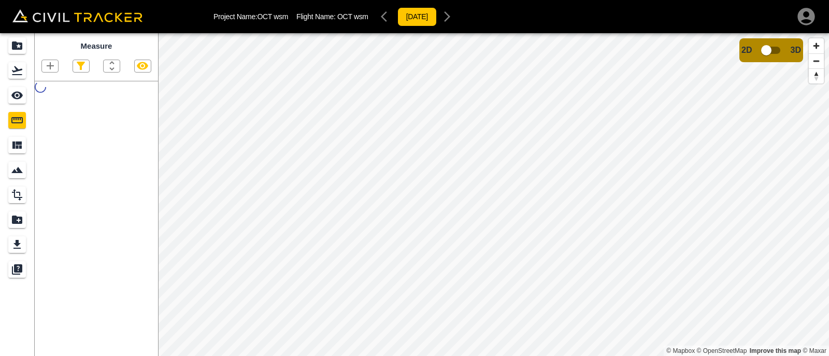
click at [145, 65] on icon "button" at bounding box center [142, 66] width 12 height 12
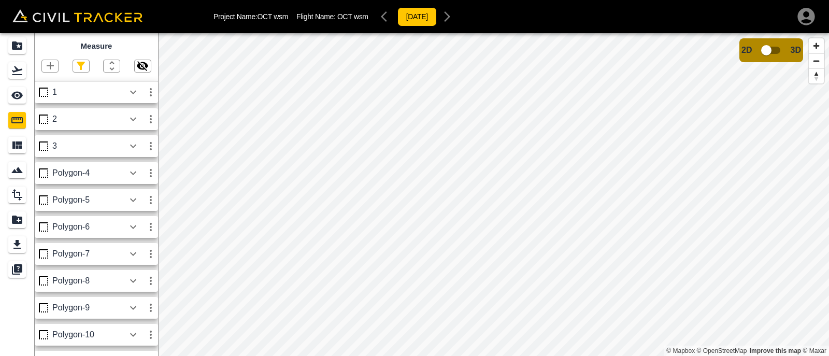
click at [145, 65] on icon "button" at bounding box center [142, 66] width 12 height 12
click at [141, 65] on icon "button" at bounding box center [142, 66] width 12 height 12
click at [828, 0] on html "Project Name: OCT wsm Flight Name: OCT wsm 2025-2-10 Measure 1 2 3 Polygon-4 Po…" at bounding box center [414, 178] width 829 height 356
click at [729, 3] on div "Project Name: OCT wsm Flight Name: OCT wsm 2025-2-10 Measure 1 2 3 Polygon-4 Po…" at bounding box center [414, 178] width 829 height 356
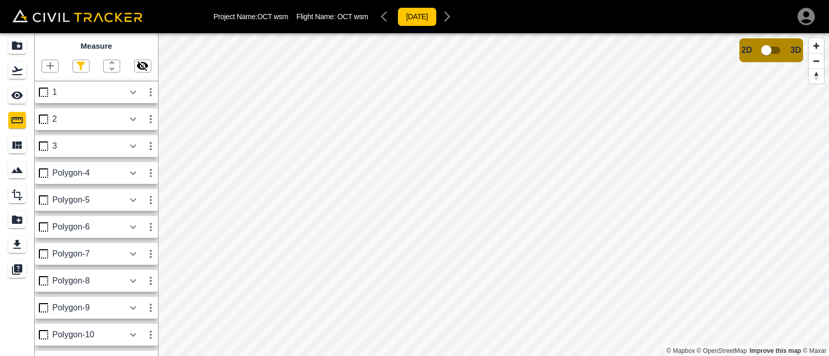
click at [397, 2] on div "Project Name: OCT wsm Flight Name: OCT wsm 2025-2-10 Measure 1 2 3 Polygon-4 Po…" at bounding box center [414, 178] width 829 height 356
click at [143, 64] on icon "button" at bounding box center [142, 66] width 12 height 12
click at [143, 69] on icon "button" at bounding box center [142, 66] width 11 height 8
click at [18, 241] on icon "Export" at bounding box center [16, 244] width 7 height 9
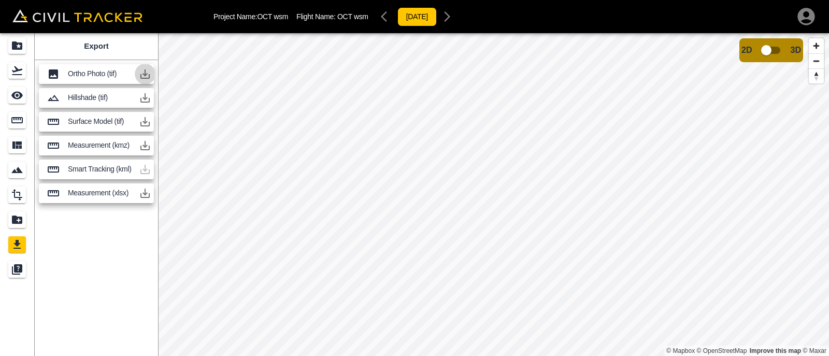
click at [141, 76] on icon "button" at bounding box center [144, 73] width 9 height 9
click at [144, 77] on icon "button" at bounding box center [145, 74] width 12 height 12
click at [773, 352] on link "Improve this map" at bounding box center [775, 350] width 51 height 7
click at [775, 50] on input "checkbox" at bounding box center [766, 50] width 59 height 20
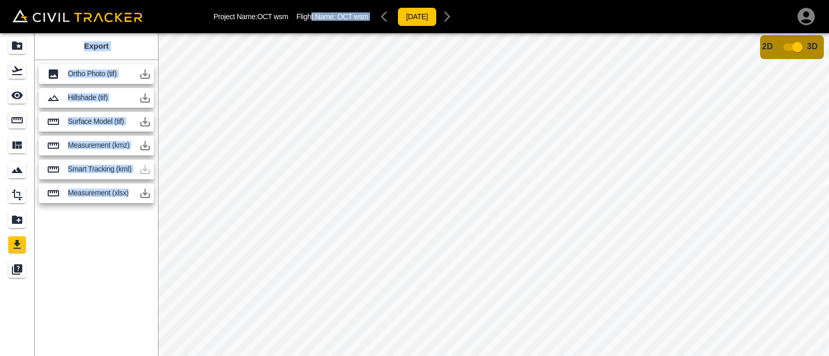
click at [278, 101] on div "Project Name: OCT wsm Flight Name: OCT wsm 2025-2-10 Export Ortho Photo (tif) H…" at bounding box center [414, 178] width 829 height 356
click at [20, 94] on icon "See" at bounding box center [16, 96] width 11 height 8
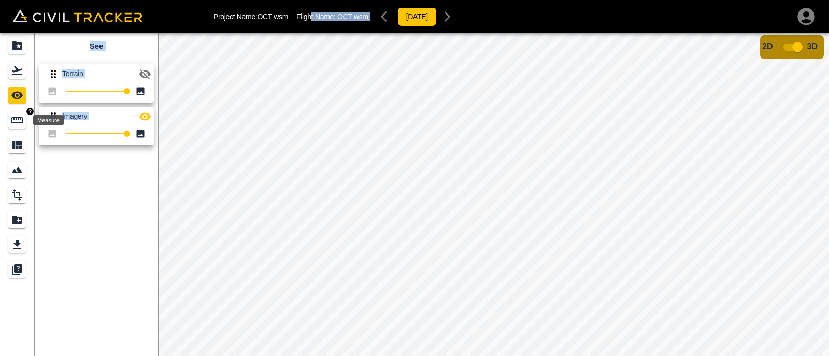
click at [18, 121] on icon "Measure" at bounding box center [17, 120] width 12 height 12
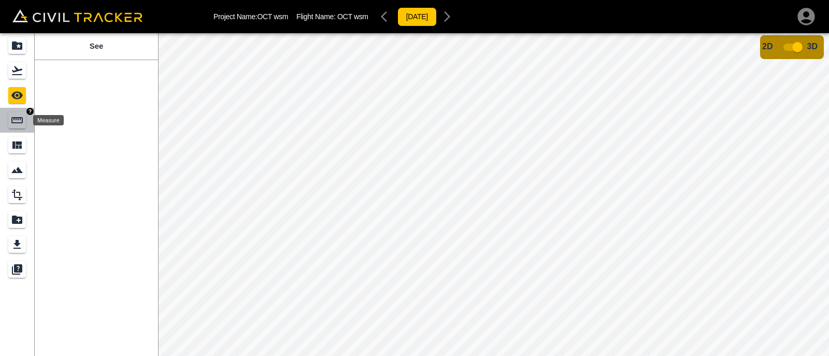
click at [16, 121] on icon "Measure" at bounding box center [17, 120] width 12 height 12
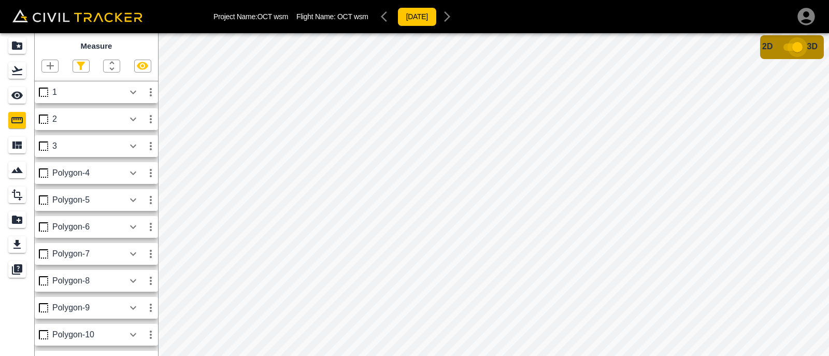
click at [791, 45] on input "checkbox" at bounding box center [797, 47] width 59 height 20
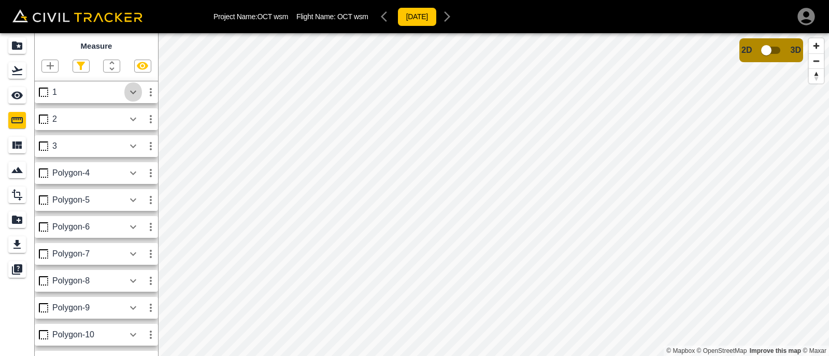
click at [134, 91] on icon "button" at bounding box center [133, 92] width 12 height 12
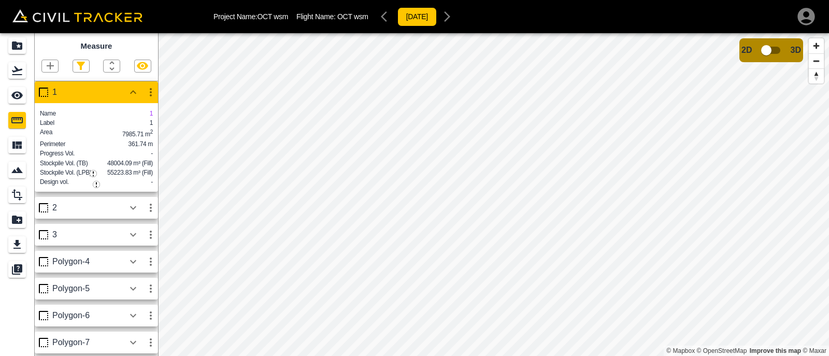
click at [146, 64] on icon "button" at bounding box center [142, 66] width 11 height 8
click at [137, 68] on icon "button" at bounding box center [142, 66] width 12 height 12
drag, startPoint x: 108, startPoint y: 183, endPoint x: 130, endPoint y: 183, distance: 21.8
click at [130, 176] on span "55223.83 m³ (Fill)" at bounding box center [130, 172] width 46 height 7
drag, startPoint x: 131, startPoint y: 182, endPoint x: 108, endPoint y: 184, distance: 22.9
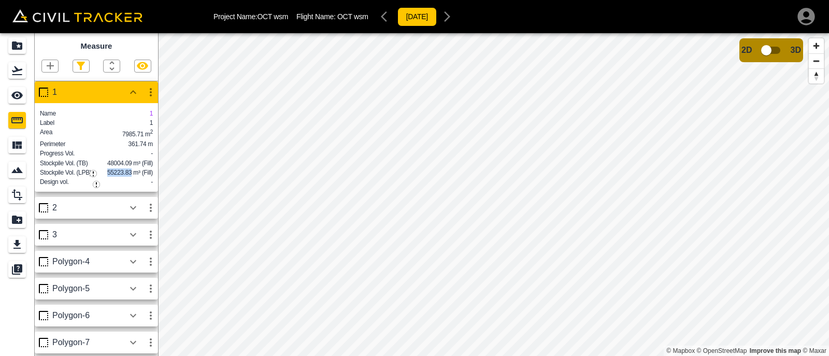
click at [108, 176] on span "55223.83 m³ (Fill)" at bounding box center [130, 172] width 46 height 7
copy span "55223.83"
click at [138, 214] on icon "button" at bounding box center [133, 208] width 12 height 12
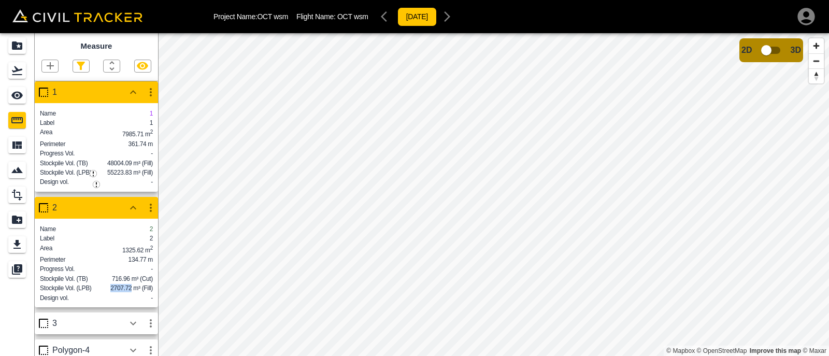
drag, startPoint x: 132, startPoint y: 312, endPoint x: 111, endPoint y: 311, distance: 21.2
click at [111, 292] on span "2707.72 m³ (Fill)" at bounding box center [131, 287] width 42 height 7
copy span "2707.72"
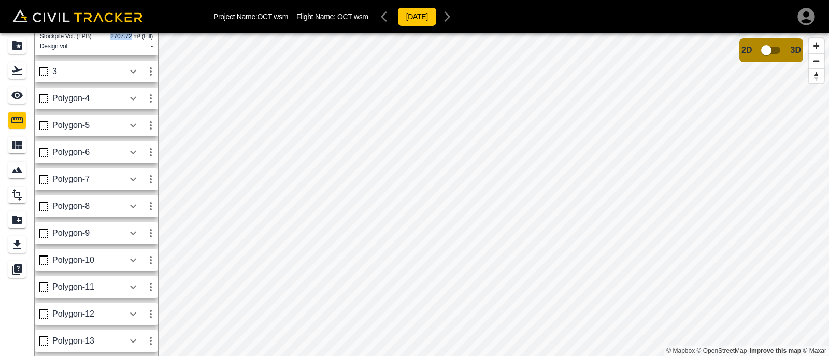
scroll to position [278, 0]
click at [129, 66] on icon "button" at bounding box center [133, 71] width 12 height 12
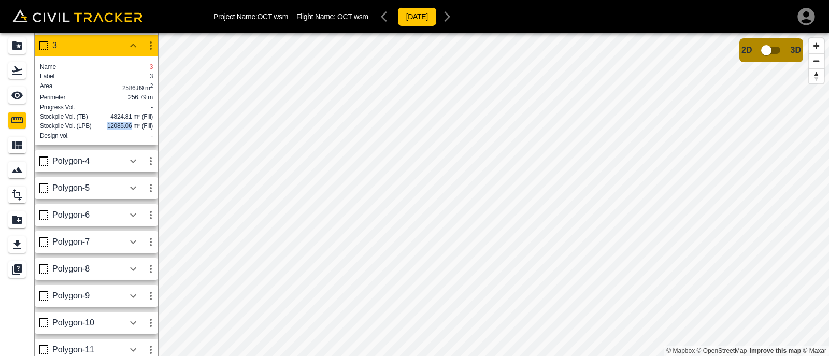
drag, startPoint x: 131, startPoint y: 160, endPoint x: 106, endPoint y: 162, distance: 24.4
click at [106, 130] on div "Stockpile Vol. (LPB) 12085.06 m³ (Fill)" at bounding box center [96, 126] width 113 height 8
copy span "12085.06"
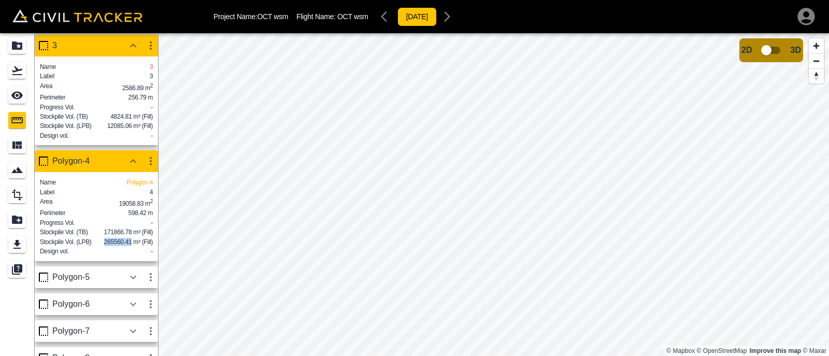
drag, startPoint x: 131, startPoint y: 290, endPoint x: 104, endPoint y: 293, distance: 26.5
click at [104, 246] on span "265560.41 m³ (Fill)" at bounding box center [128, 241] width 49 height 7
copy span "265560.41"
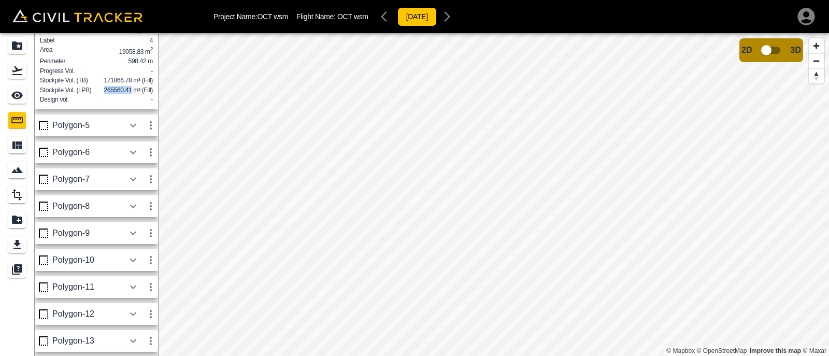
scroll to position [480, 0]
click at [133, 127] on icon "button" at bounding box center [133, 125] width 6 height 4
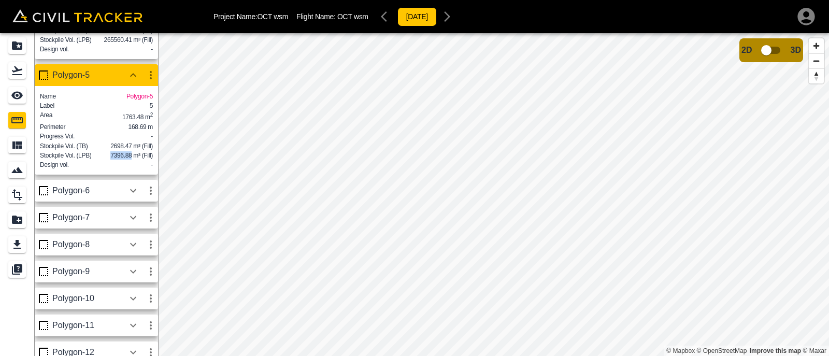
drag, startPoint x: 132, startPoint y: 217, endPoint x: 109, endPoint y: 219, distance: 23.5
click at [109, 160] on div "Stockpile Vol. (LPB) 7396.88 m³ (Fill)" at bounding box center [96, 155] width 113 height 8
copy span "7396.88"
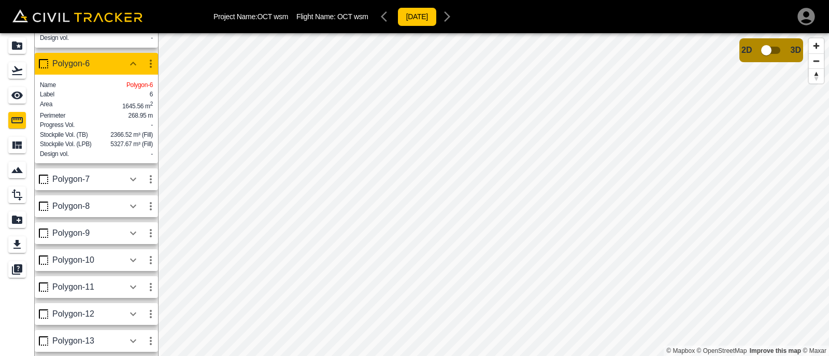
scroll to position [682, 0]
drag, startPoint x: 130, startPoint y: 141, endPoint x: 109, endPoint y: 143, distance: 20.8
click at [109, 143] on div "Stockpile Vol. (LPB) 5327.67 m³ (Fill)" at bounding box center [96, 144] width 113 height 8
drag, startPoint x: 131, startPoint y: 142, endPoint x: 110, endPoint y: 143, distance: 20.7
click at [110, 143] on div "Stockpile Vol. (LPB) 5327.67 m³ (Fill)" at bounding box center [96, 144] width 113 height 8
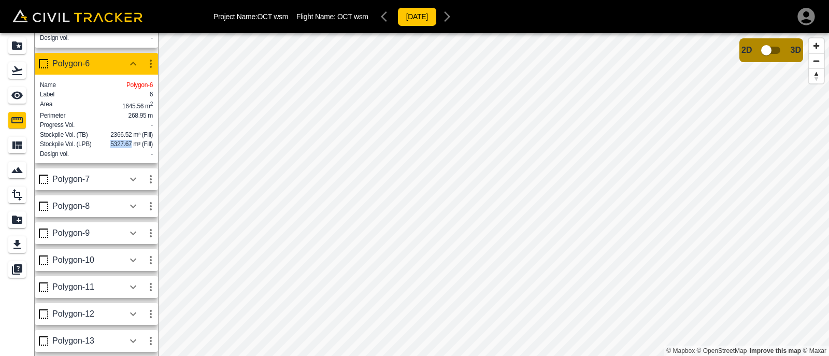
copy span "5327.67"
click at [135, 208] on icon "button" at bounding box center [133, 206] width 12 height 12
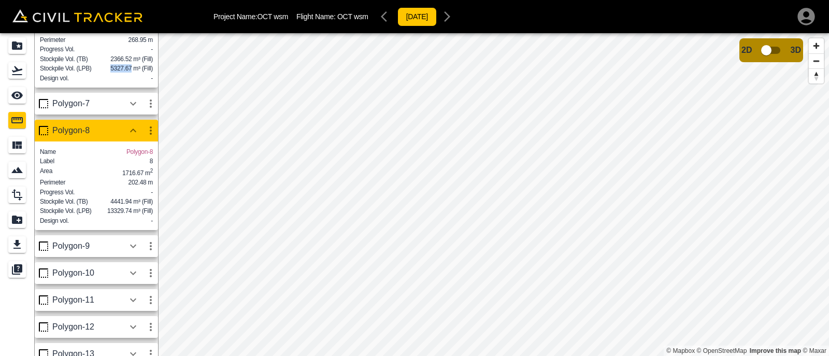
click at [127, 110] on icon "button" at bounding box center [133, 103] width 12 height 12
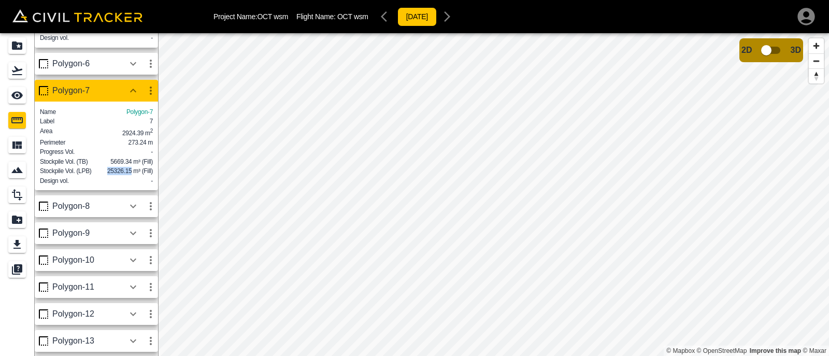
drag, startPoint x: 131, startPoint y: 167, endPoint x: 107, endPoint y: 169, distance: 24.0
click at [107, 169] on span "25326.15 m³ (Fill)" at bounding box center [130, 170] width 46 height 7
copy span "25326.15"
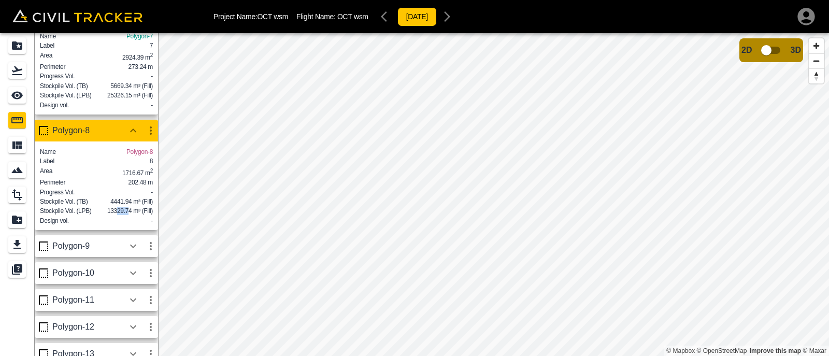
drag, startPoint x: 130, startPoint y: 295, endPoint x: 118, endPoint y: 297, distance: 11.6
click at [118, 214] on span "13329.74 m³ (Fill)" at bounding box center [130, 210] width 46 height 7
drag, startPoint x: 131, startPoint y: 298, endPoint x: 108, endPoint y: 300, distance: 22.9
click at [108, 214] on span "13329.74 m³ (Fill)" at bounding box center [130, 210] width 46 height 7
copy span "13329.74"
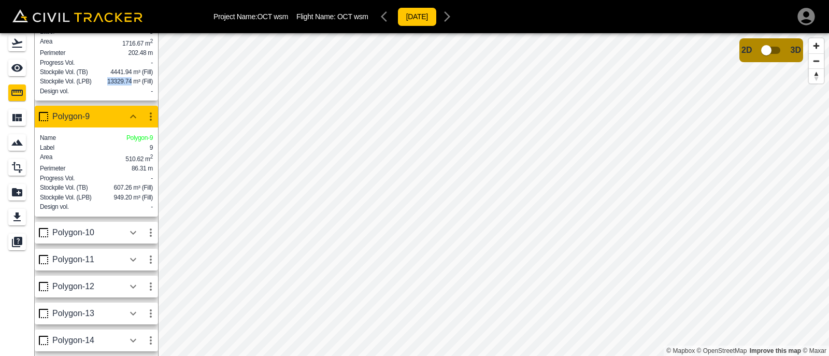
scroll to position [33, 0]
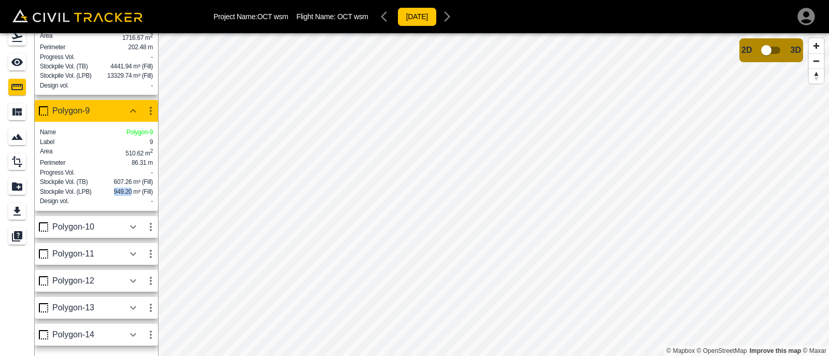
drag, startPoint x: 131, startPoint y: 187, endPoint x: 113, endPoint y: 190, distance: 17.9
click at [114, 190] on span "949.20 m³ (Fill)" at bounding box center [133, 191] width 39 height 7
copy span "949.20"
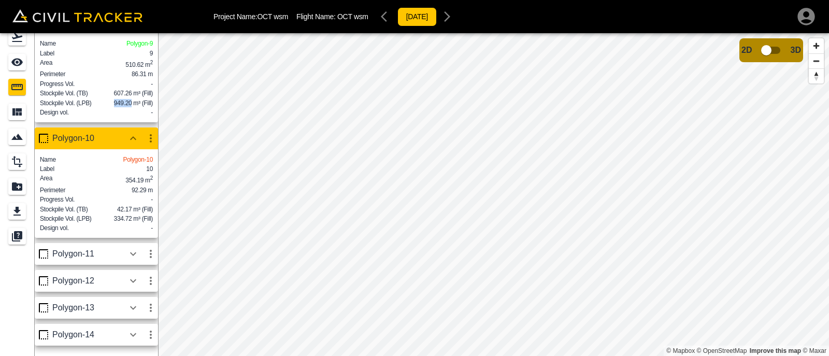
scroll to position [985, 0]
drag, startPoint x: 131, startPoint y: 214, endPoint x: 113, endPoint y: 218, distance: 18.4
click at [113, 218] on div "Stockpile Vol. (LPB) 334.72 m³ (Fill)" at bounding box center [96, 218] width 113 height 8
copy span "334.72"
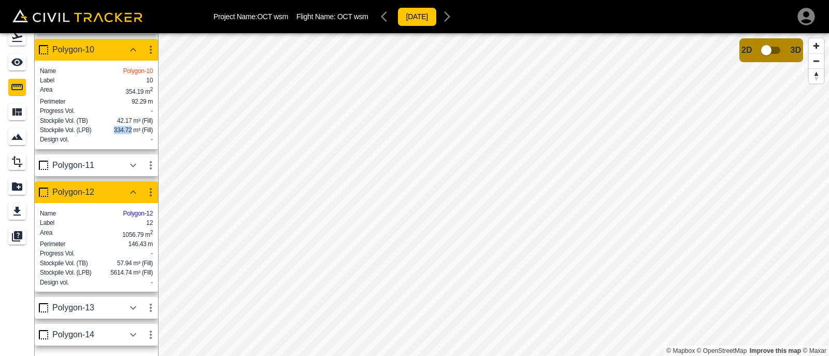
scroll to position [1087, 0]
drag, startPoint x: 131, startPoint y: 272, endPoint x: 111, endPoint y: 270, distance: 19.9
click at [111, 270] on span "5614.74 m³ (Fill)" at bounding box center [131, 272] width 42 height 7
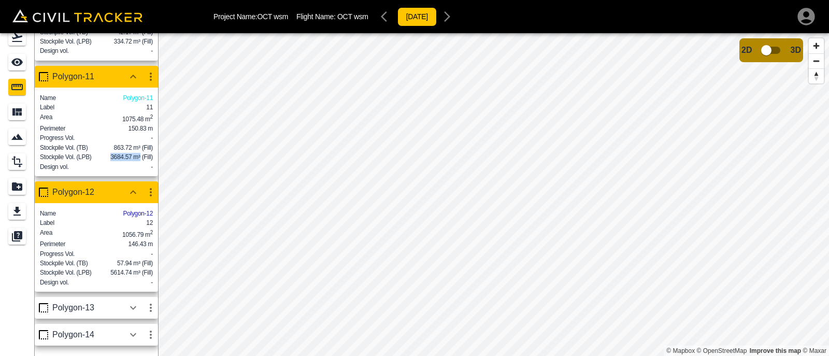
drag, startPoint x: 140, startPoint y: 242, endPoint x: 111, endPoint y: 245, distance: 29.1
click at [111, 161] on span "3684.57 m³ (Fill)" at bounding box center [131, 156] width 42 height 7
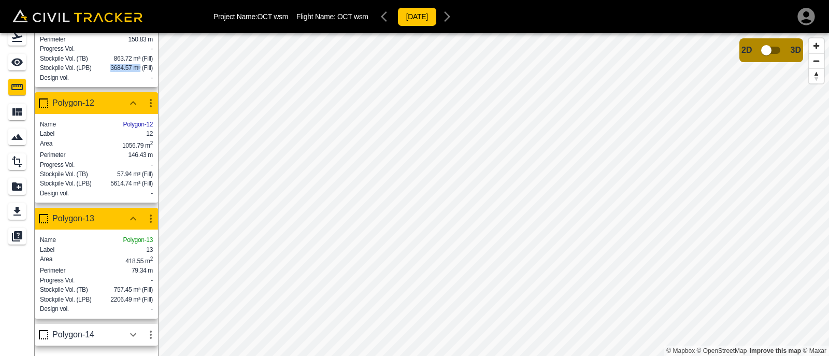
scroll to position [1289, 0]
drag, startPoint x: 131, startPoint y: 296, endPoint x: 110, endPoint y: 297, distance: 20.7
click at [110, 297] on div "Stockpile Vol. (LPB) 2206.49 m³ (Fill)" at bounding box center [96, 299] width 113 height 8
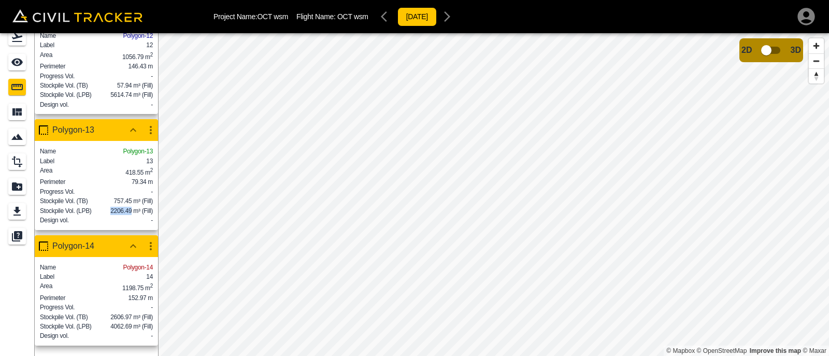
scroll to position [1390, 0]
drag, startPoint x: 130, startPoint y: 324, endPoint x: 121, endPoint y: 324, distance: 8.3
click at [121, 324] on span "4062.69 m³ (Fill)" at bounding box center [131, 326] width 42 height 7
drag, startPoint x: 133, startPoint y: 324, endPoint x: 112, endPoint y: 326, distance: 20.9
click at [112, 326] on span "4062.69 m³ (Fill)" at bounding box center [131, 326] width 42 height 7
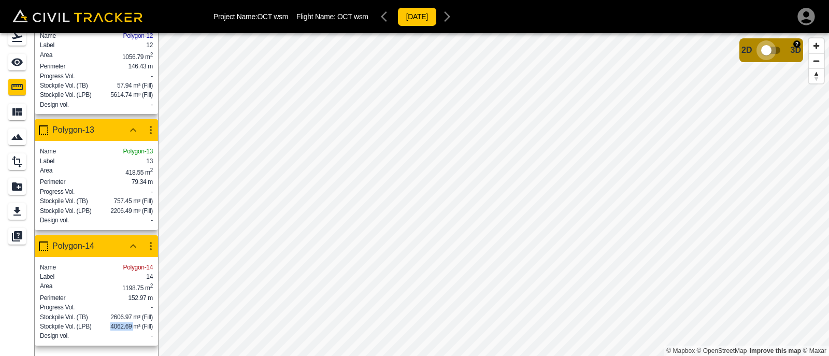
click at [776, 54] on input "checkbox" at bounding box center [766, 50] width 59 height 20
